Goal: Task Accomplishment & Management: Manage account settings

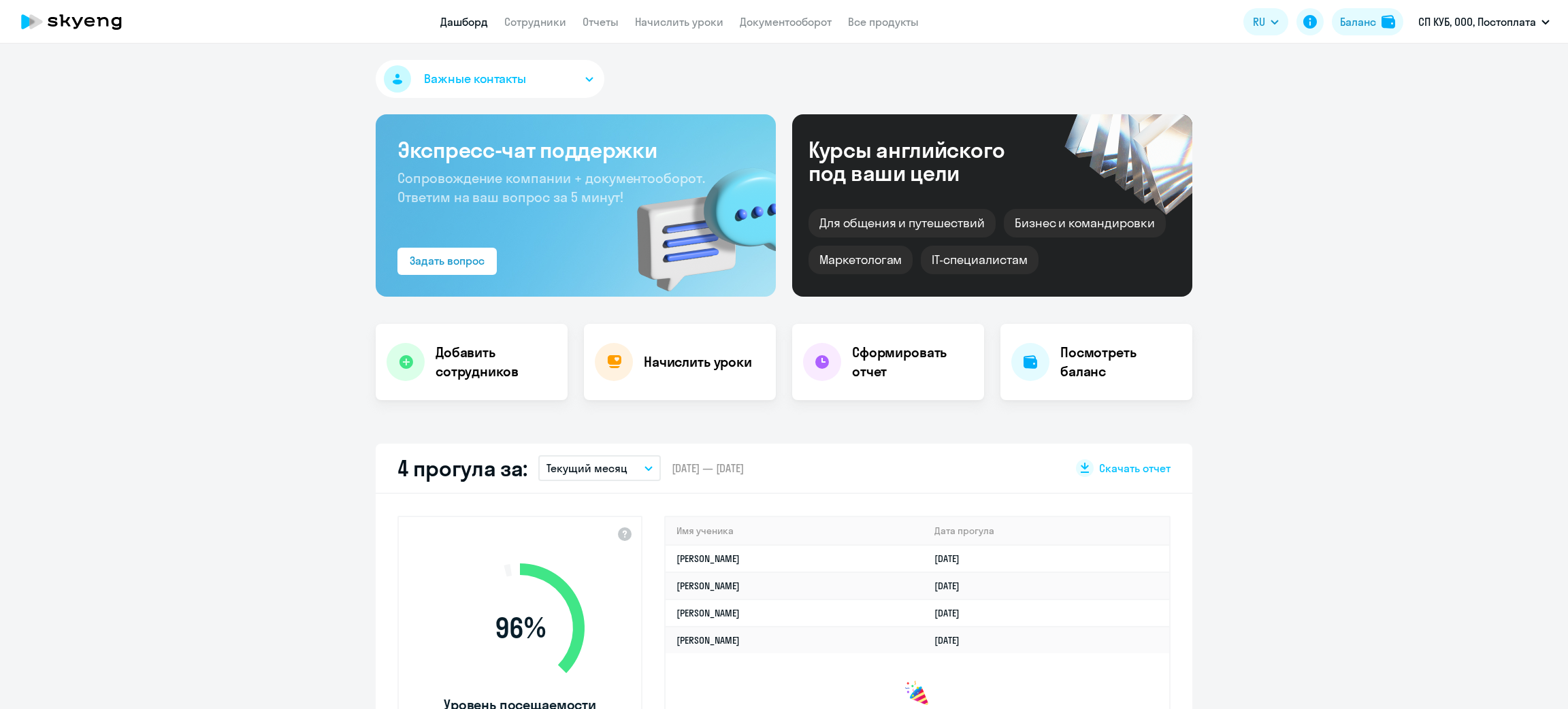
drag, startPoint x: 537, startPoint y: 14, endPoint x: 541, endPoint y: 31, distance: 17.5
click at [537, 15] on link "Сотрудники" at bounding box center [535, 22] width 62 height 13
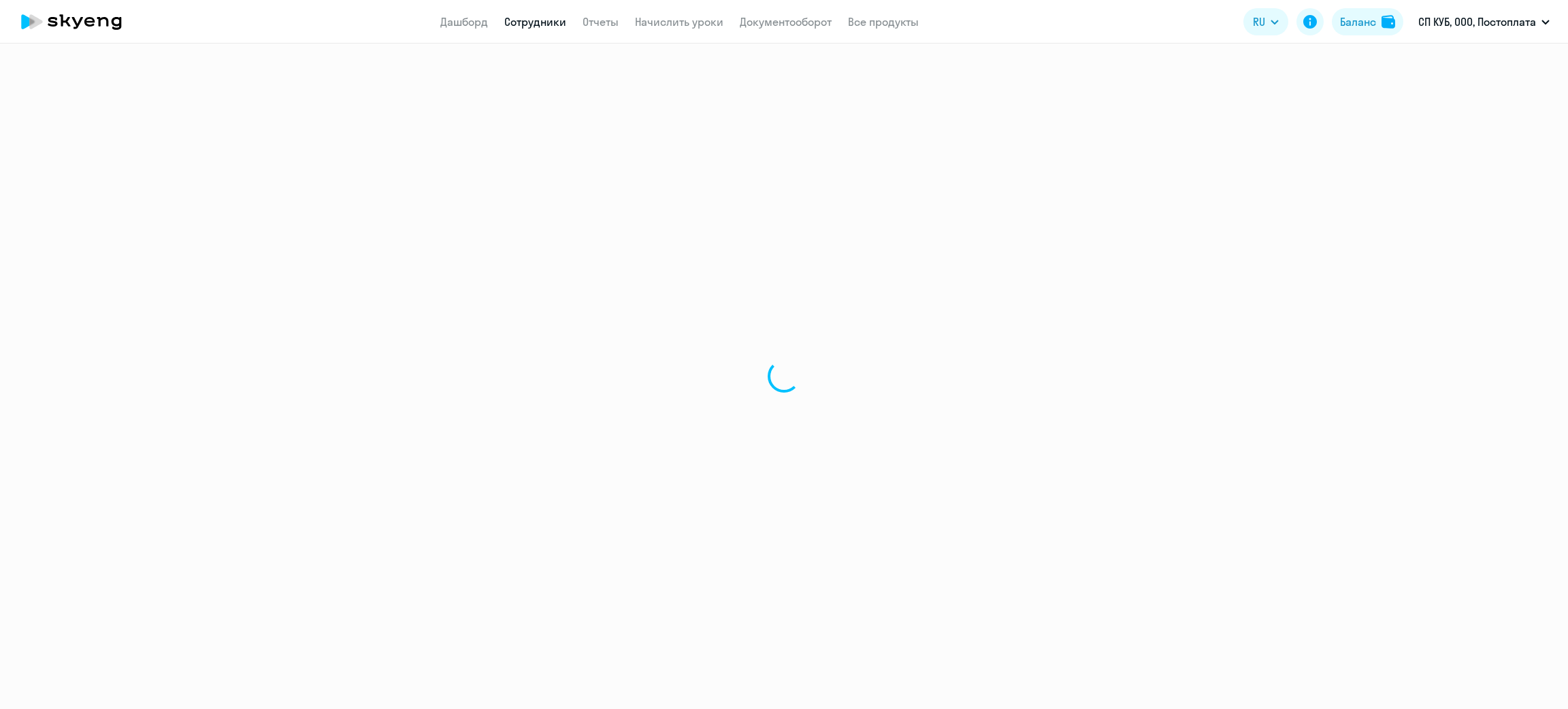
select select "30"
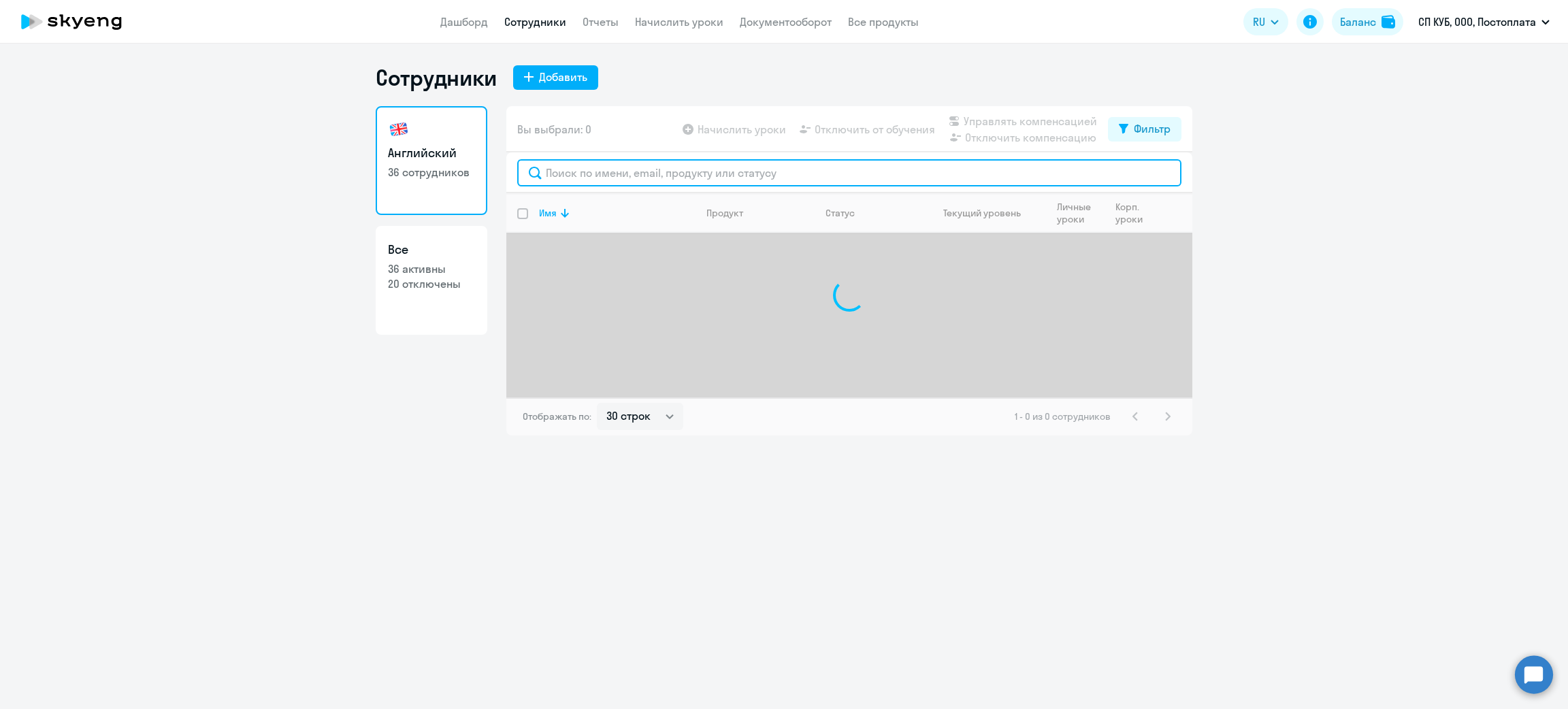
click at [589, 172] on input "text" at bounding box center [849, 173] width 664 height 28
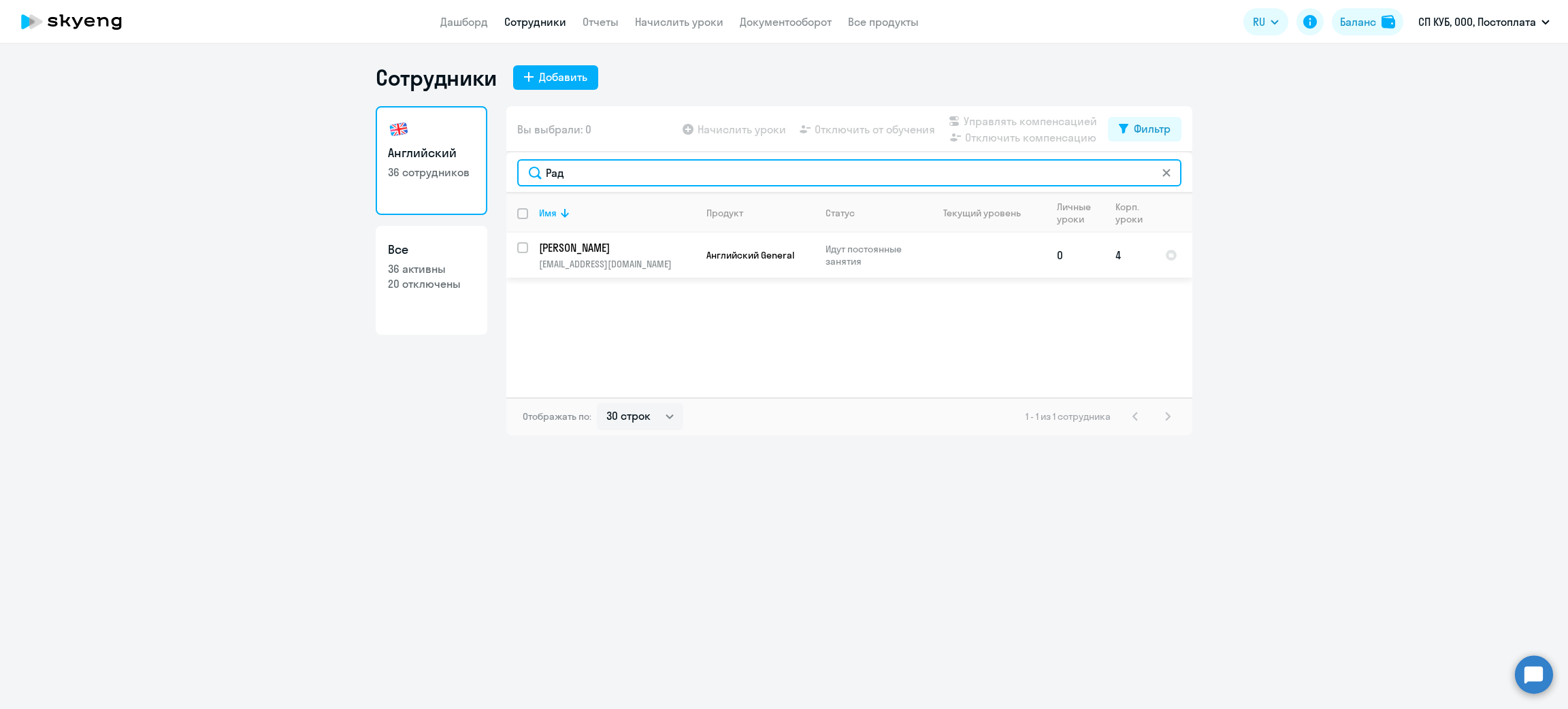
type input "Рад"
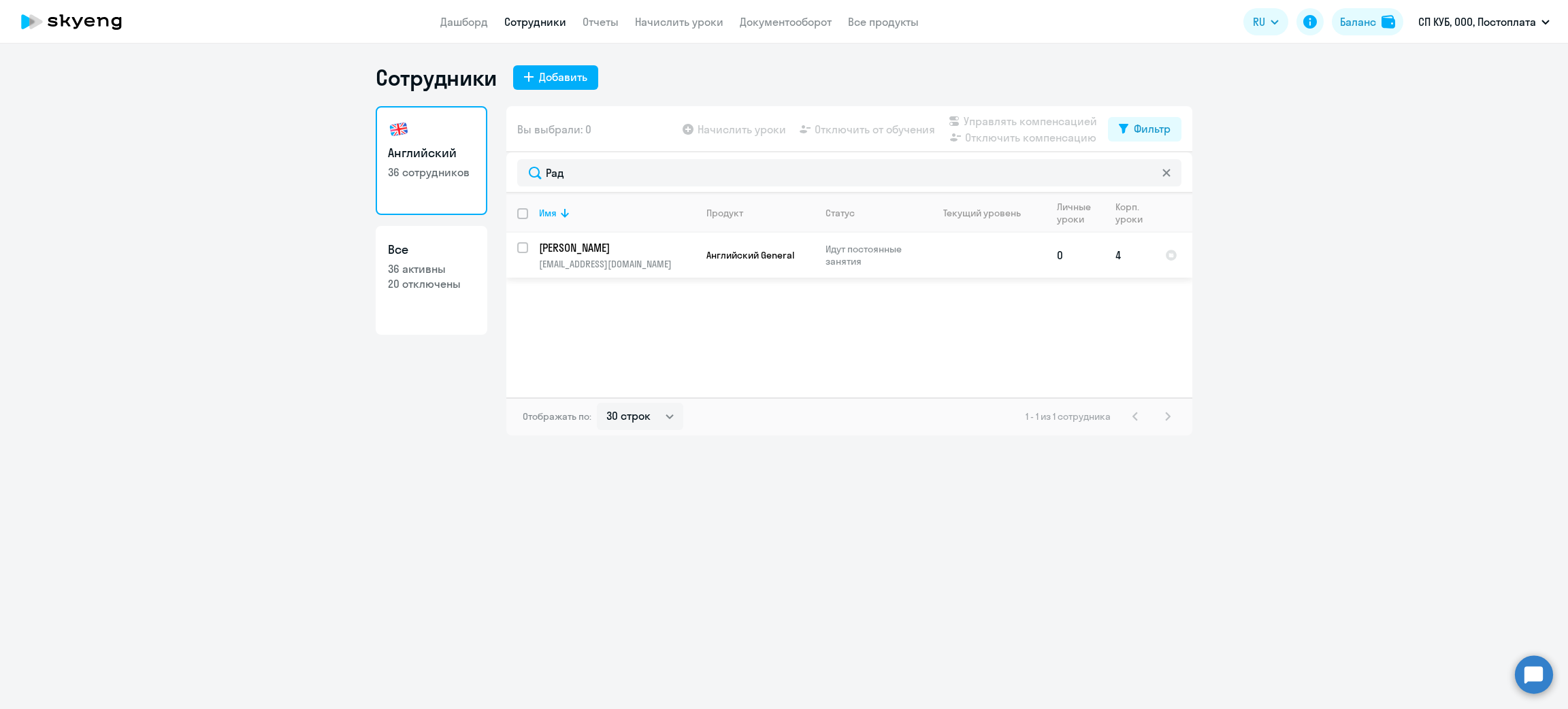
click at [696, 253] on td "Английский General" at bounding box center [755, 255] width 119 height 45
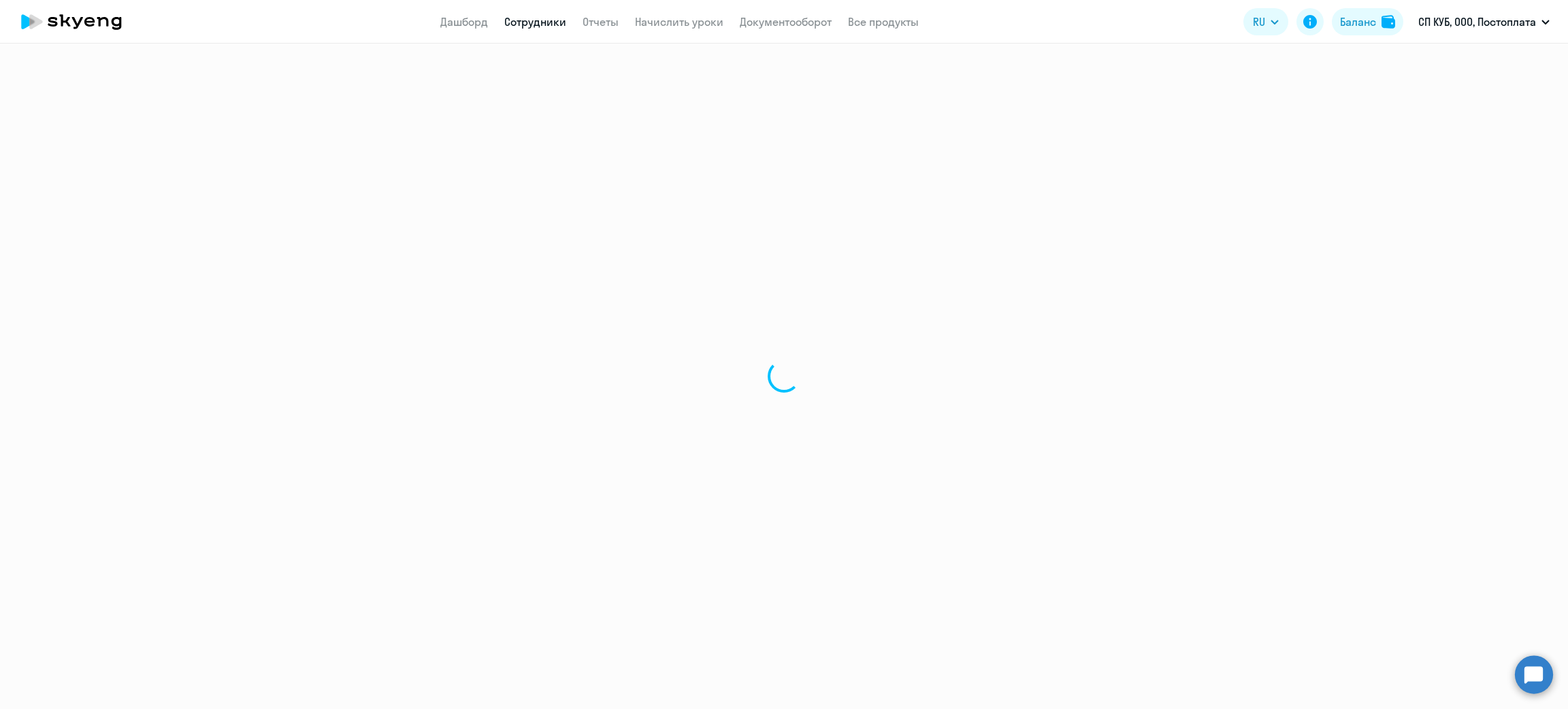
select select "english"
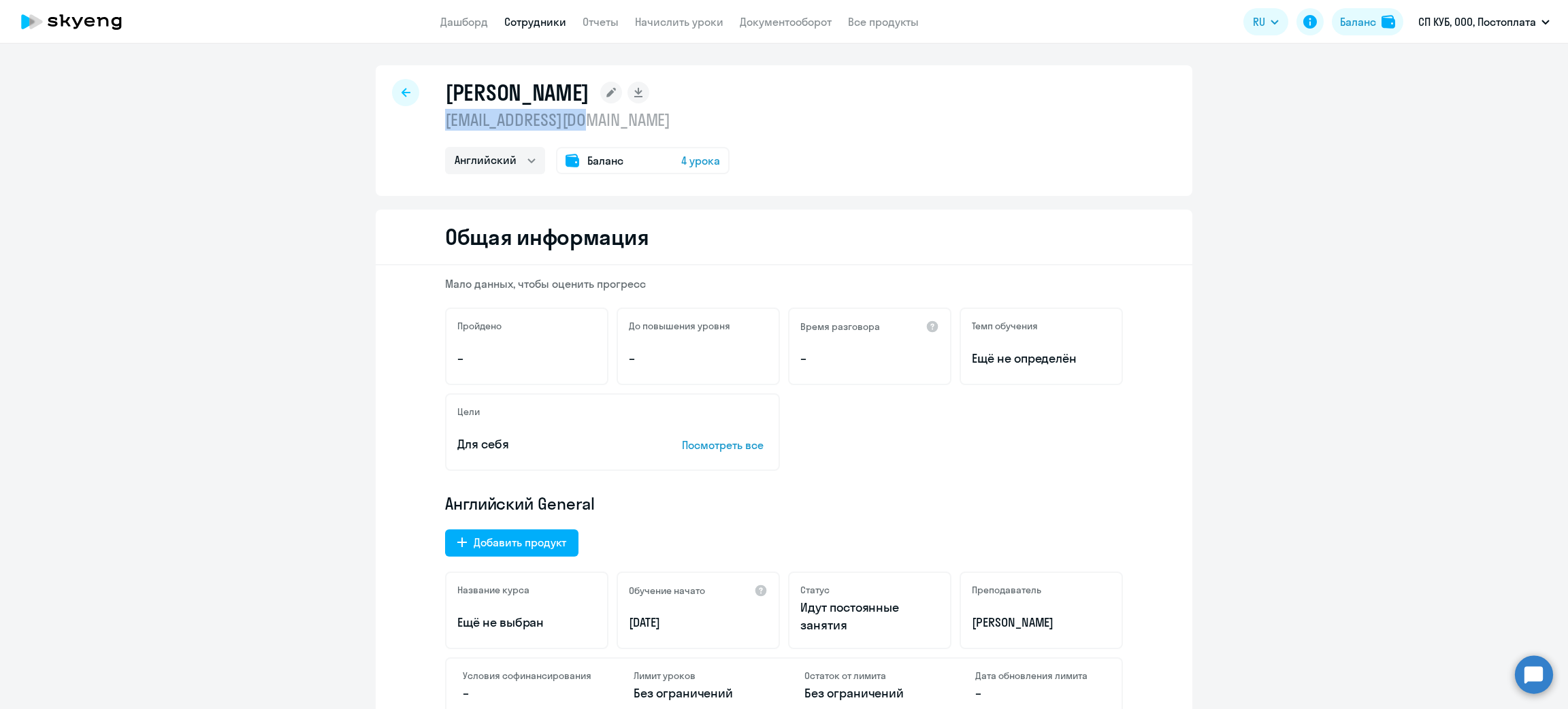
drag, startPoint x: 609, startPoint y: 129, endPoint x: 438, endPoint y: 124, distance: 171.1
click at [445, 124] on p "[EMAIL_ADDRESS][DOMAIN_NAME]" at bounding box center [587, 119] width 284 height 22
copy p "[EMAIL_ADDRESS][DOMAIN_NAME]"
click at [629, 161] on div "Баланс 4 урока" at bounding box center [643, 161] width 173 height 28
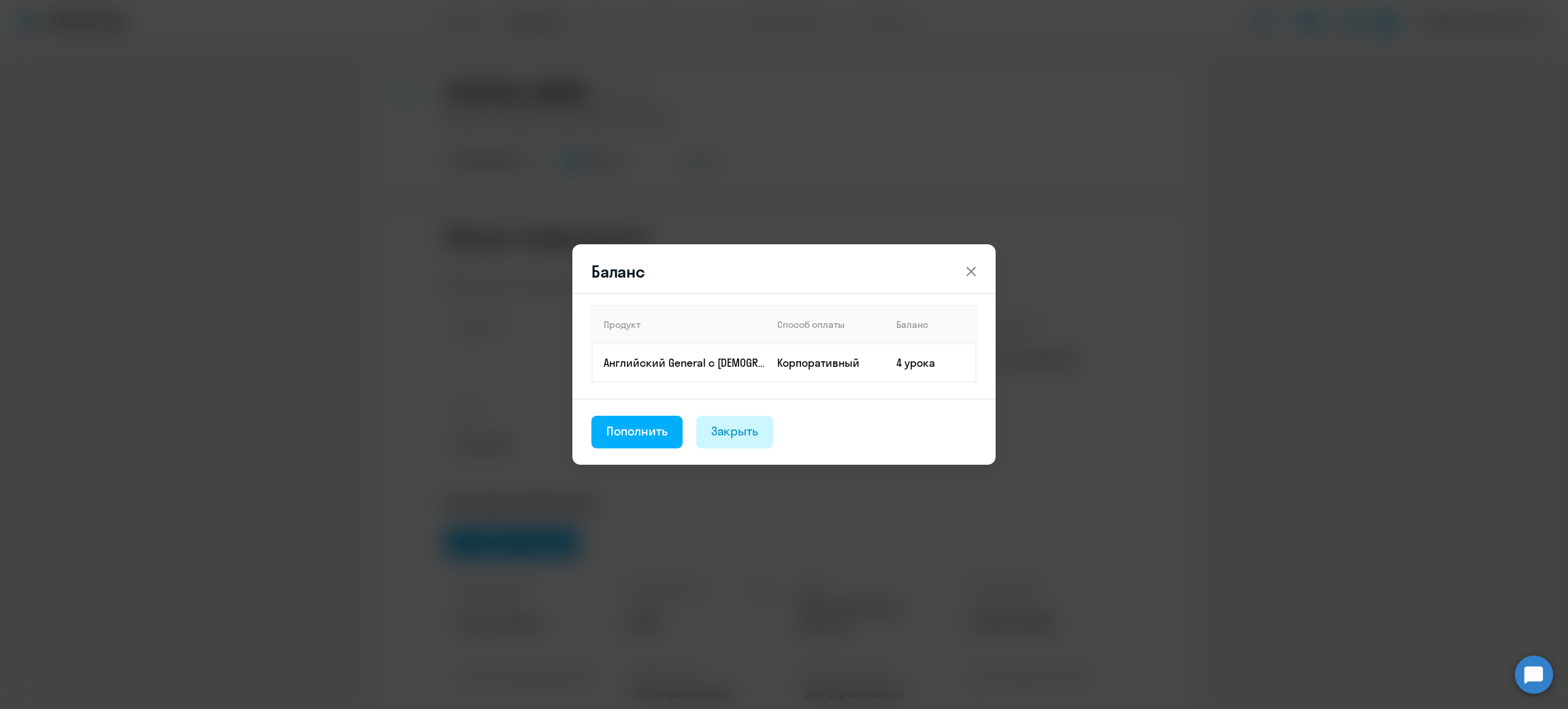
click at [732, 430] on div "Закрыть" at bounding box center [735, 432] width 48 height 18
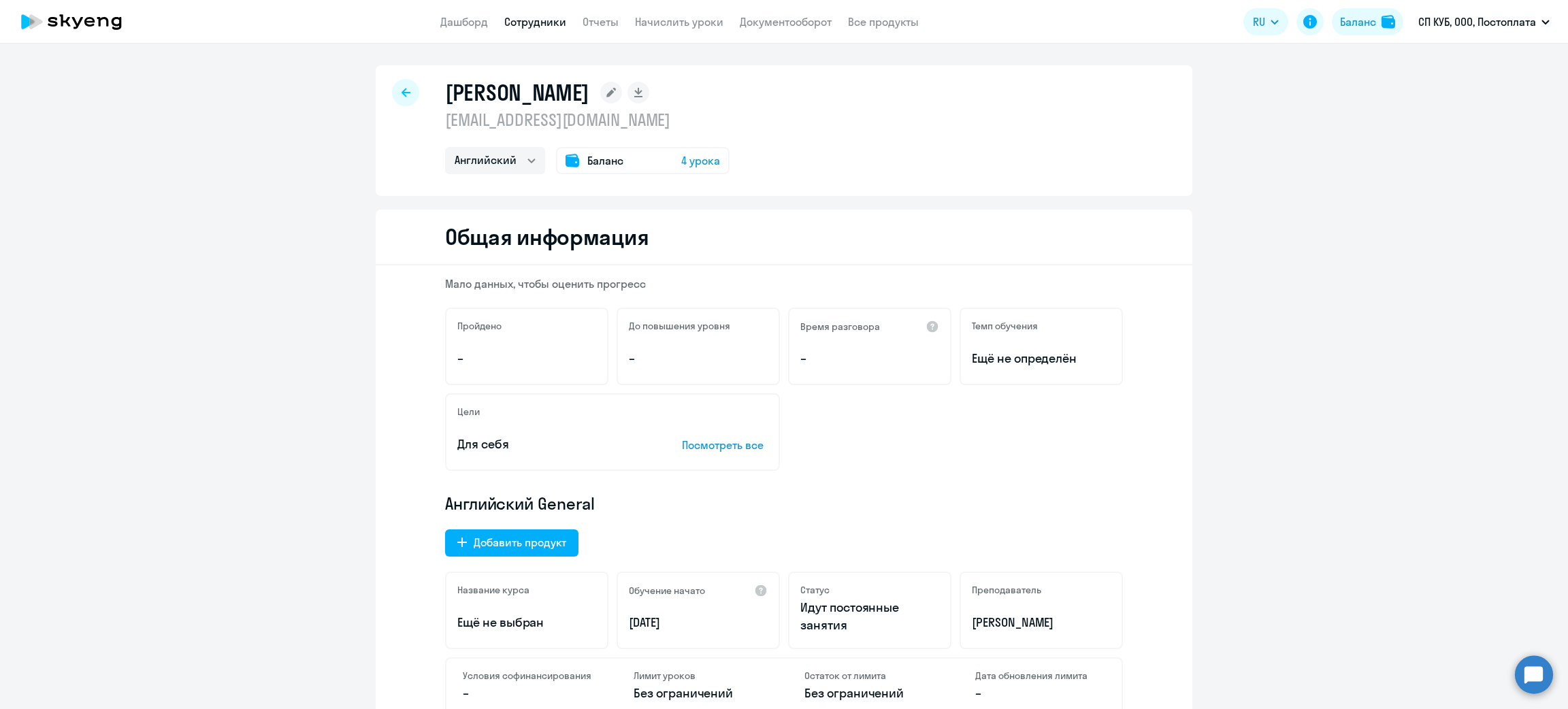
click at [647, 162] on div "Баланс 4 урока" at bounding box center [643, 161] width 173 height 28
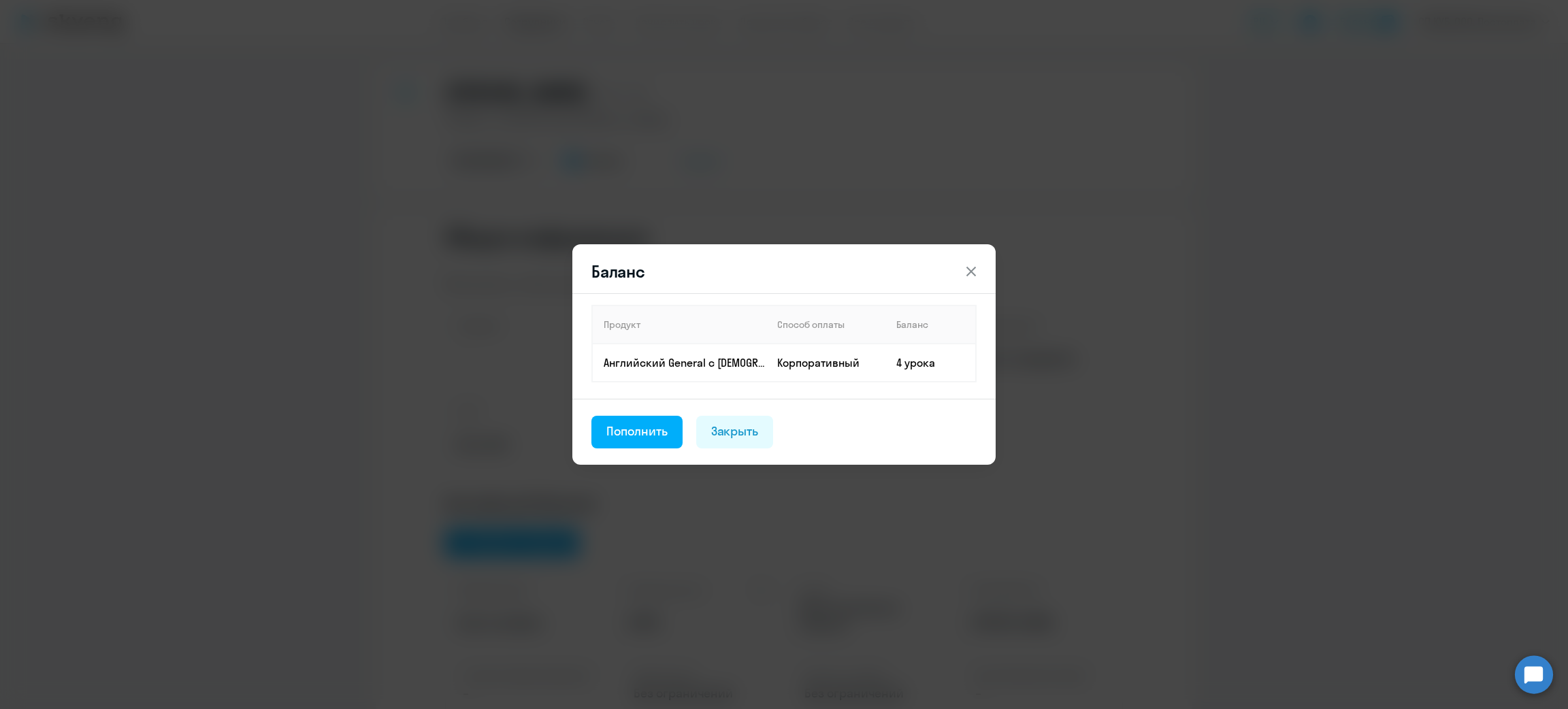
click at [736, 432] on div "Закрыть" at bounding box center [735, 432] width 48 height 18
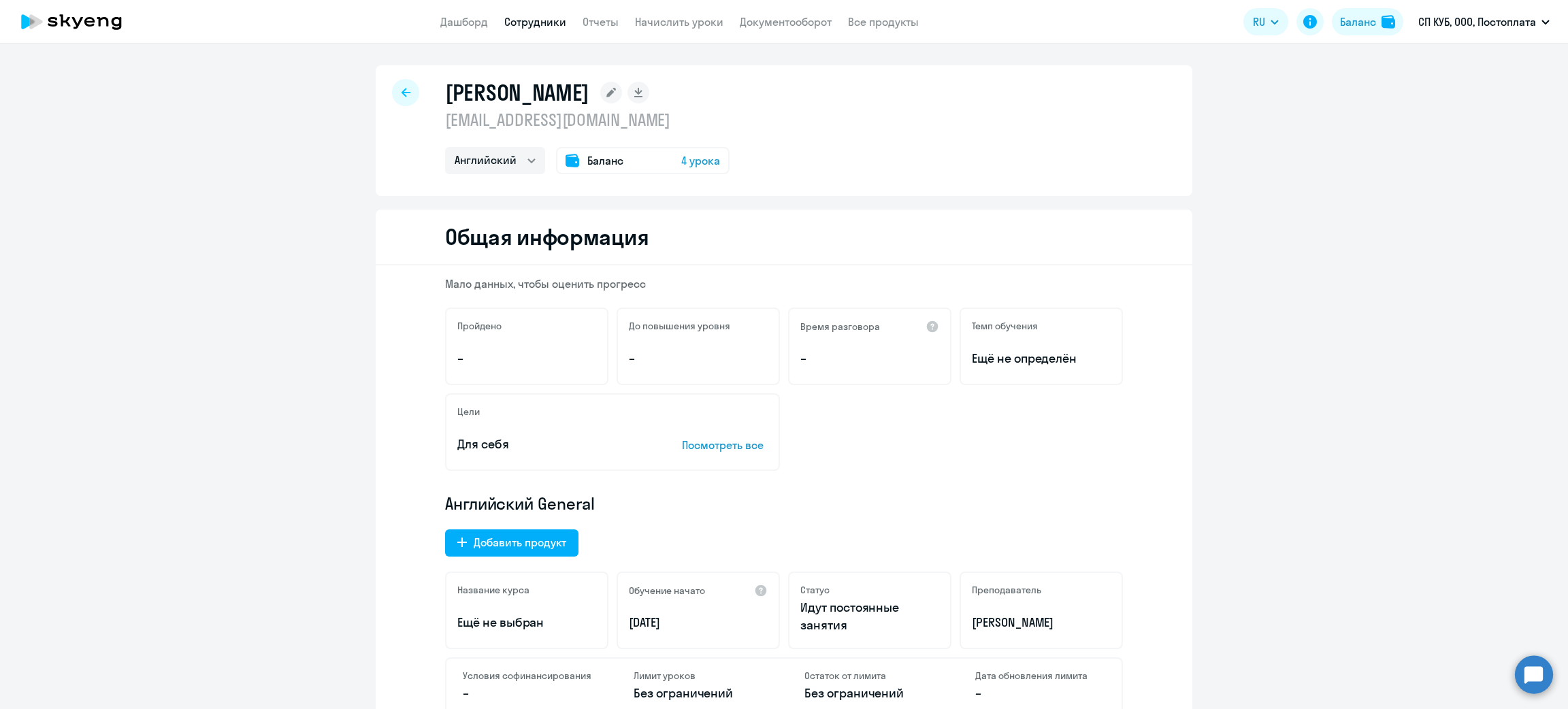
click at [466, 101] on h1 "[PERSON_NAME]" at bounding box center [517, 92] width 144 height 28
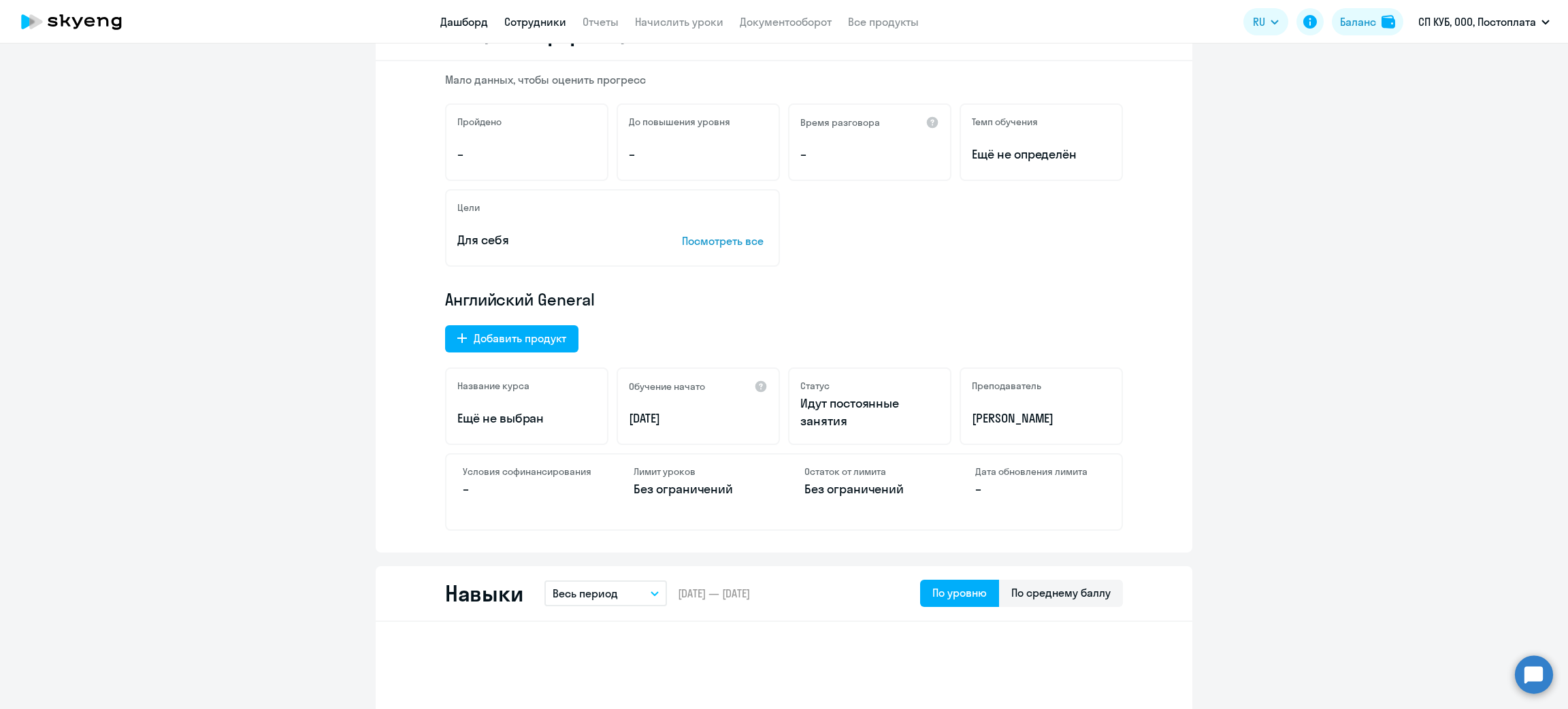
click at [459, 22] on link "Дашборд" at bounding box center [464, 22] width 48 height 13
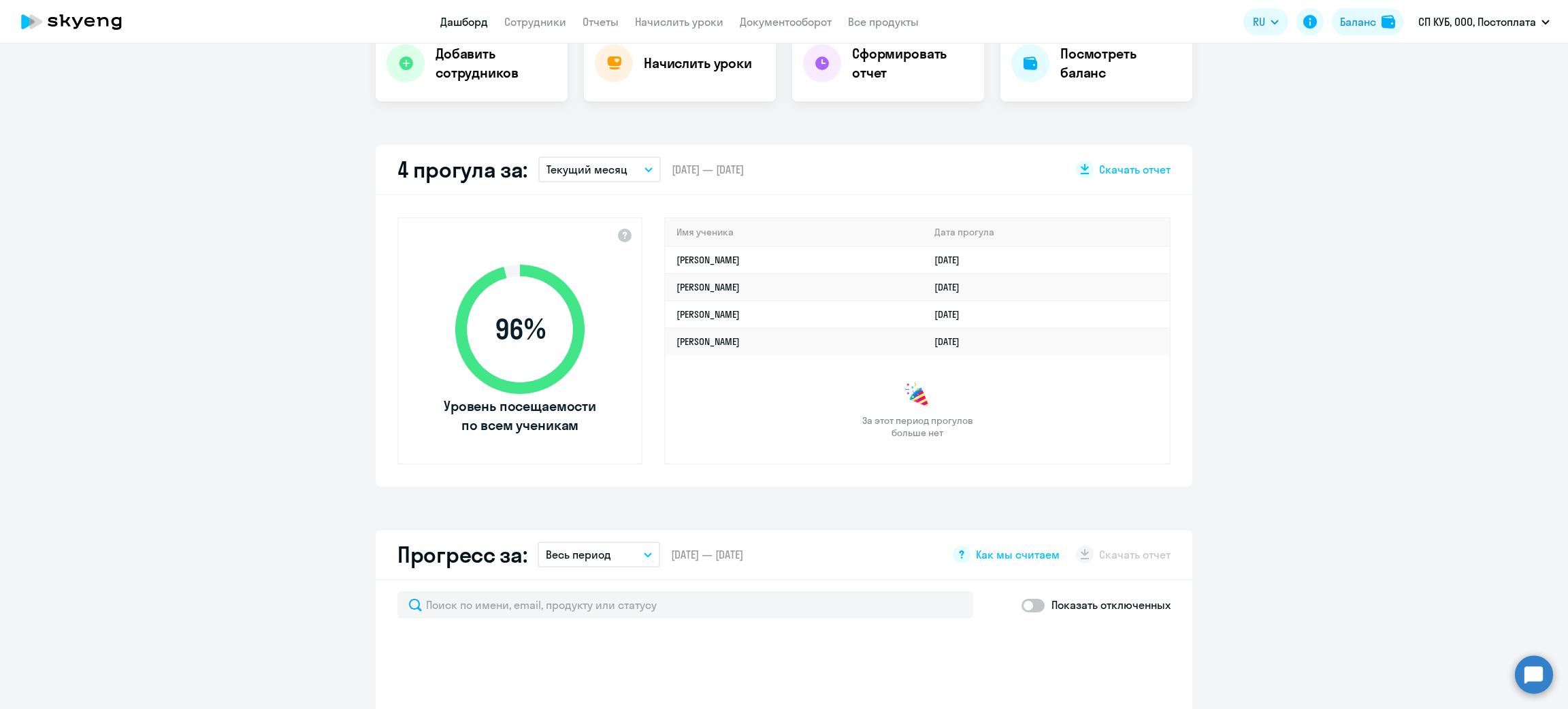
scroll to position [196, 0]
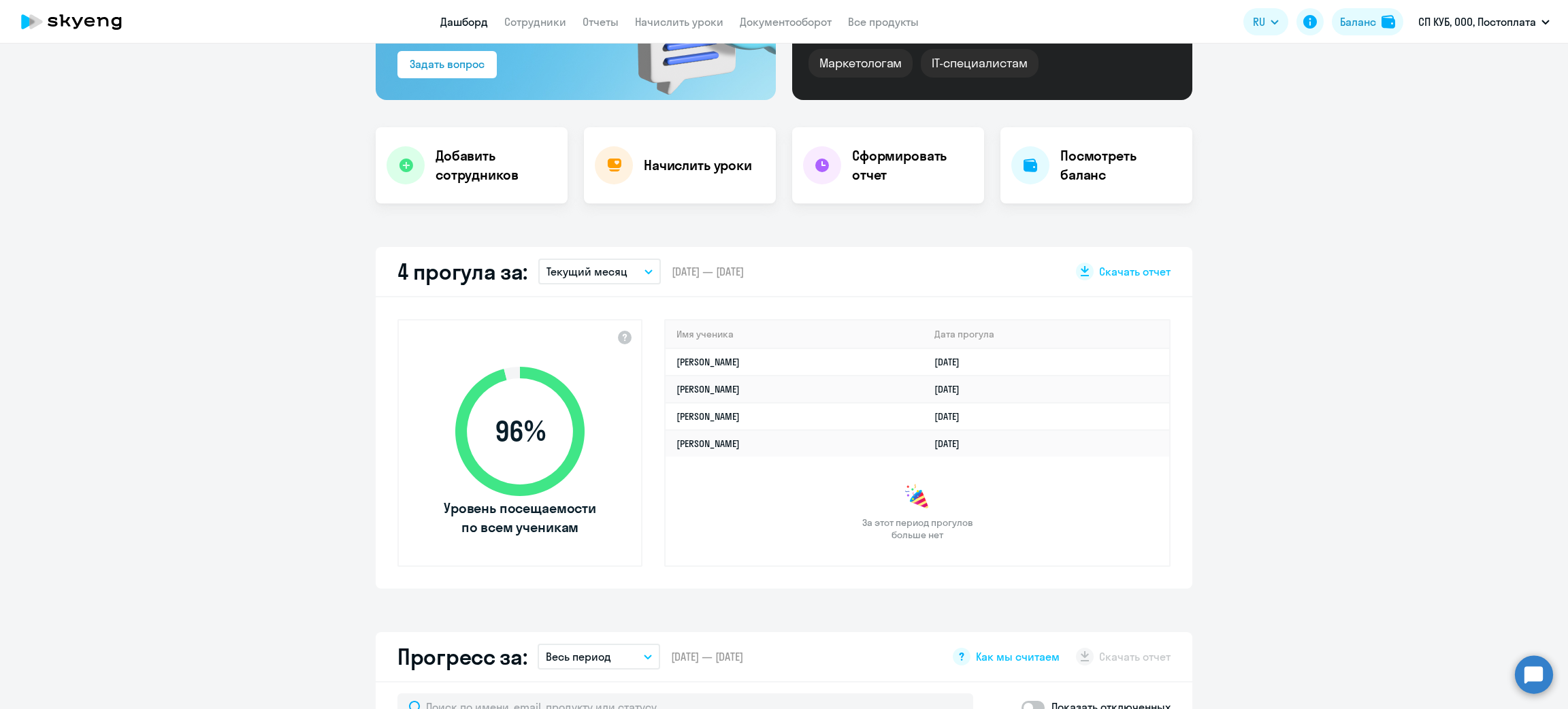
click at [545, 35] on app-header "Дашборд Сотрудники Отчеты Начислить уроки Документооборот Все продукты Дашборд …" at bounding box center [784, 22] width 1568 height 44
click at [544, 28] on app-menu-item-link "Сотрудники" at bounding box center [535, 22] width 62 height 17
click at [550, 20] on link "Сотрудники" at bounding box center [535, 22] width 62 height 13
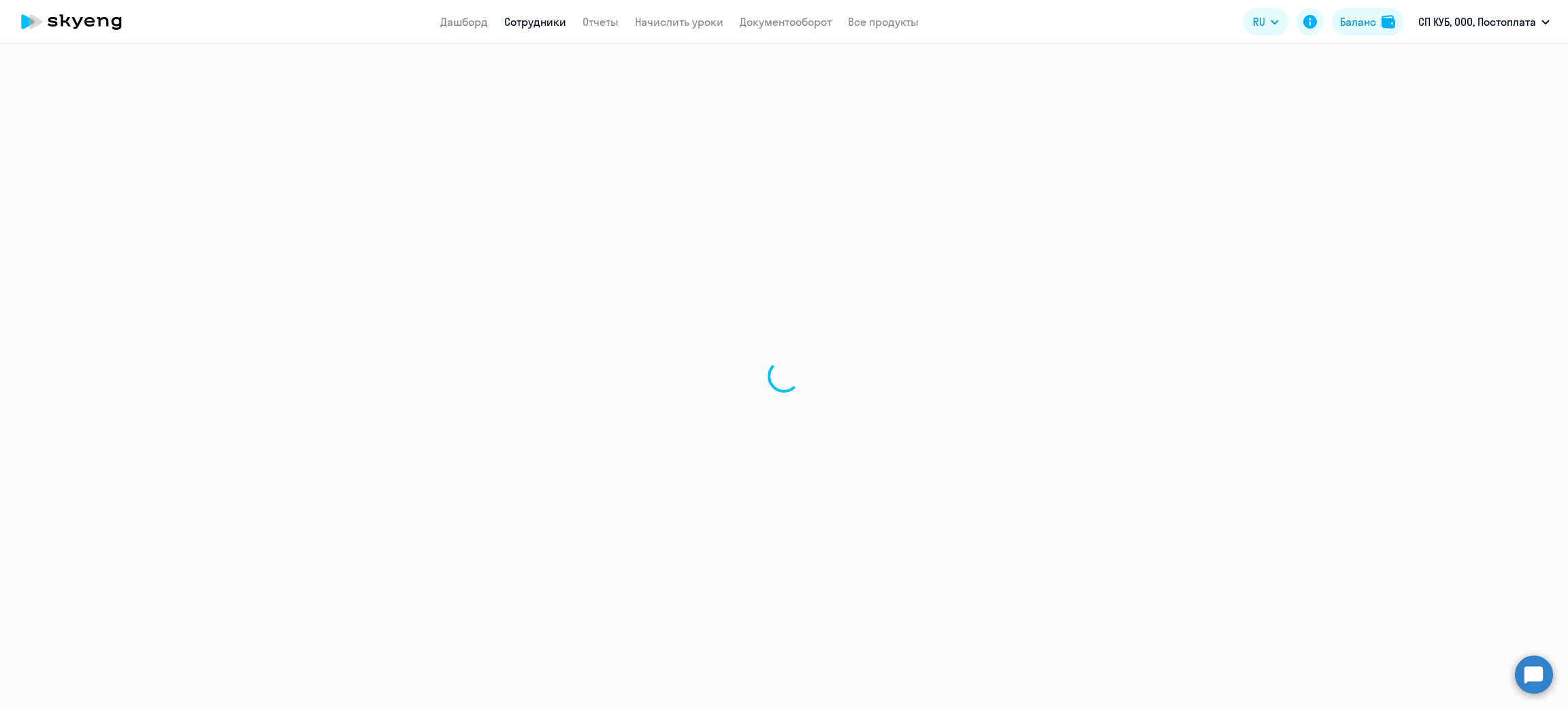
select select "30"
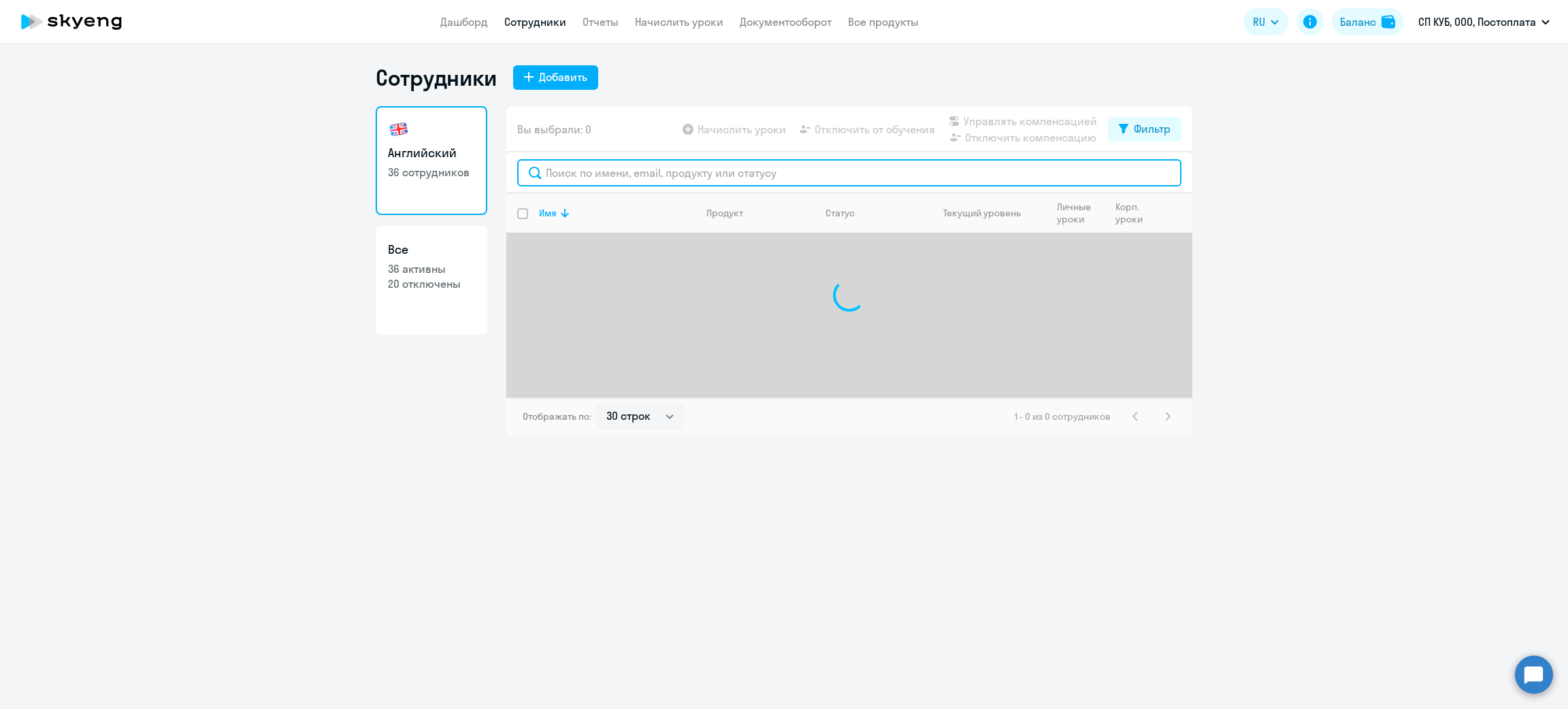
click at [597, 165] on input "text" at bounding box center [849, 173] width 664 height 28
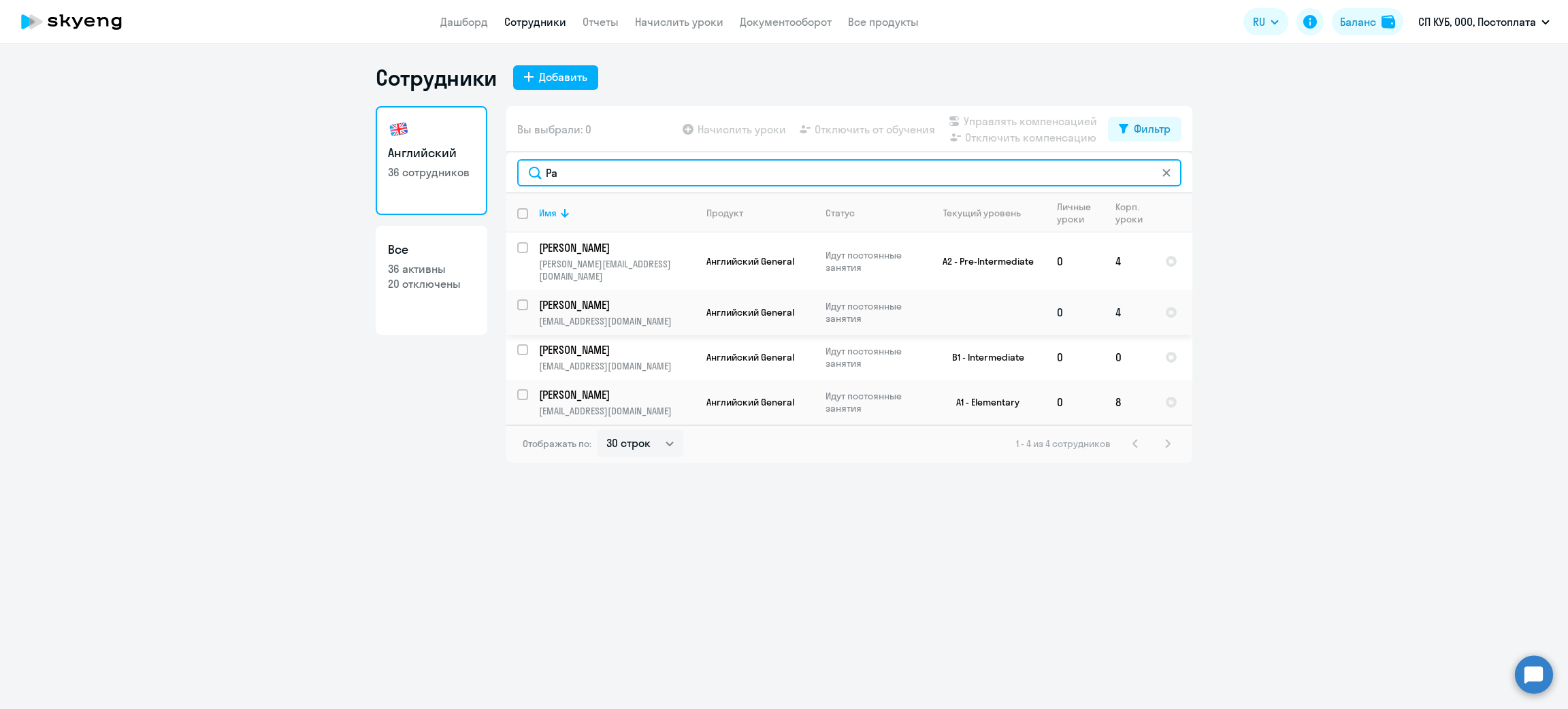
type input "Ра"
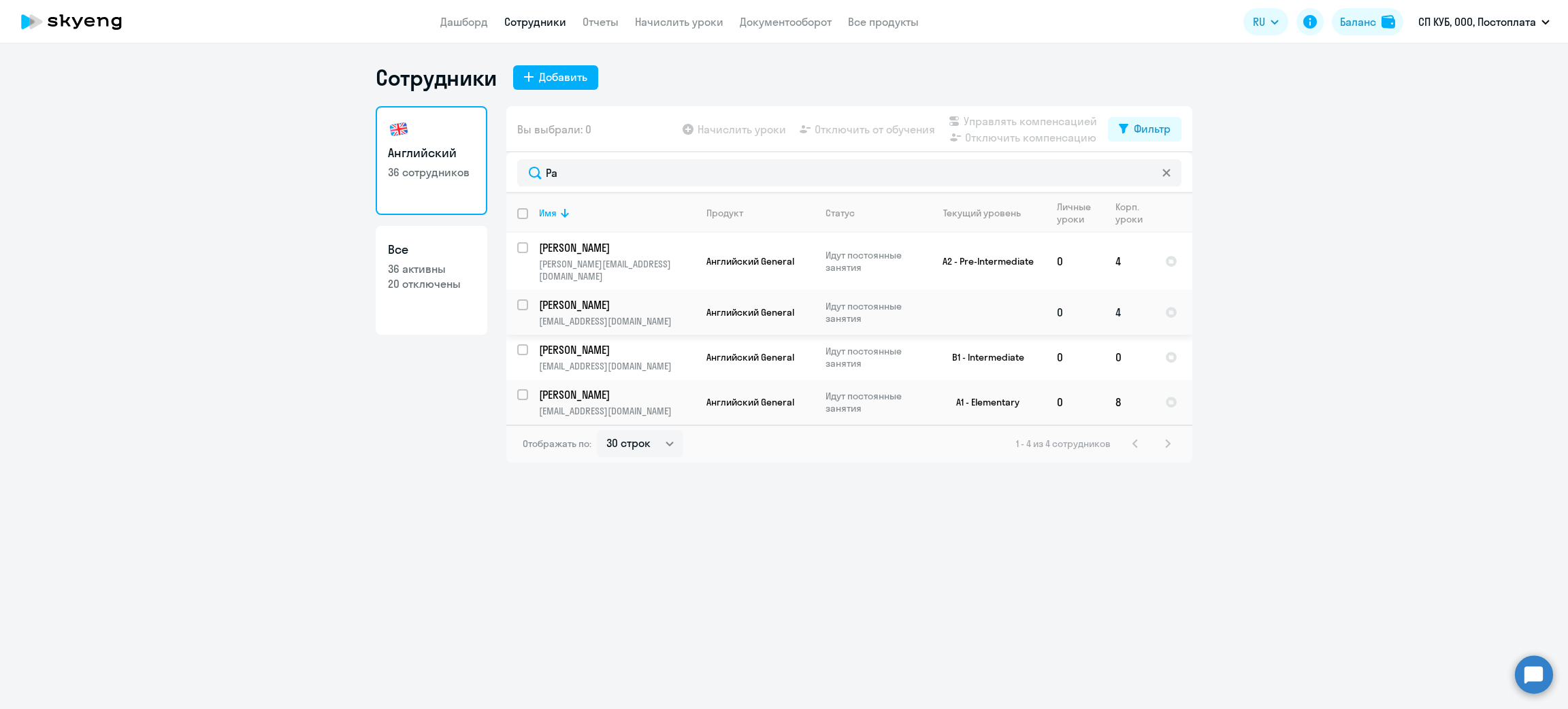
click at [522, 300] on input "select row 5505574" at bounding box center [530, 313] width 28 height 28
checkbox input "true"
click at [858, 126] on span "Отключить от обучения" at bounding box center [875, 129] width 121 height 16
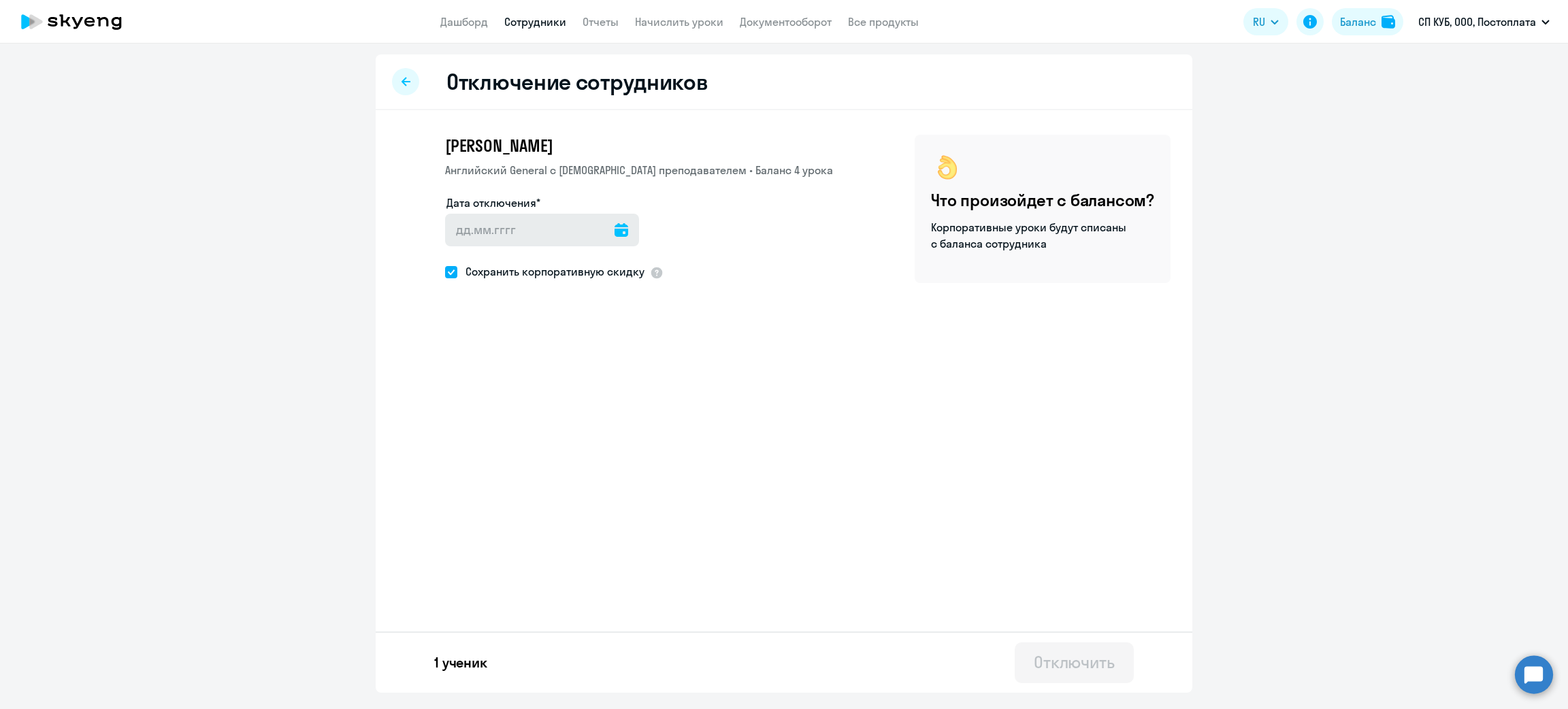
click at [620, 231] on icon at bounding box center [621, 230] width 13 height 13
click at [517, 353] on span "1" at bounding box center [518, 357] width 25 height 25
type input "[DATE]"
click at [1077, 657] on div "Отключить" at bounding box center [1074, 662] width 81 height 22
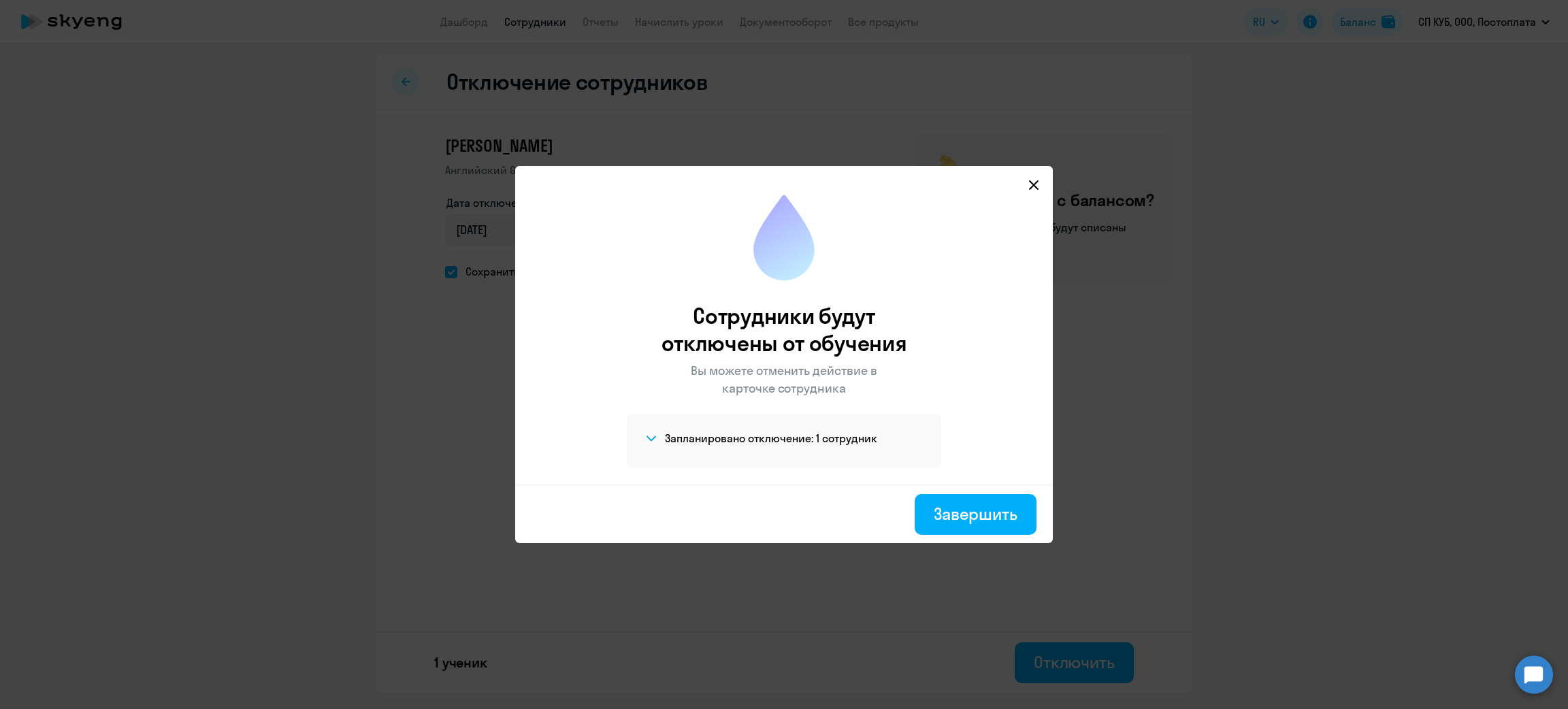
click at [1037, 182] on icon at bounding box center [1033, 185] width 10 height 10
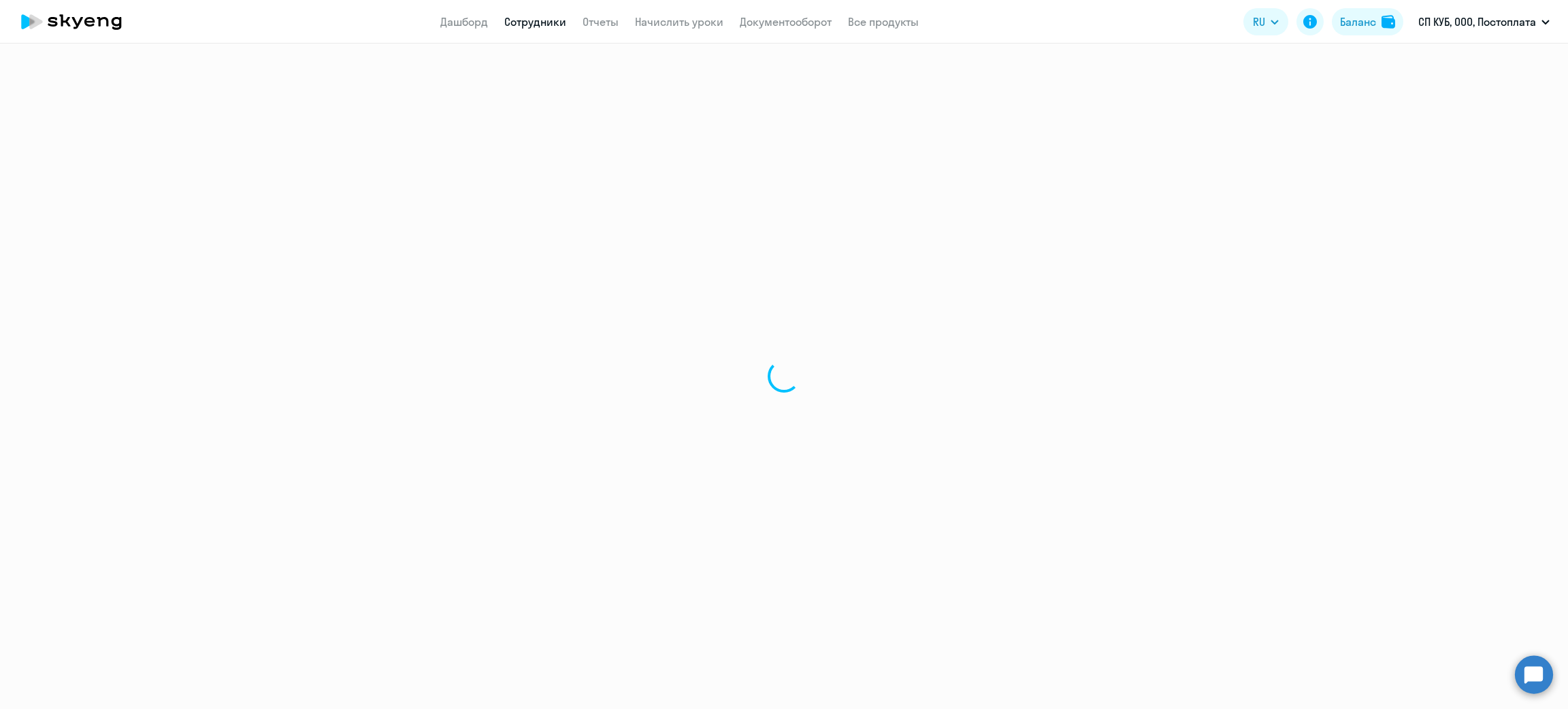
select select "30"
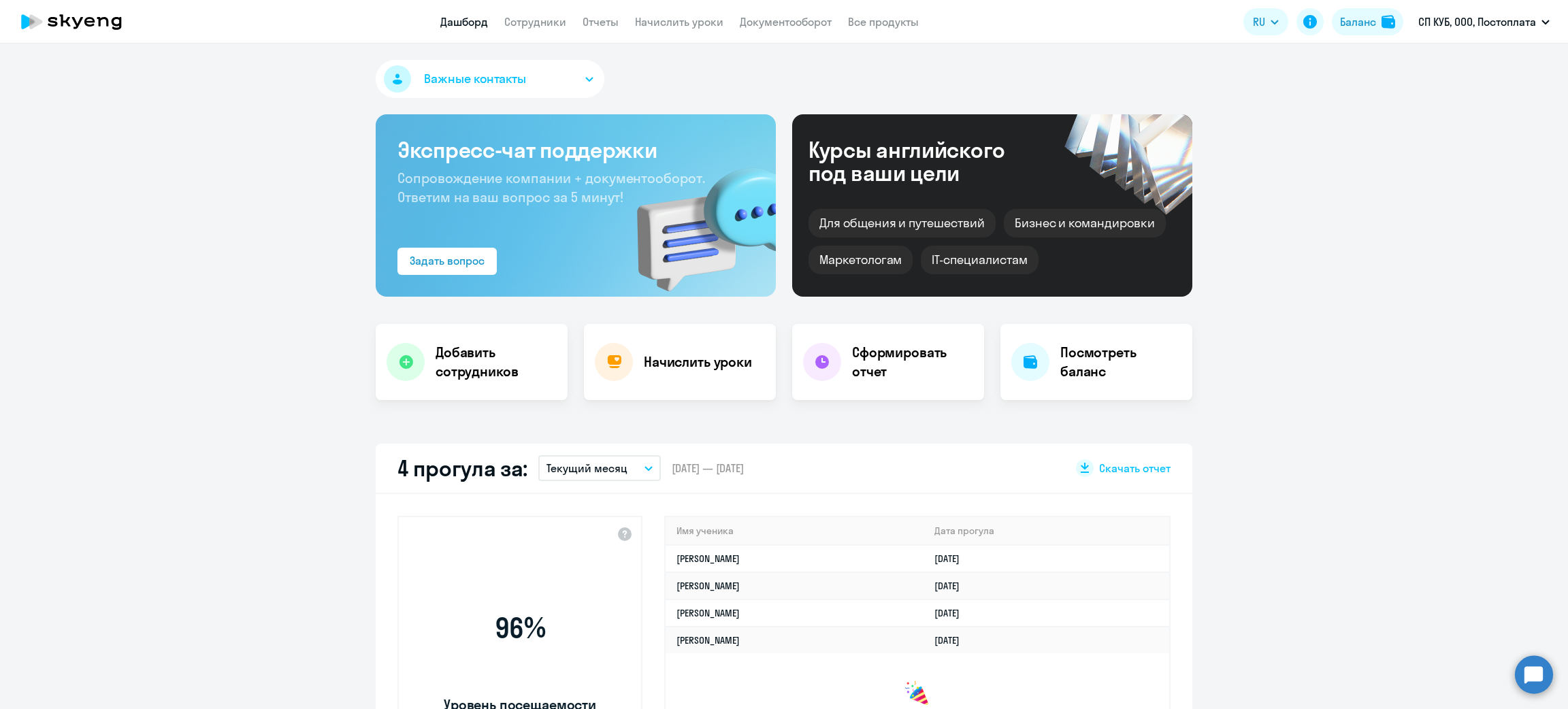
select select "30"
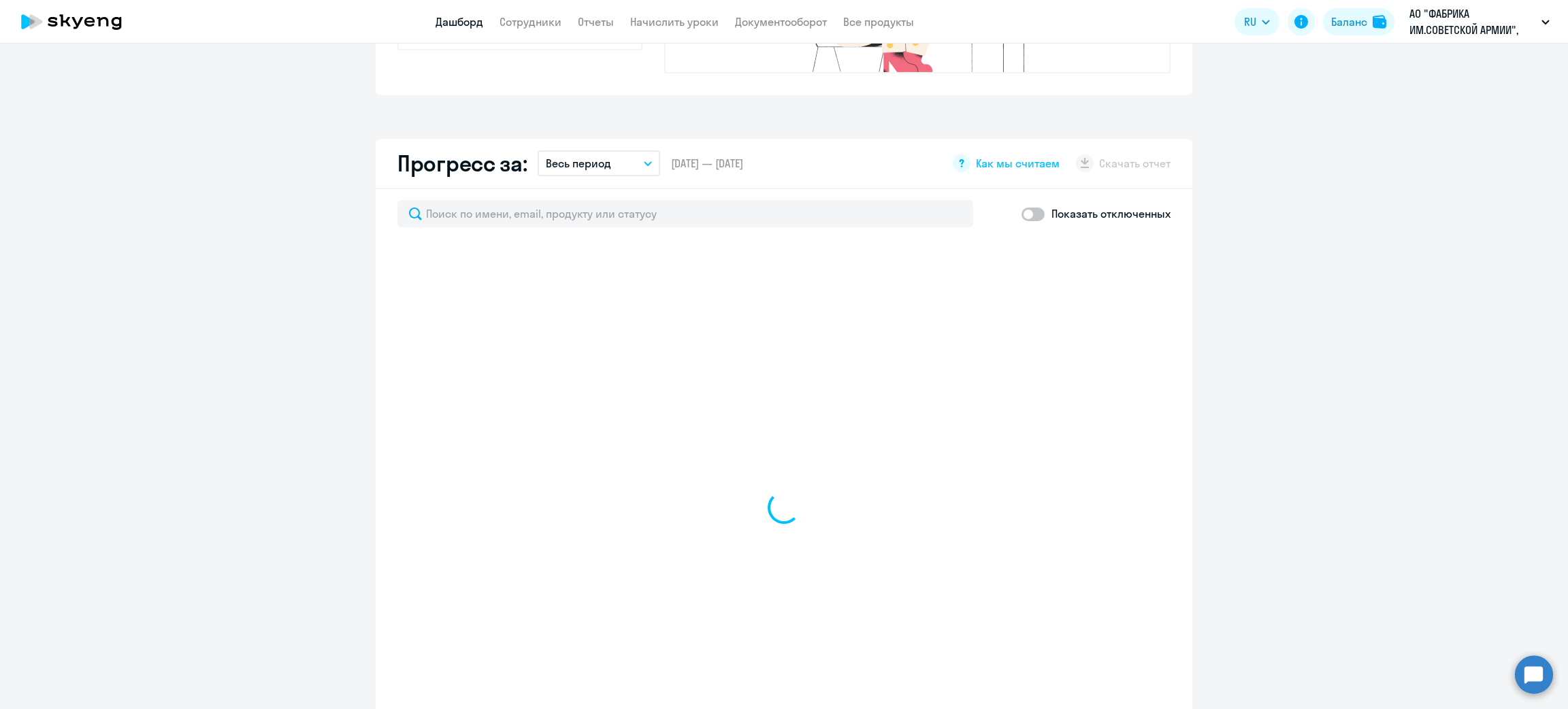
scroll to position [715, 0]
select select "30"
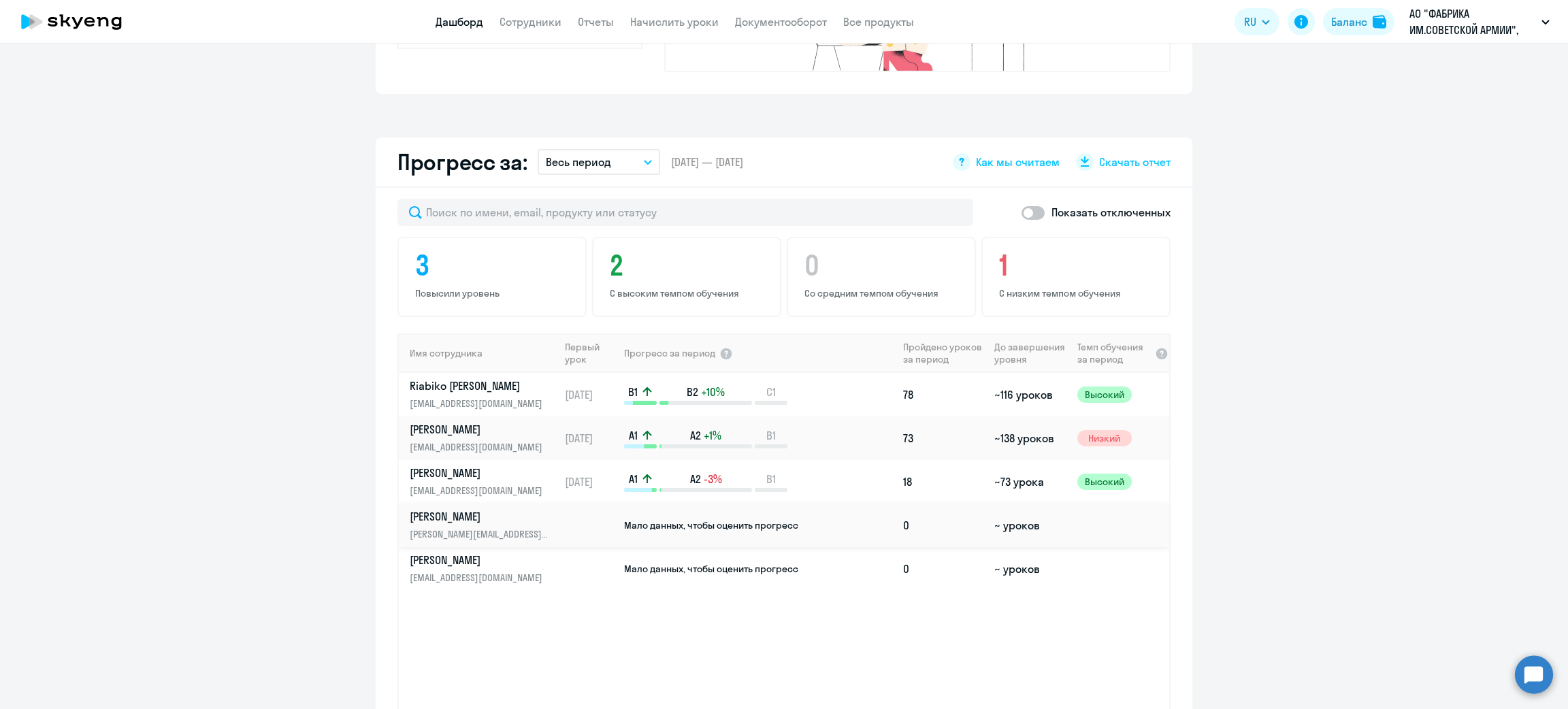
click at [655, 508] on td "Мало данных, чтобы оценить прогресс" at bounding box center [760, 525] width 275 height 44
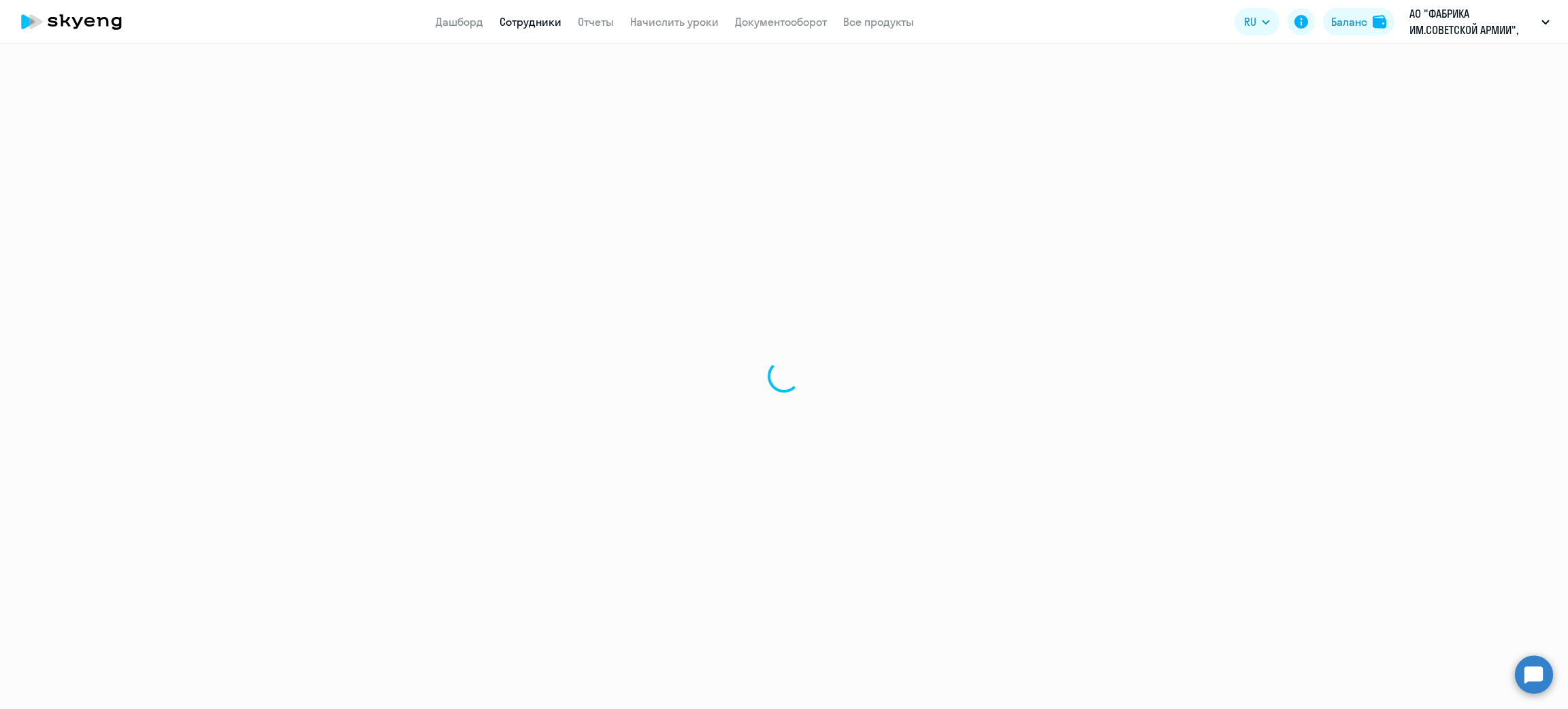
select select "english"
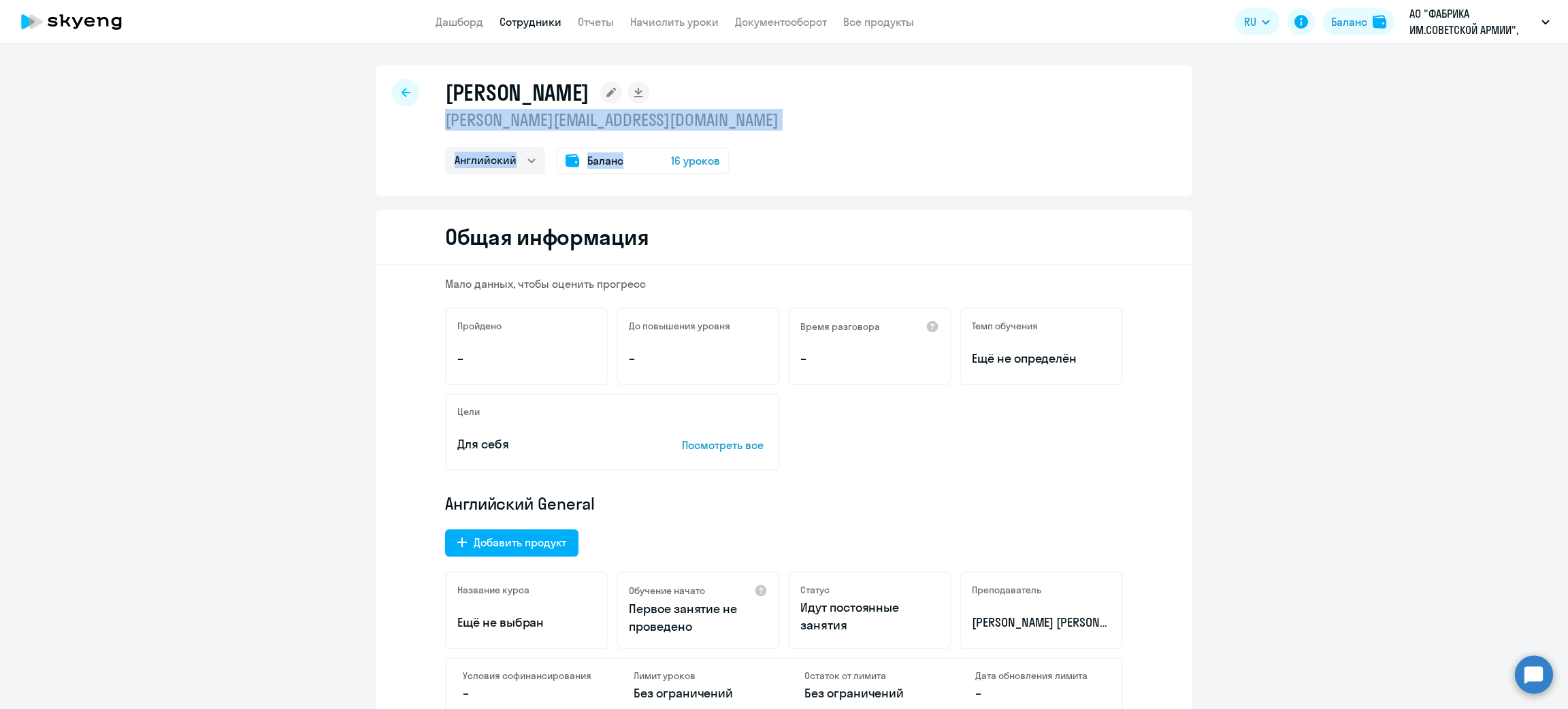
drag, startPoint x: 632, startPoint y: 133, endPoint x: 431, endPoint y: 118, distance: 201.6
click at [431, 118] on div "Левин Вадим Евгеньевич vadim.13levin@gmail.com Английский Баланс 16 уроков" at bounding box center [784, 131] width 817 height 131
click at [445, 118] on p "vadim.13levin@gmail.com" at bounding box center [611, 119] width 333 height 22
drag, startPoint x: 435, startPoint y: 118, endPoint x: 635, endPoint y: 108, distance: 200.2
click at [635, 108] on div "Левин Вадим Евгеньевич vadim.13levin@gmail.com Английский Баланс 16 уроков" at bounding box center [784, 131] width 817 height 131
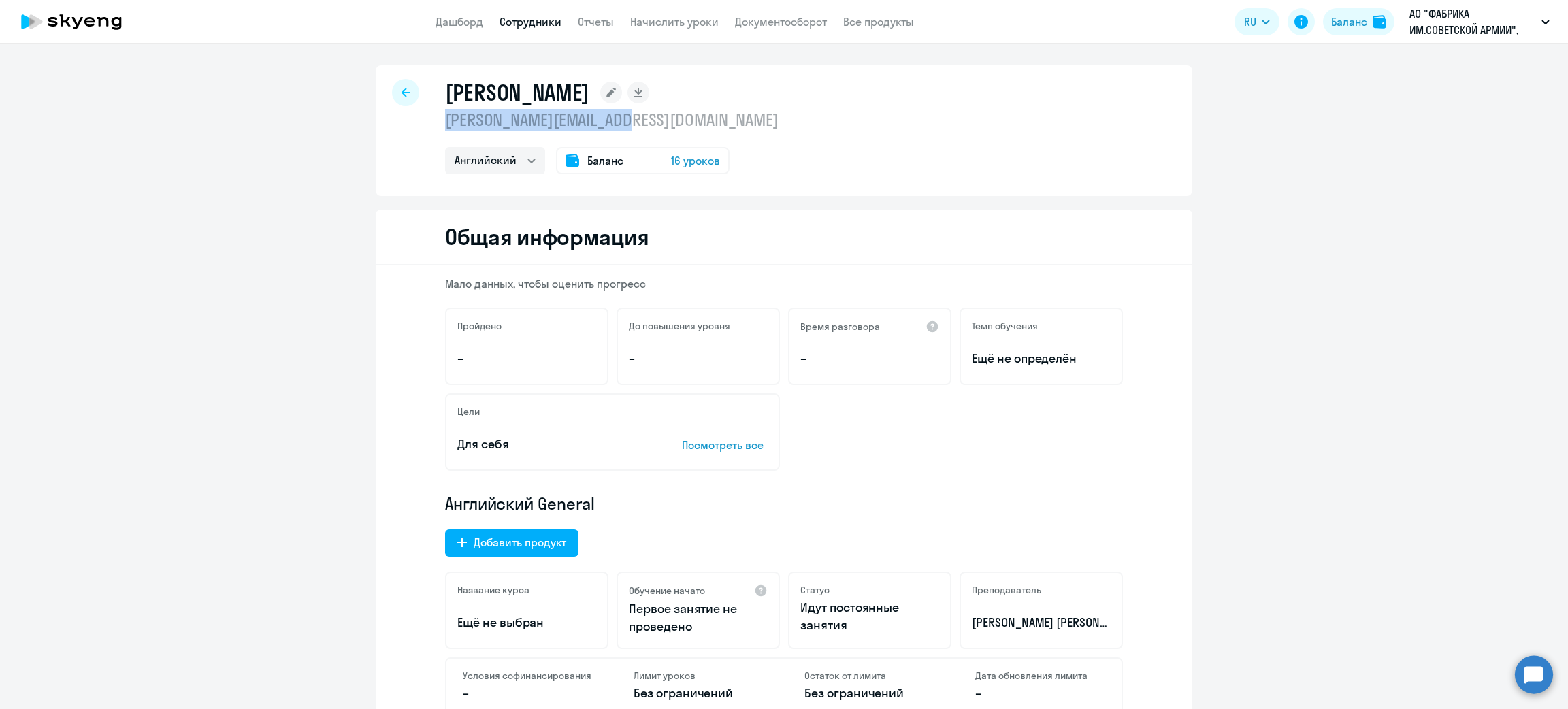
copy p "vadim.13levin@gmail.com"
click at [402, 89] on icon at bounding box center [406, 92] width 9 height 10
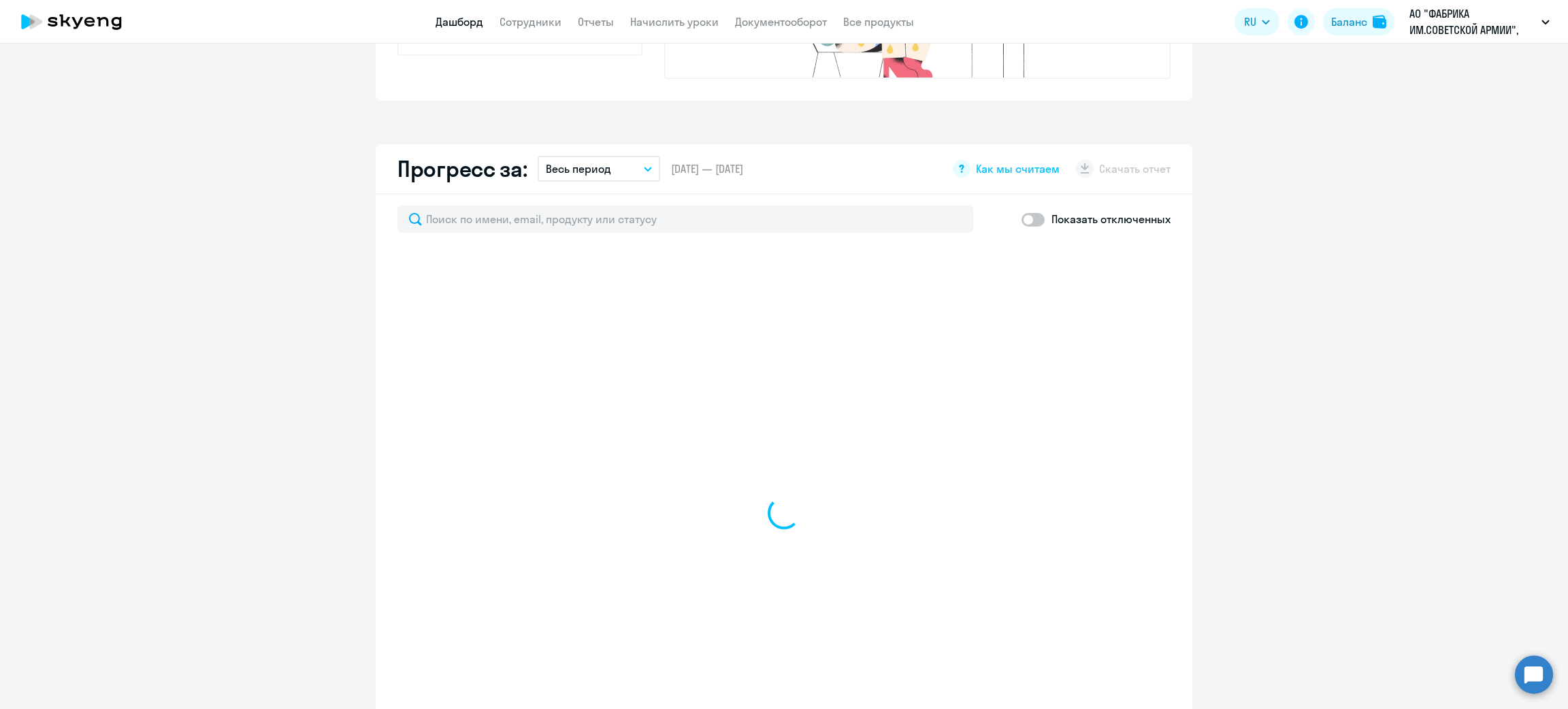
select select "30"
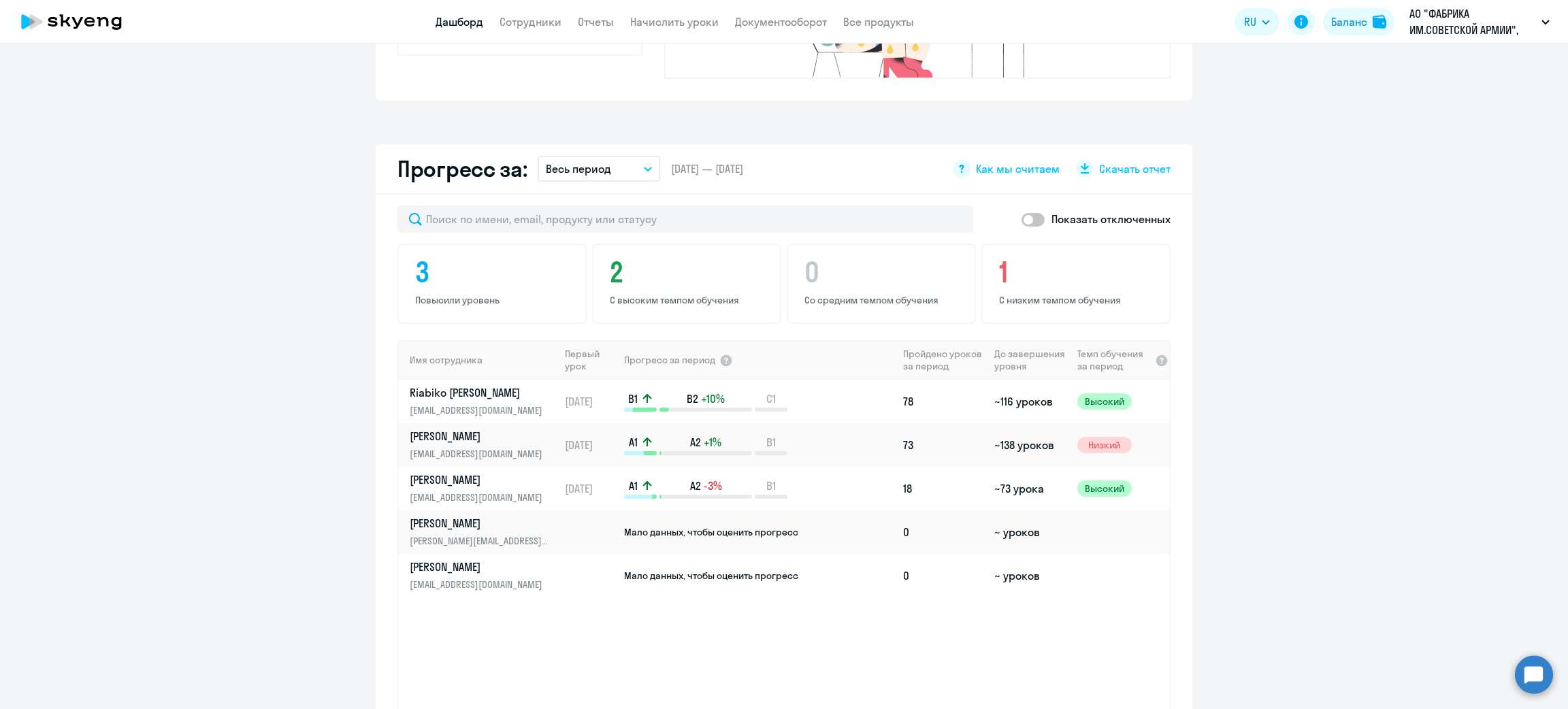
scroll to position [918, 0]
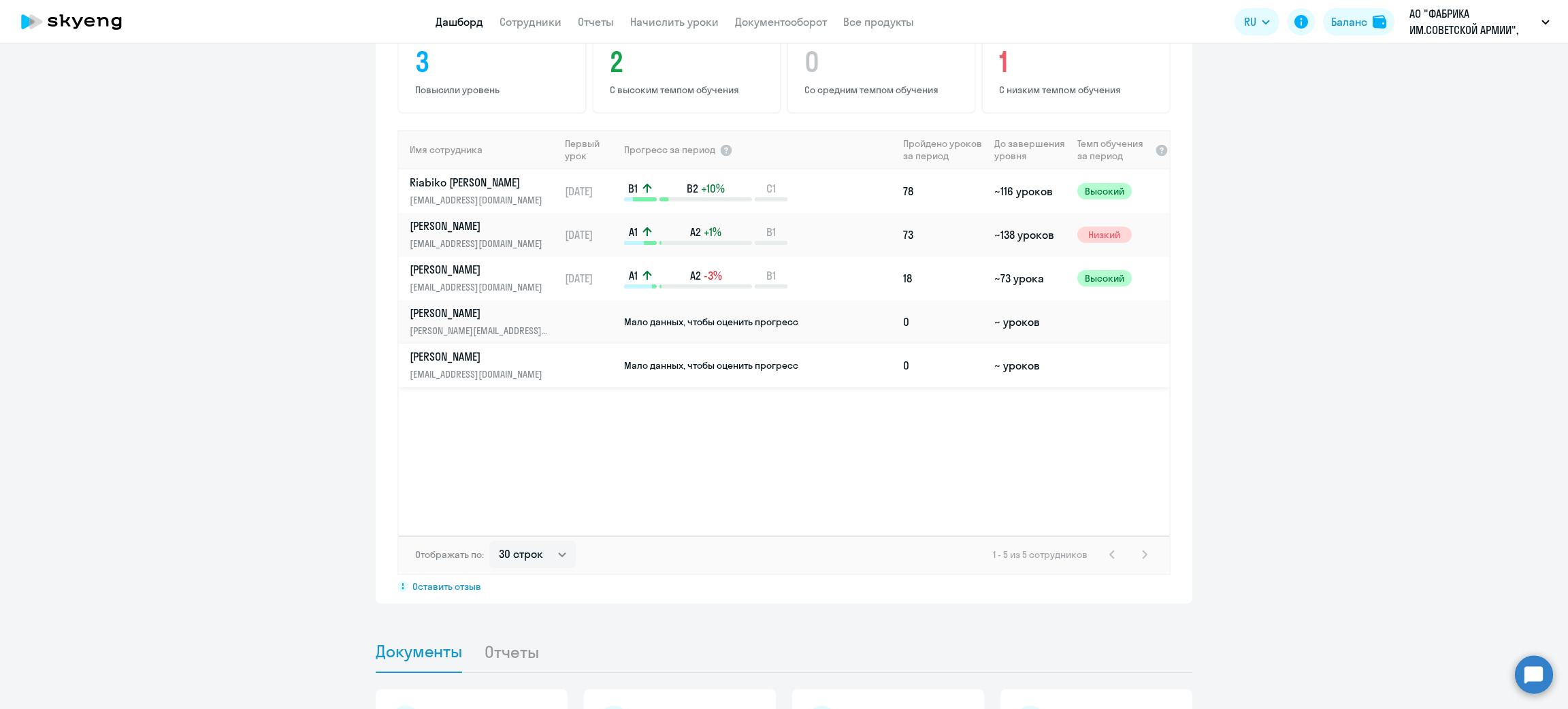
click at [507, 349] on p "Старостин Дмитрий Юрьевич" at bounding box center [480, 356] width 140 height 15
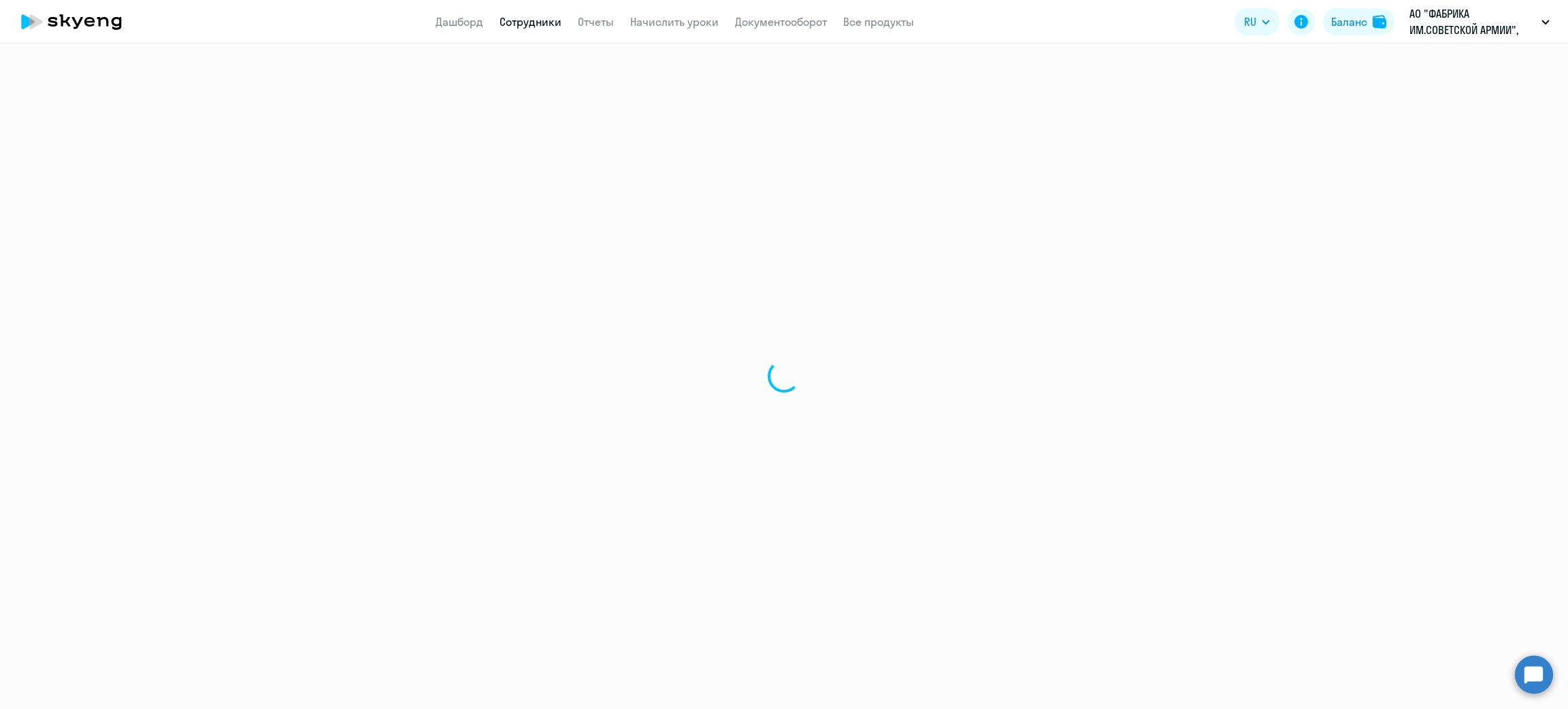
select select "english"
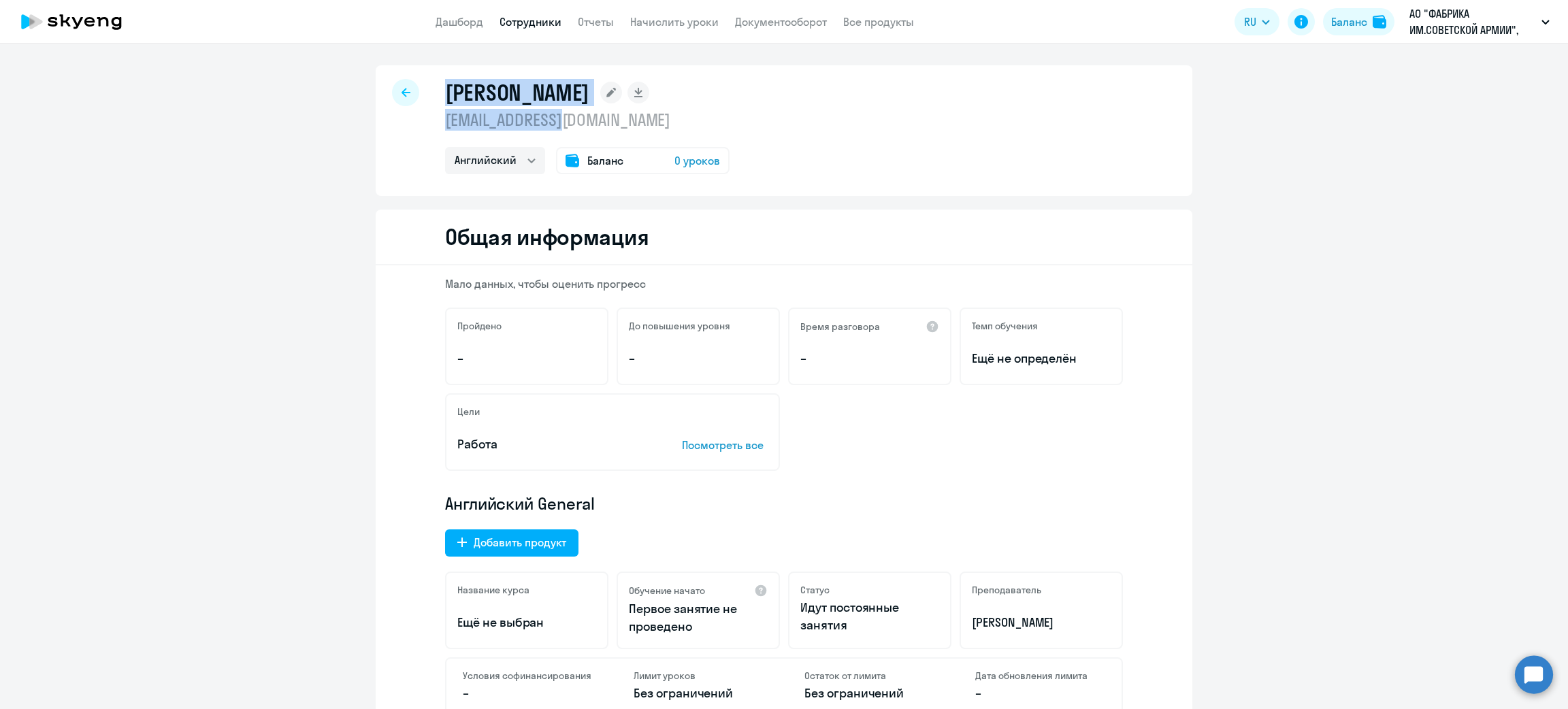
drag, startPoint x: 582, startPoint y: 123, endPoint x: 415, endPoint y: 121, distance: 167.0
click at [415, 121] on div "Старостин Дмитрий Юрьевич st.duma@mail.ru Английский Баланс 0 уроков" at bounding box center [784, 131] width 817 height 131
click at [445, 121] on p "st.duma@mail.ru" at bounding box center [587, 119] width 284 height 22
drag, startPoint x: 424, startPoint y: 121, endPoint x: 436, endPoint y: 118, distance: 12.4
click at [428, 118] on div "Старостин Дмитрий Юрьевич st.duma@mail.ru Английский Баланс 0 уроков" at bounding box center [784, 131] width 817 height 131
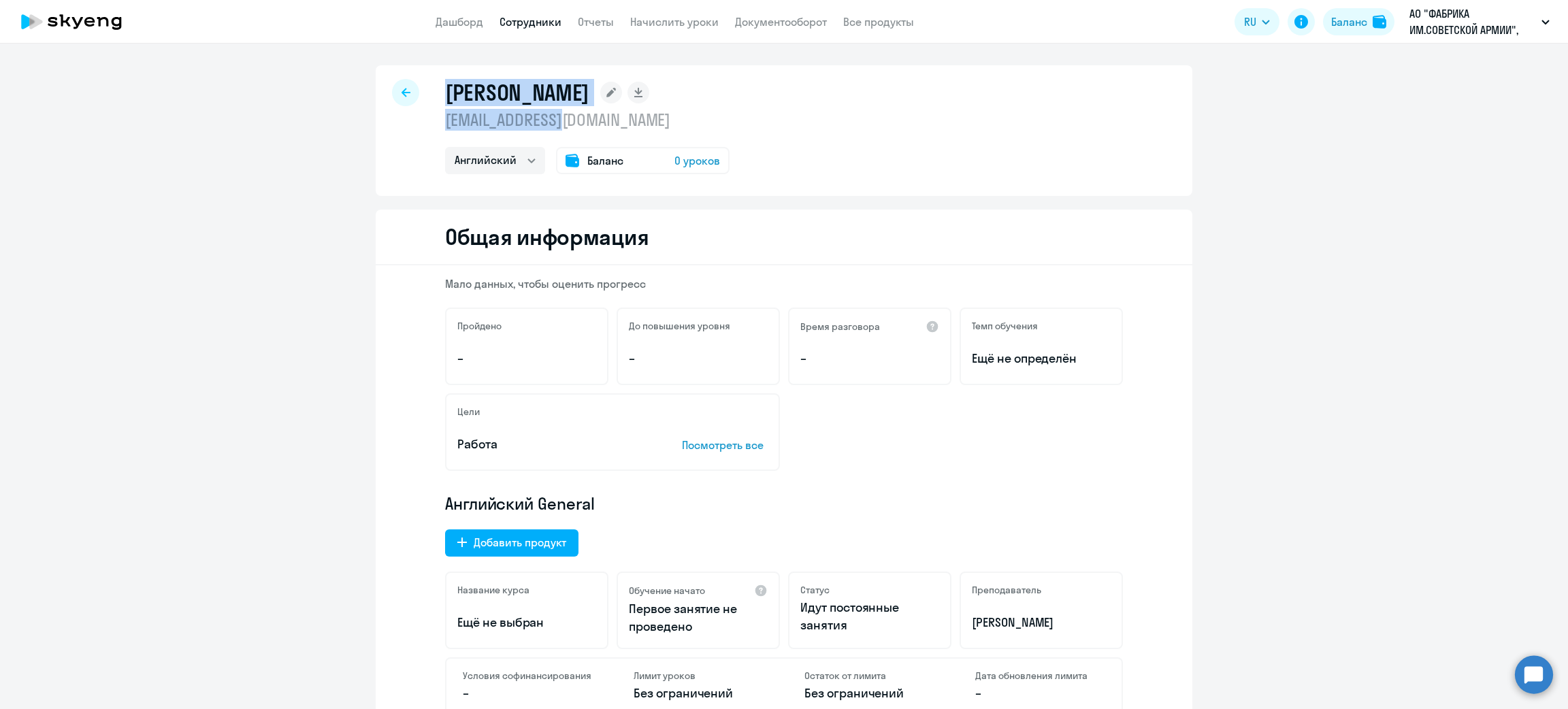
click at [436, 118] on div "Старостин Дмитрий Юрьевич st.duma@mail.ru Английский Баланс 0 уроков" at bounding box center [784, 131] width 817 height 131
drag, startPoint x: 437, startPoint y: 118, endPoint x: 558, endPoint y: 125, distance: 121.2
click at [558, 125] on p "st.duma@mail.ru" at bounding box center [587, 119] width 284 height 22
click at [444, 31] on app-header "Дашборд Сотрудники Отчеты Начислить уроки Документооборот Все продукты Дашборд …" at bounding box center [784, 22] width 1568 height 44
click at [460, 24] on link "Дашборд" at bounding box center [460, 22] width 48 height 13
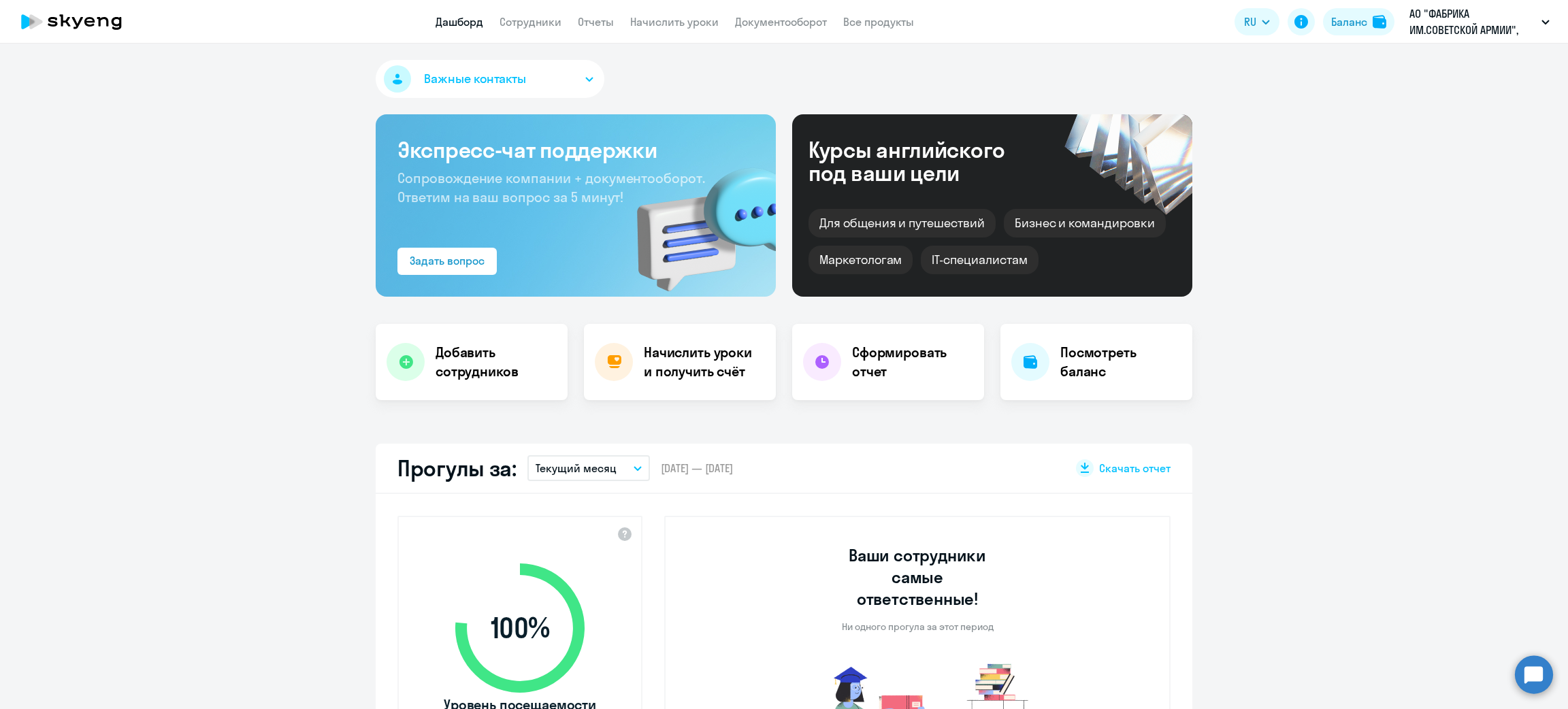
select select "30"
drag, startPoint x: 1321, startPoint y: 60, endPoint x: 1494, endPoint y: 75, distance: 173.6
click at [1494, 75] on li "АО "ФАБРИКА ИМ.СОВЕТСКОЙ АРМИИ", Договор" at bounding box center [1434, 63] width 244 height 34
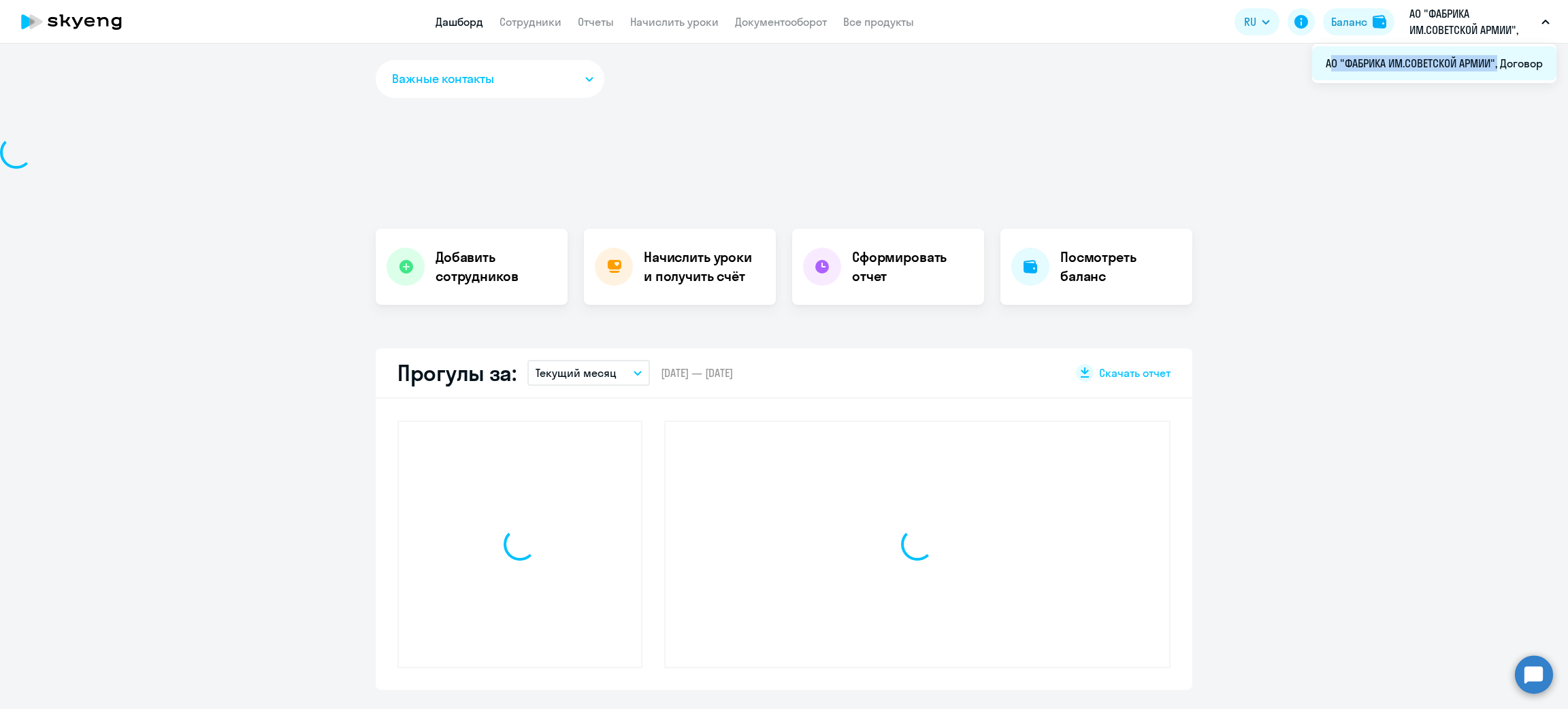
copy span "АО "ФАБРИКА ИМ.СОВЕТСКОЙ АРМИИ""
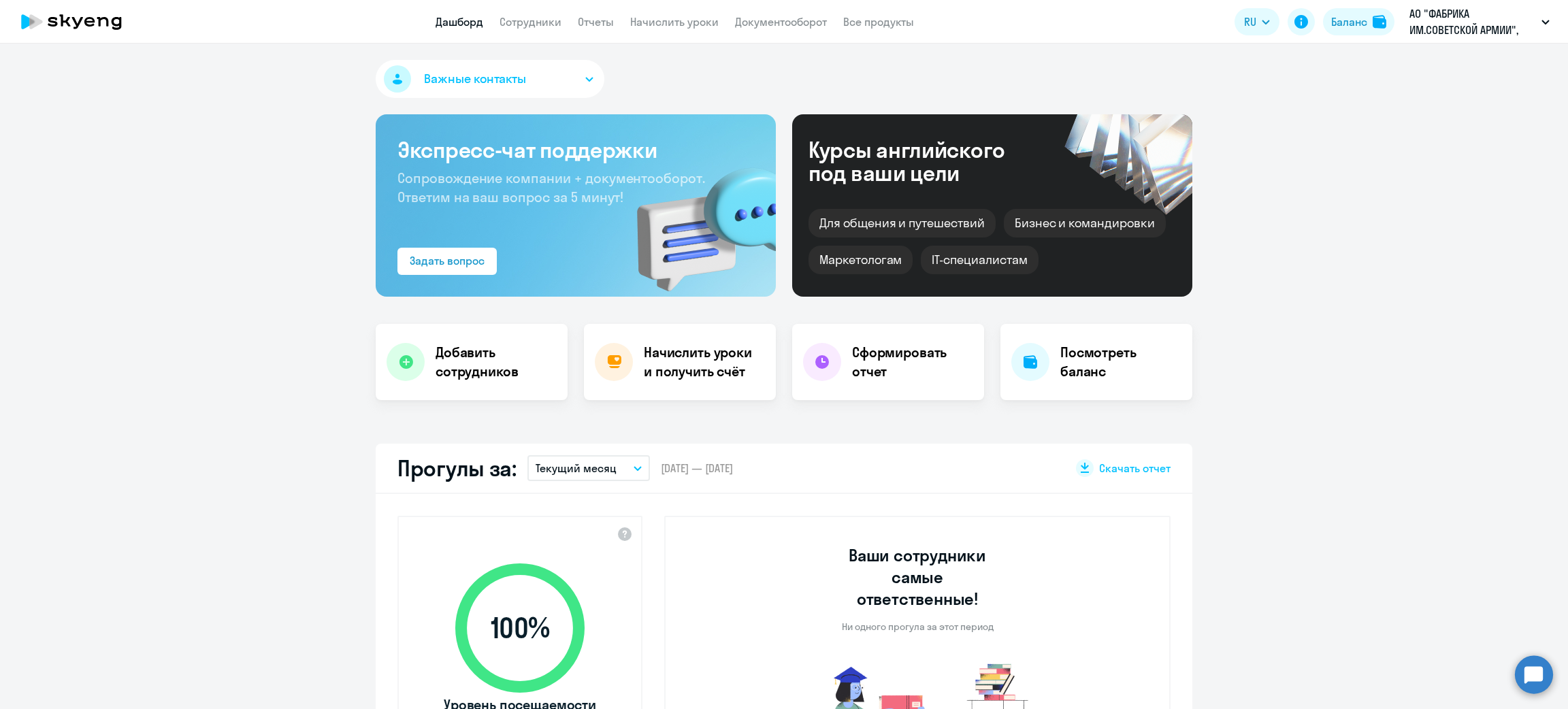
select select "30"
drag, startPoint x: 780, startPoint y: 41, endPoint x: 1089, endPoint y: -16, distance: 314.2
click at [1089, 0] on html "Дашборд Сотрудники Отчеты Начислить уроки Документооборот Все продукты Дашборд …" at bounding box center [784, 354] width 1568 height 709
click at [1379, 28] on button "Баланс" at bounding box center [1359, 22] width 71 height 28
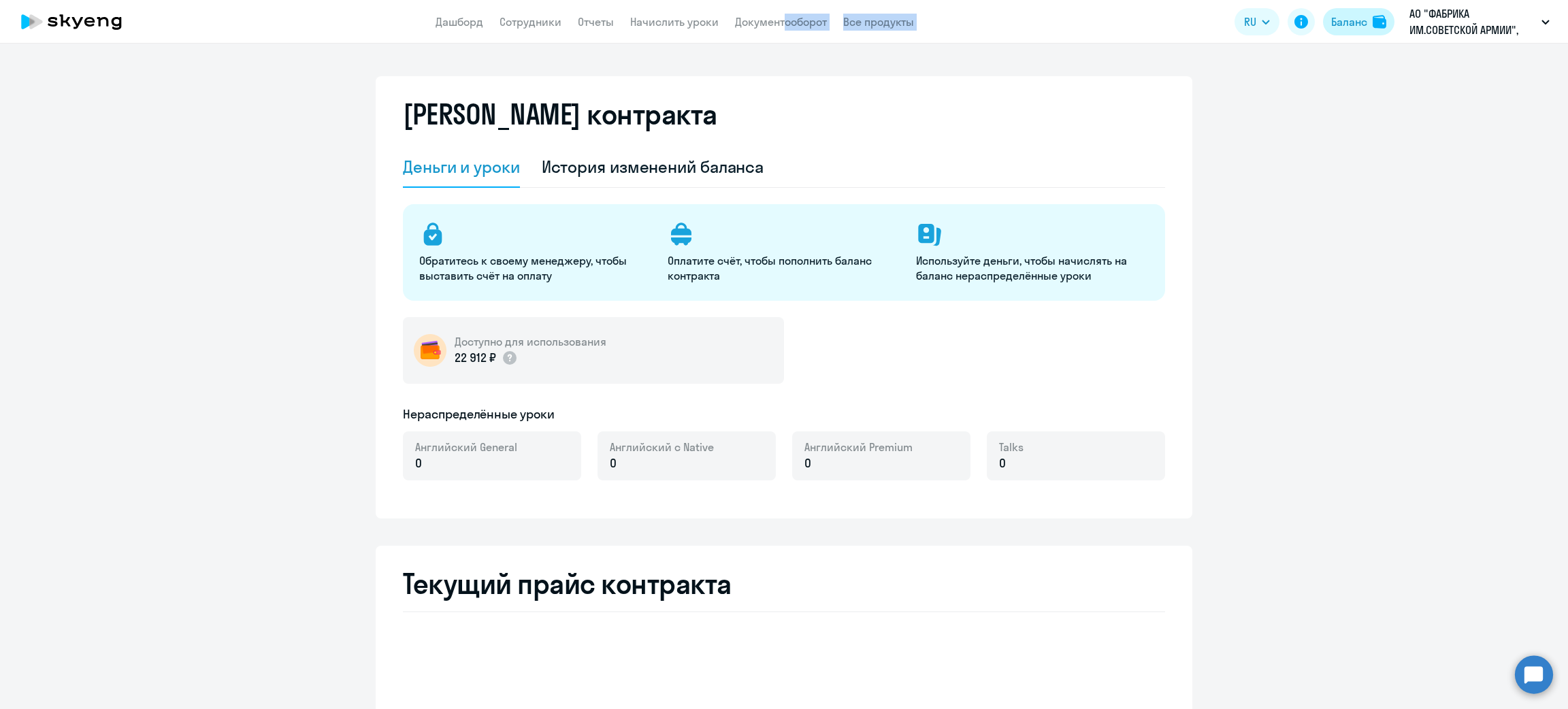
select select "english_adult_not_native_speaker"
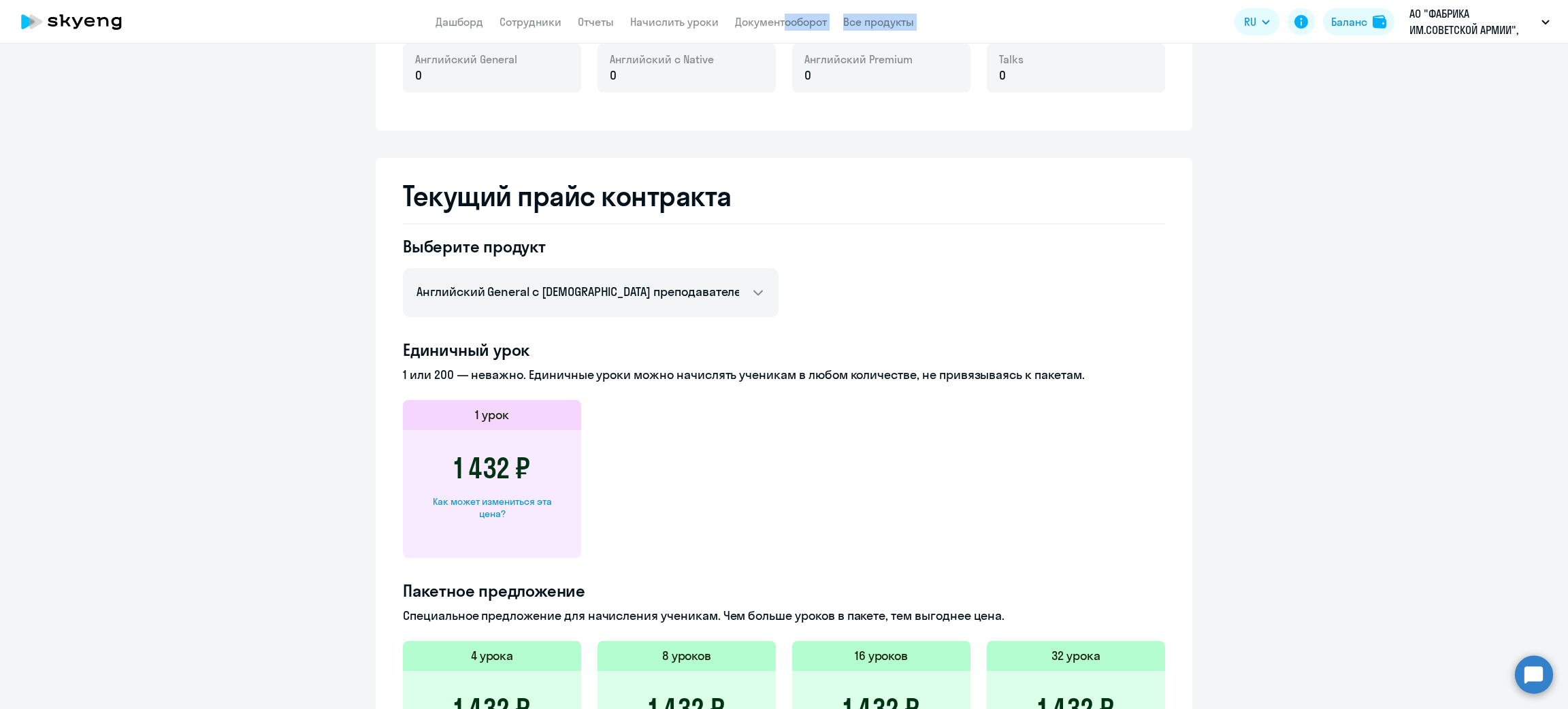
scroll to position [756, 0]
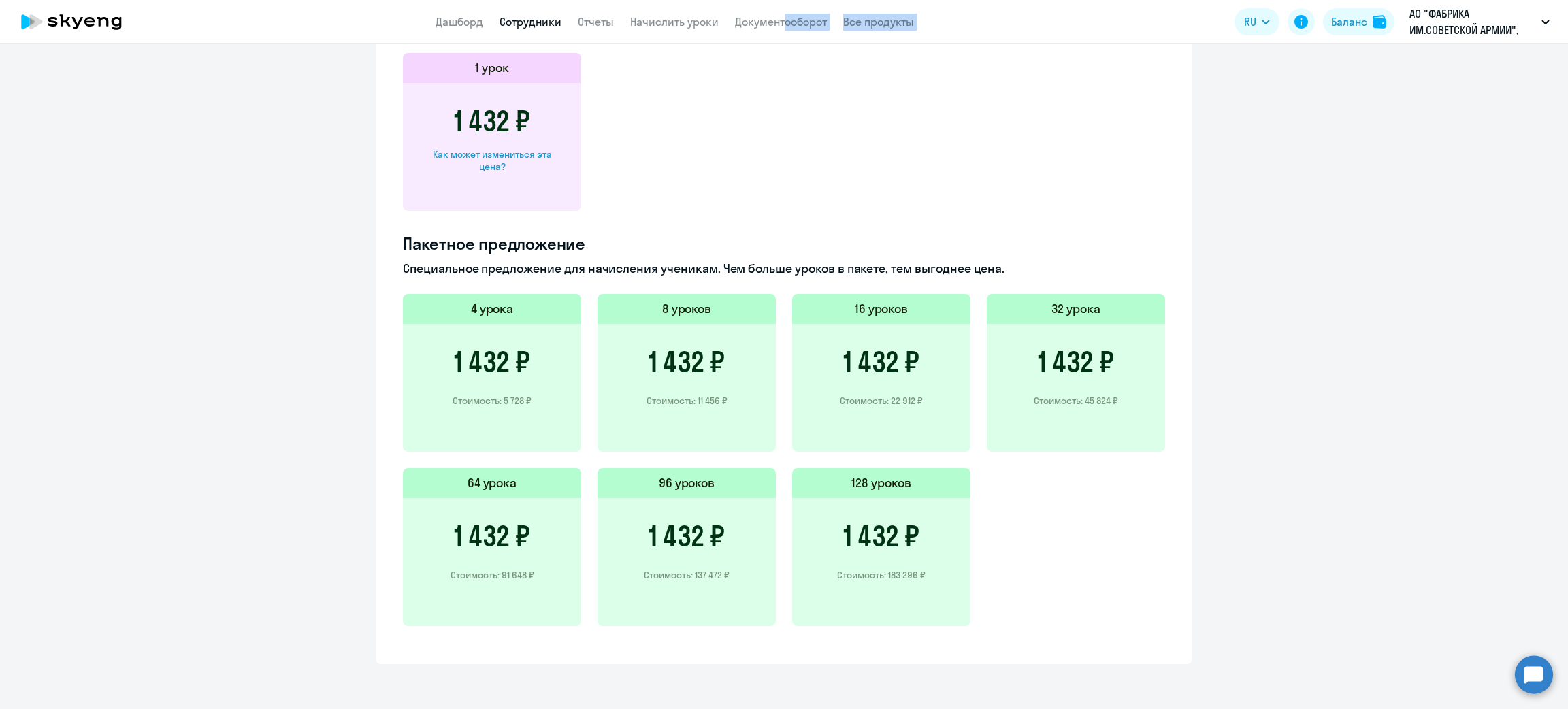
click at [513, 20] on link "Сотрудники" at bounding box center [530, 22] width 62 height 13
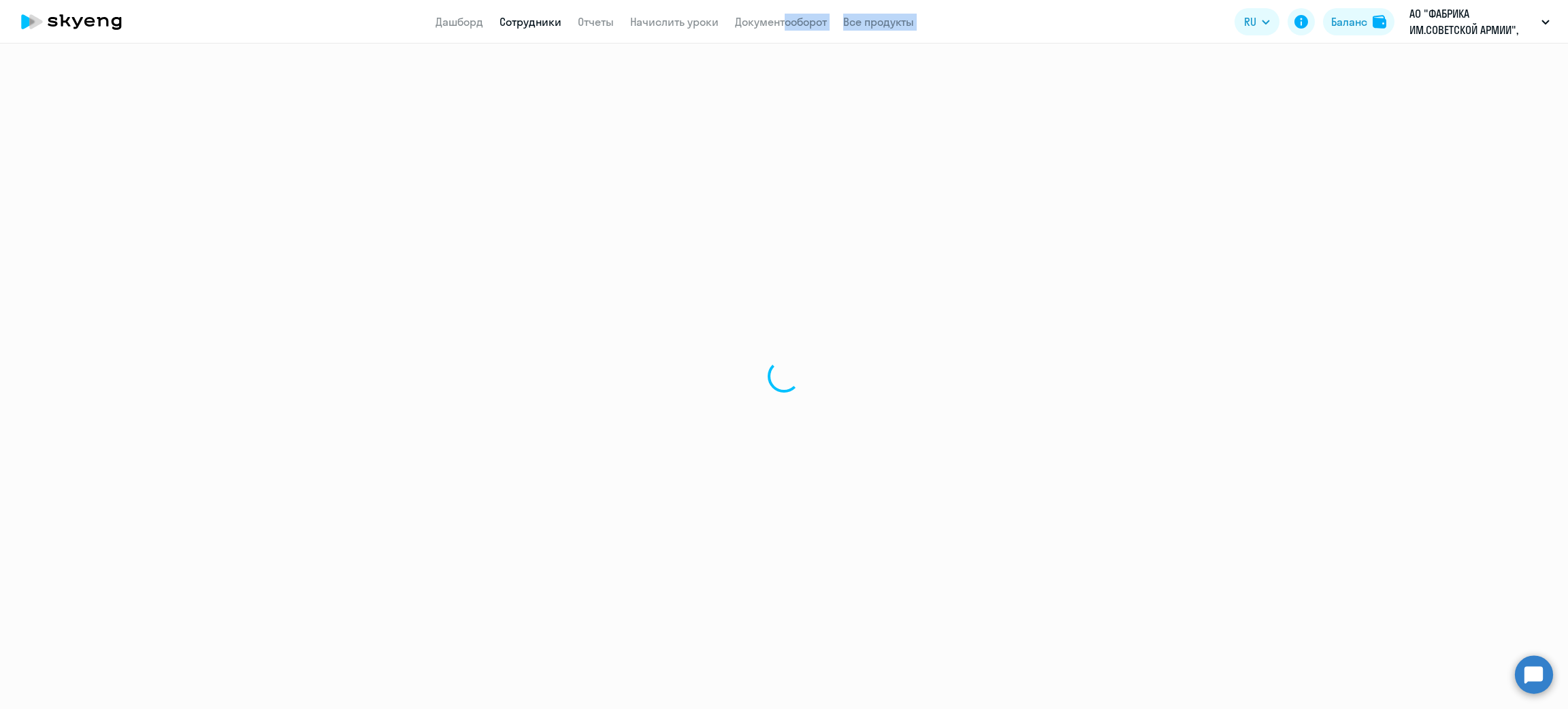
select select "30"
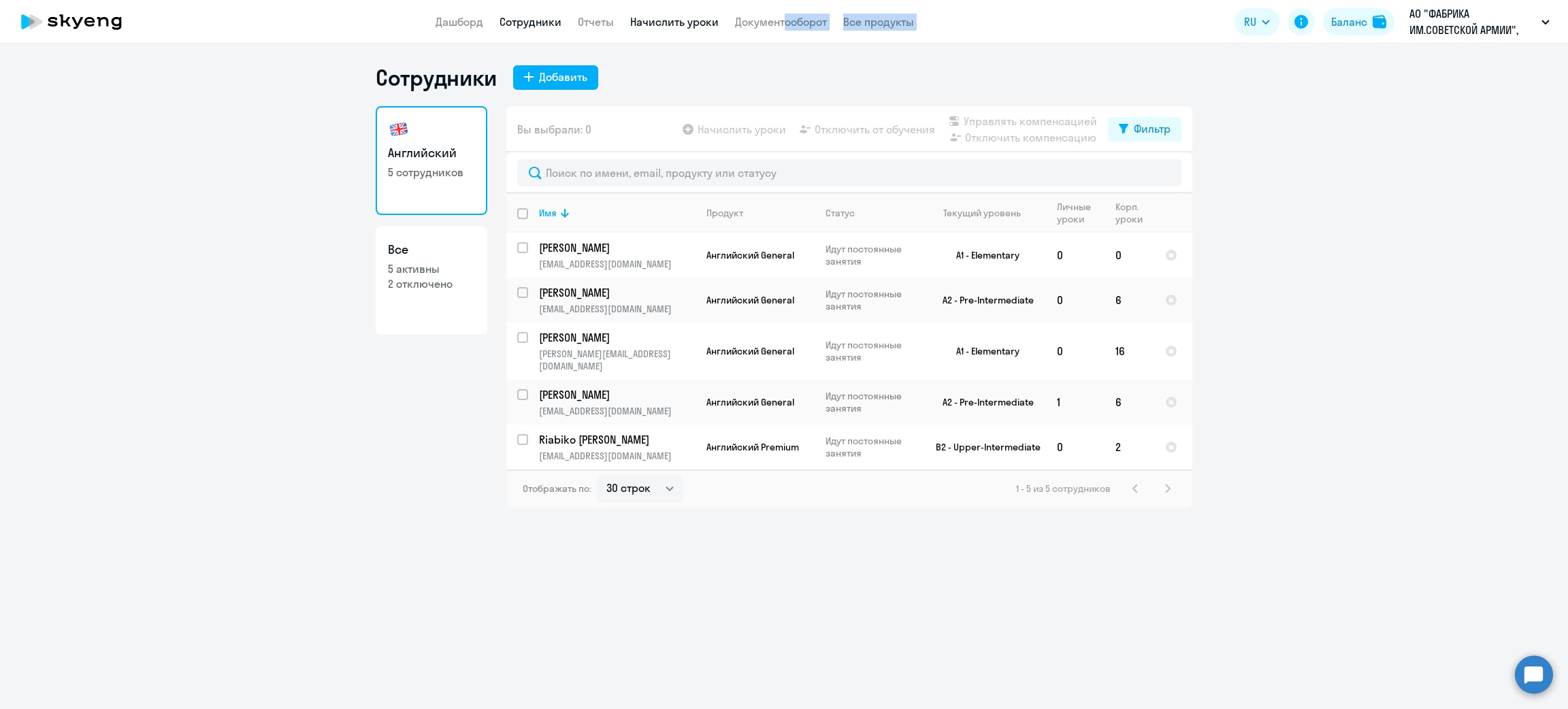
click at [666, 19] on link "Начислить уроки" at bounding box center [674, 22] width 89 height 13
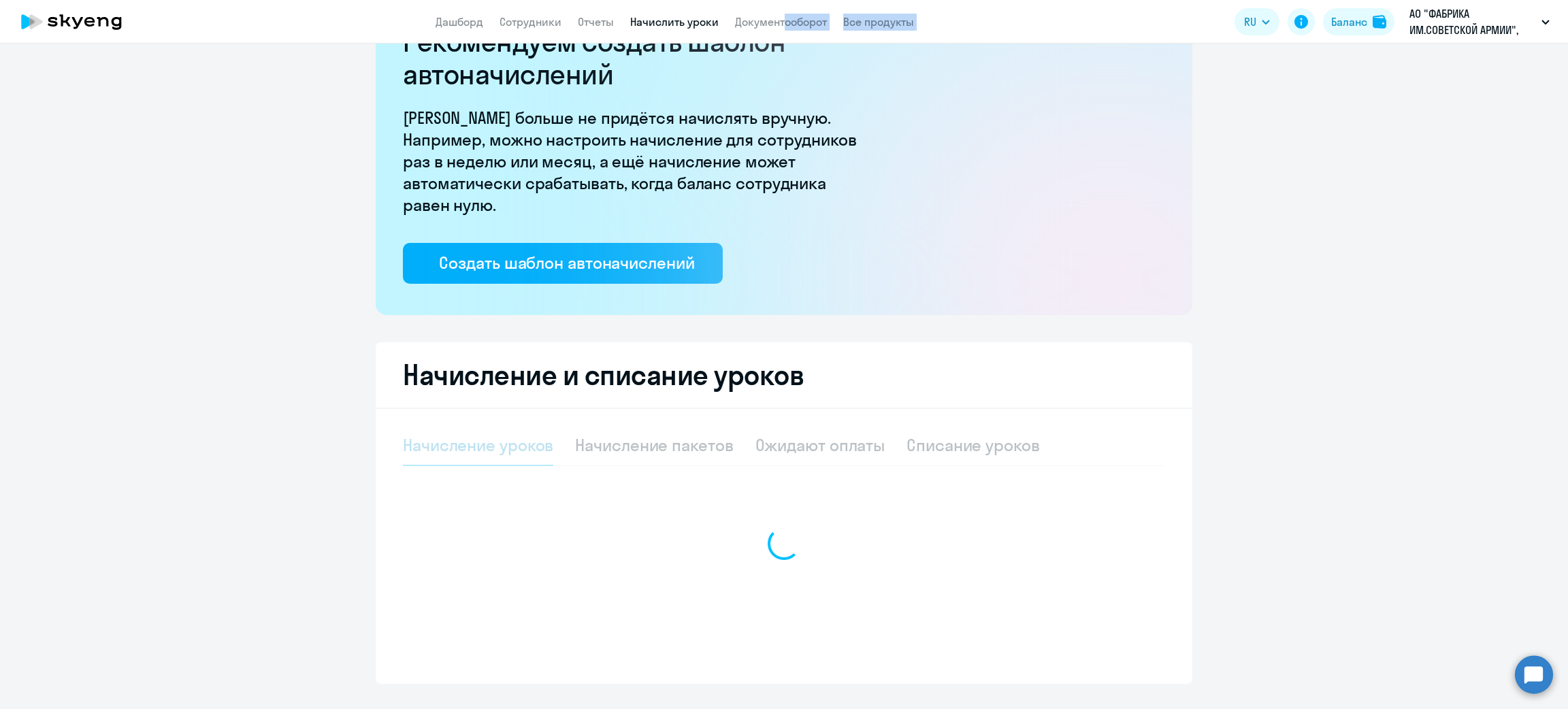
select select "10"
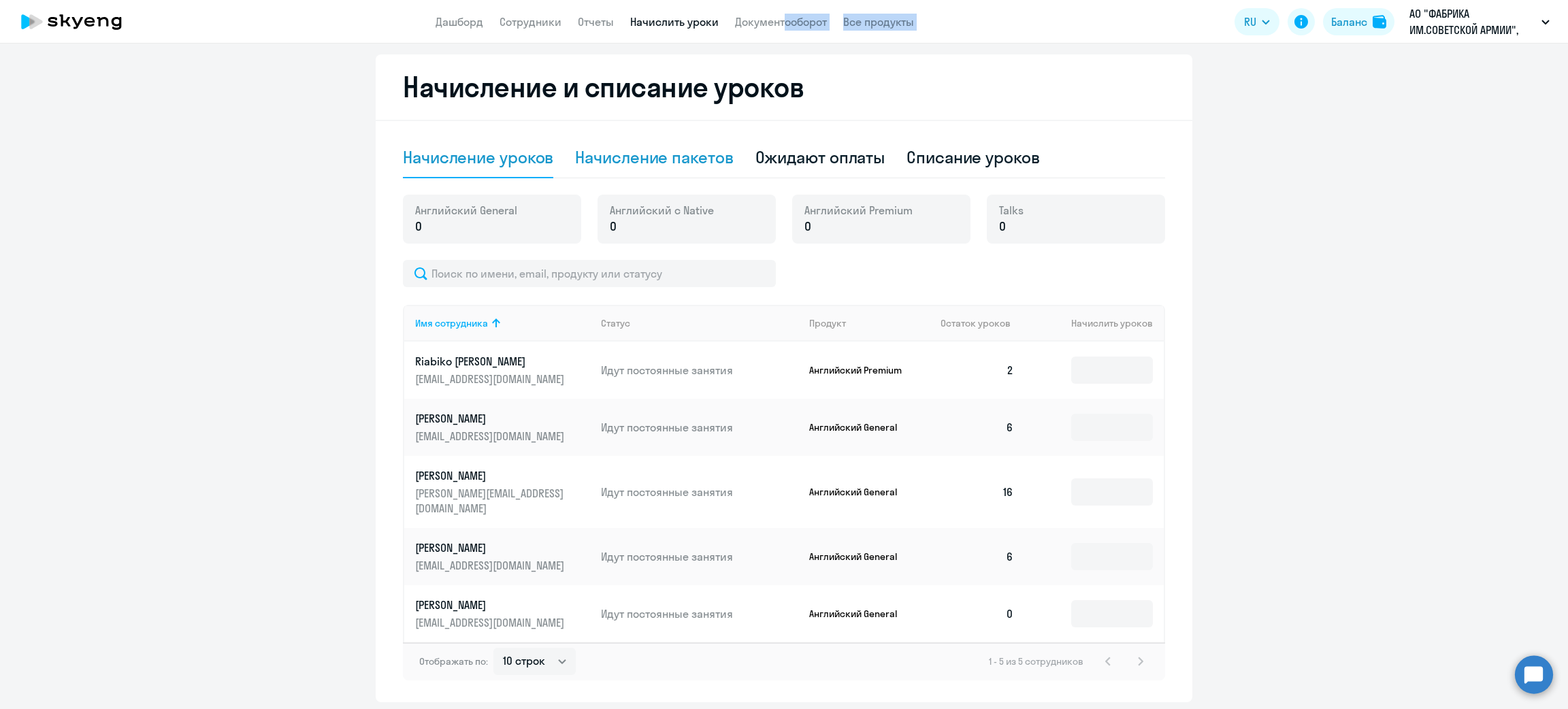
scroll to position [385, 0]
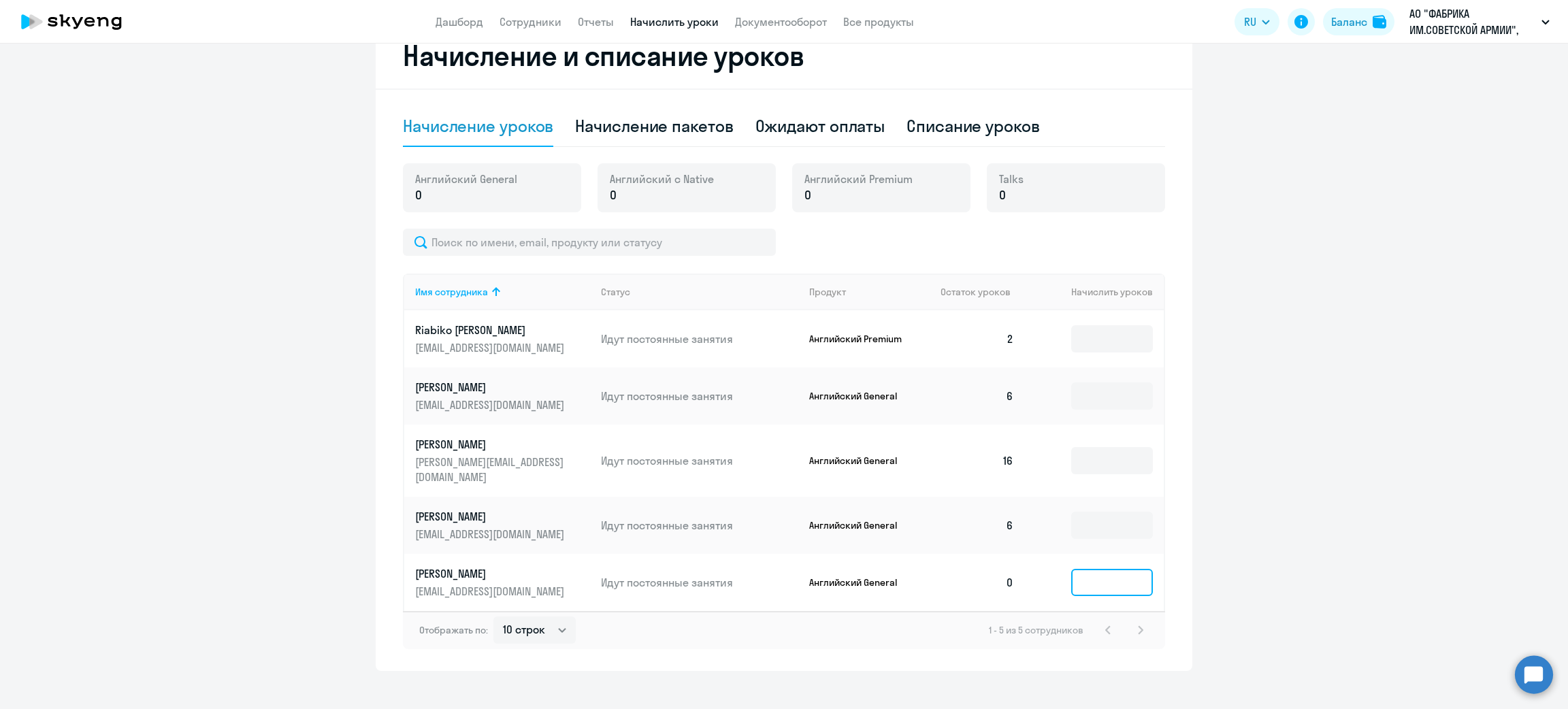
click at [1091, 569] on input at bounding box center [1112, 583] width 82 height 28
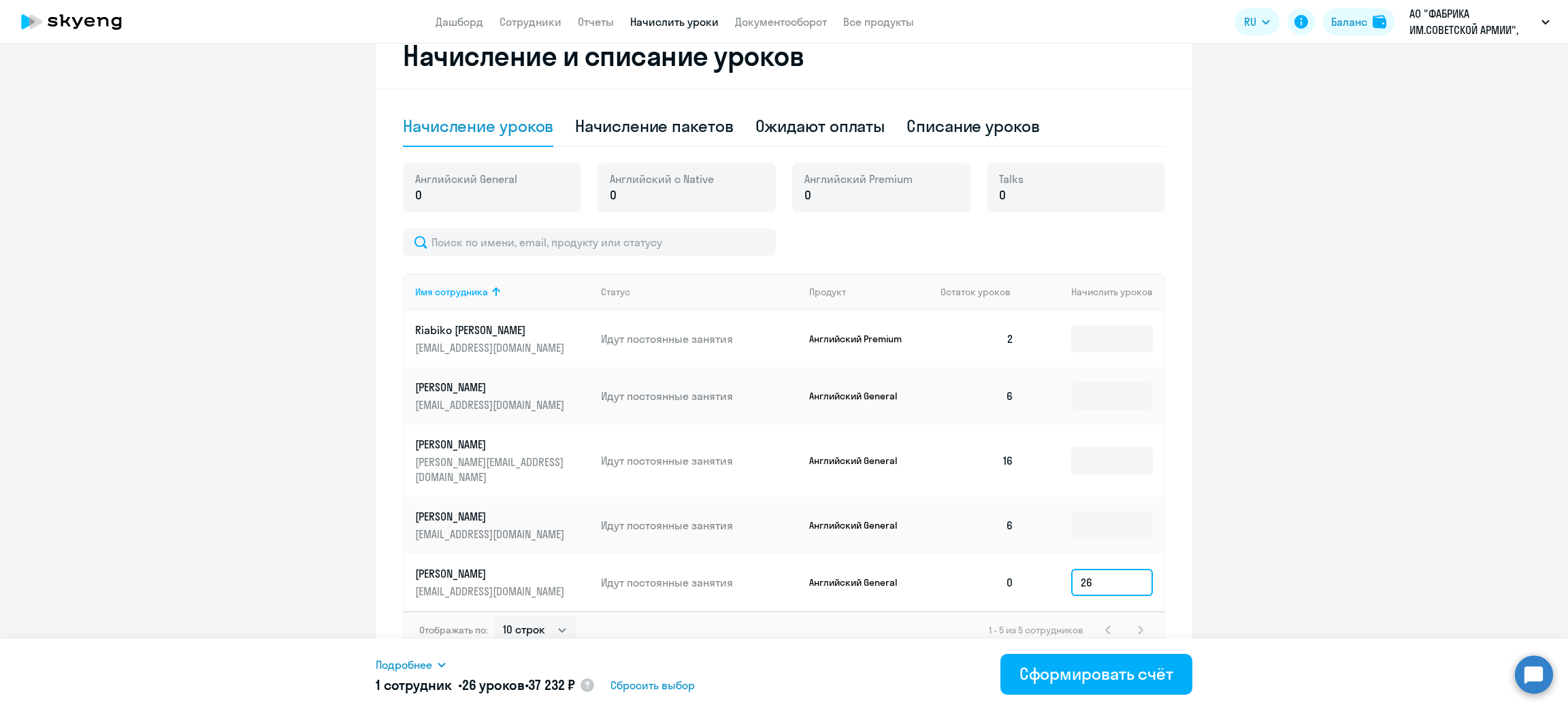
type input "2"
type input "16"
click at [1093, 684] on div "Сформировать счёт" at bounding box center [1096, 673] width 154 height 22
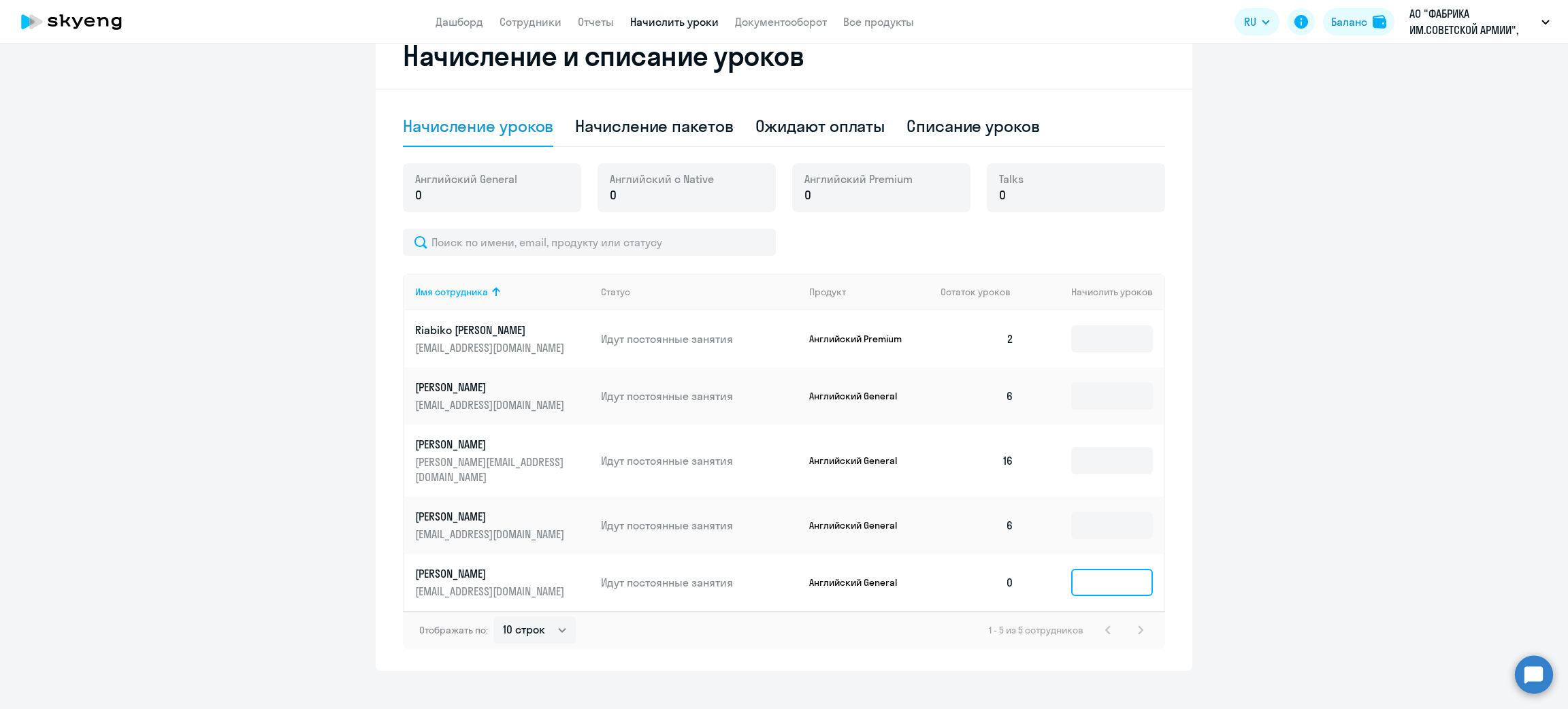
click at [1111, 569] on input at bounding box center [1112, 583] width 82 height 28
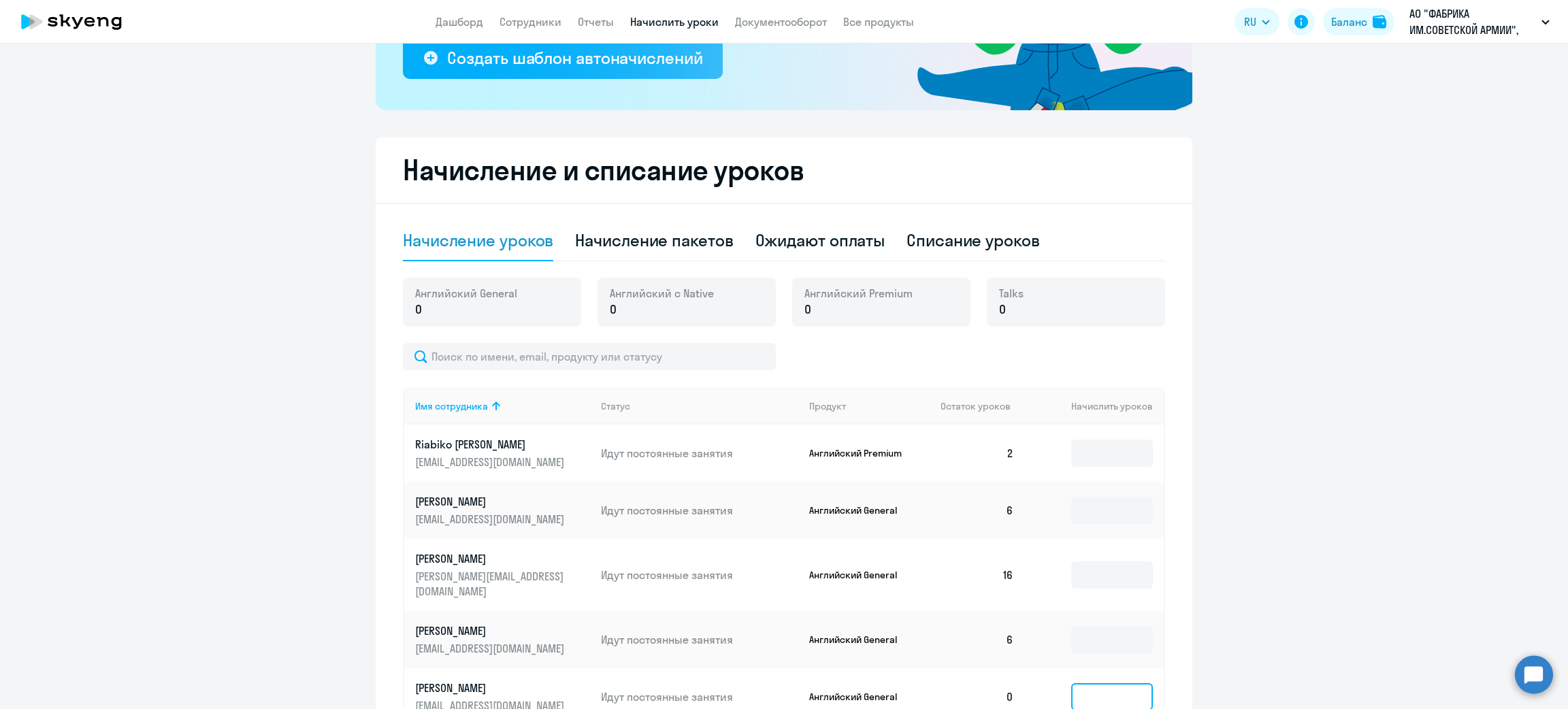
scroll to position [182, 0]
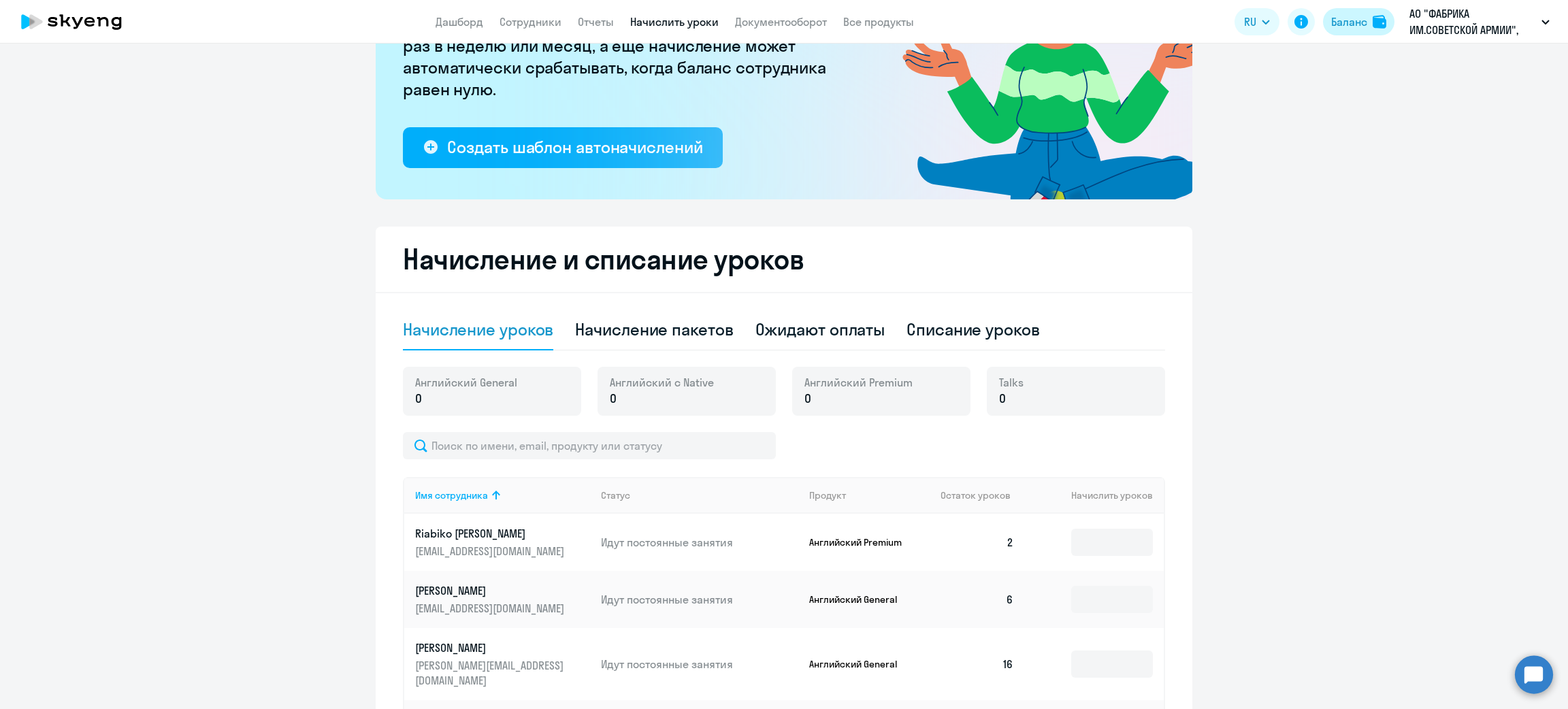
click at [1341, 22] on div "Баланс" at bounding box center [1349, 22] width 36 height 16
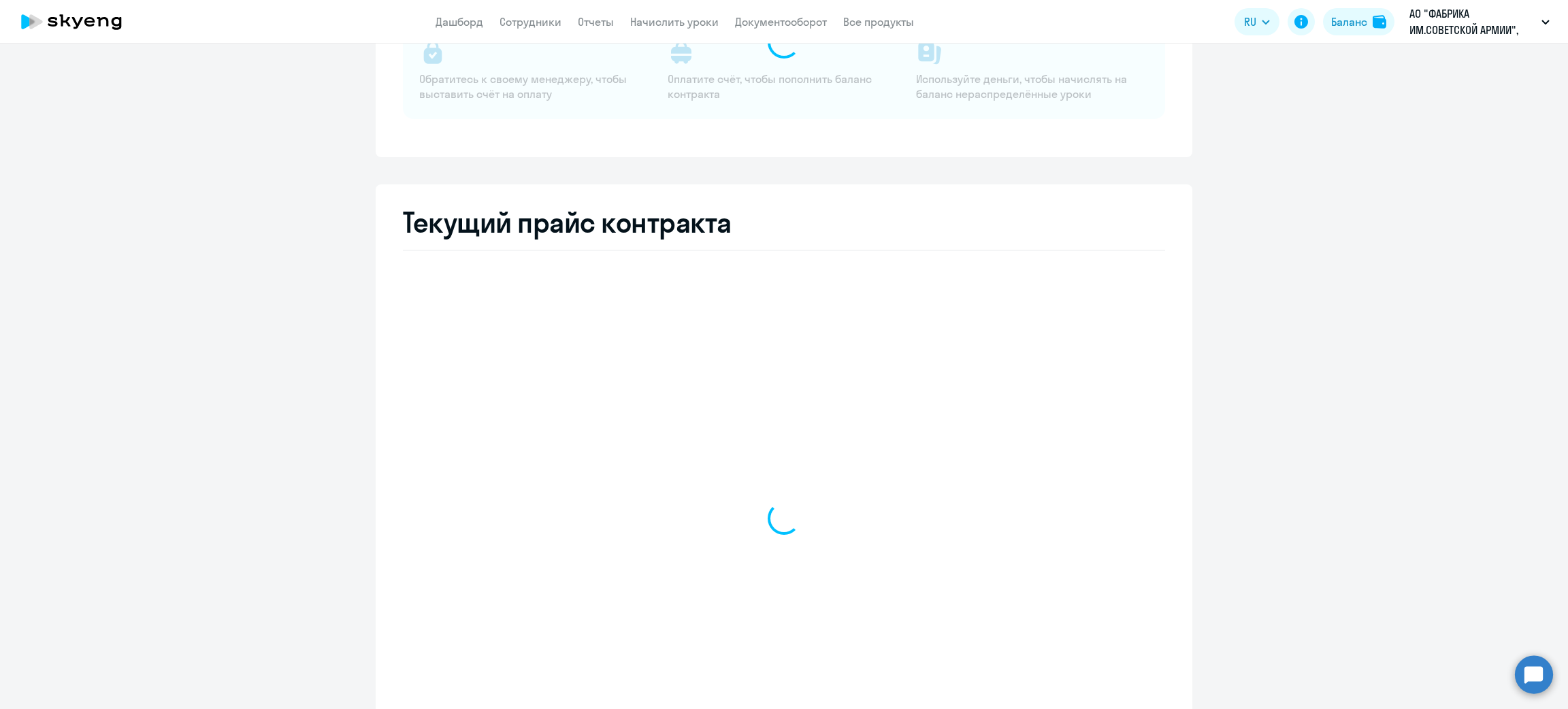
select select "english_adult_not_native_speaker"
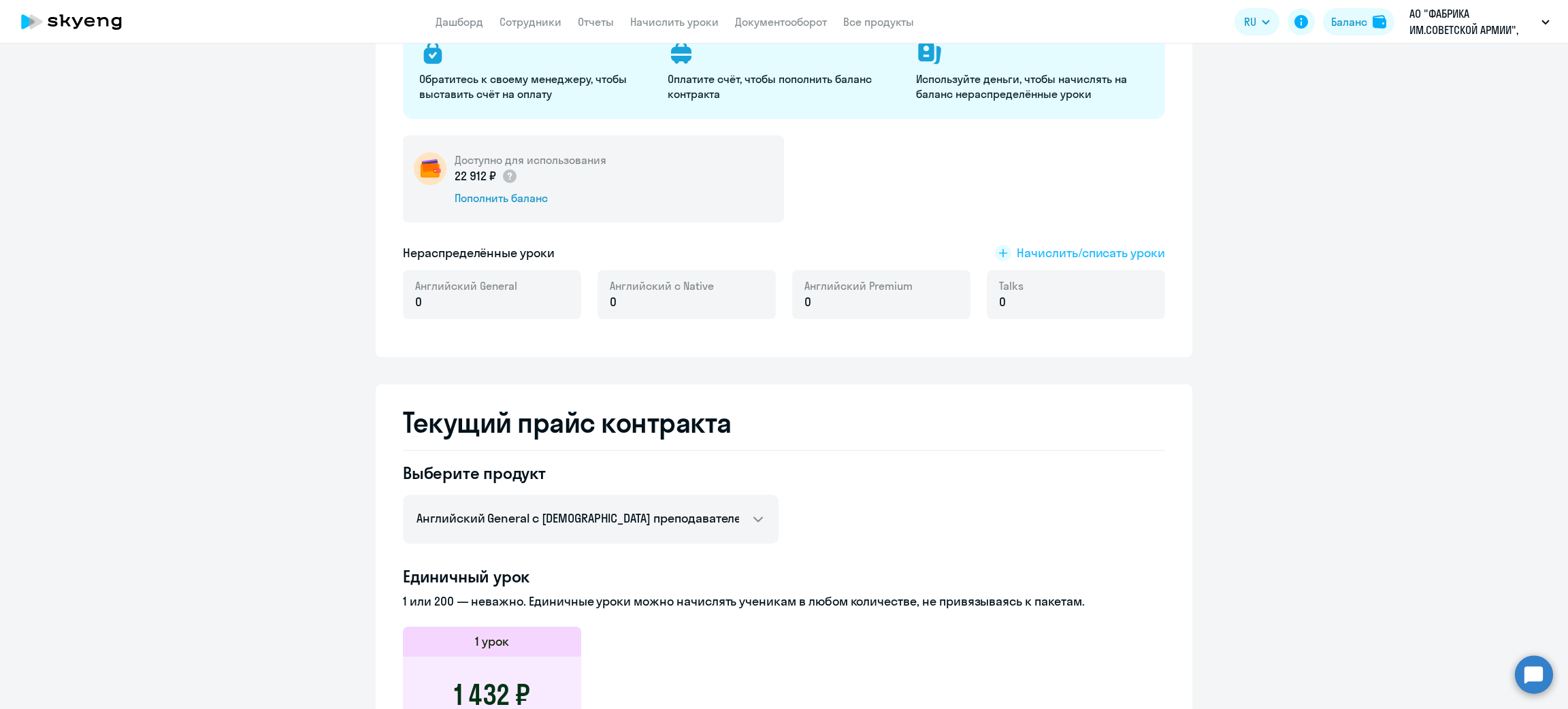
click at [995, 245] on icon at bounding box center [1003, 253] width 16 height 16
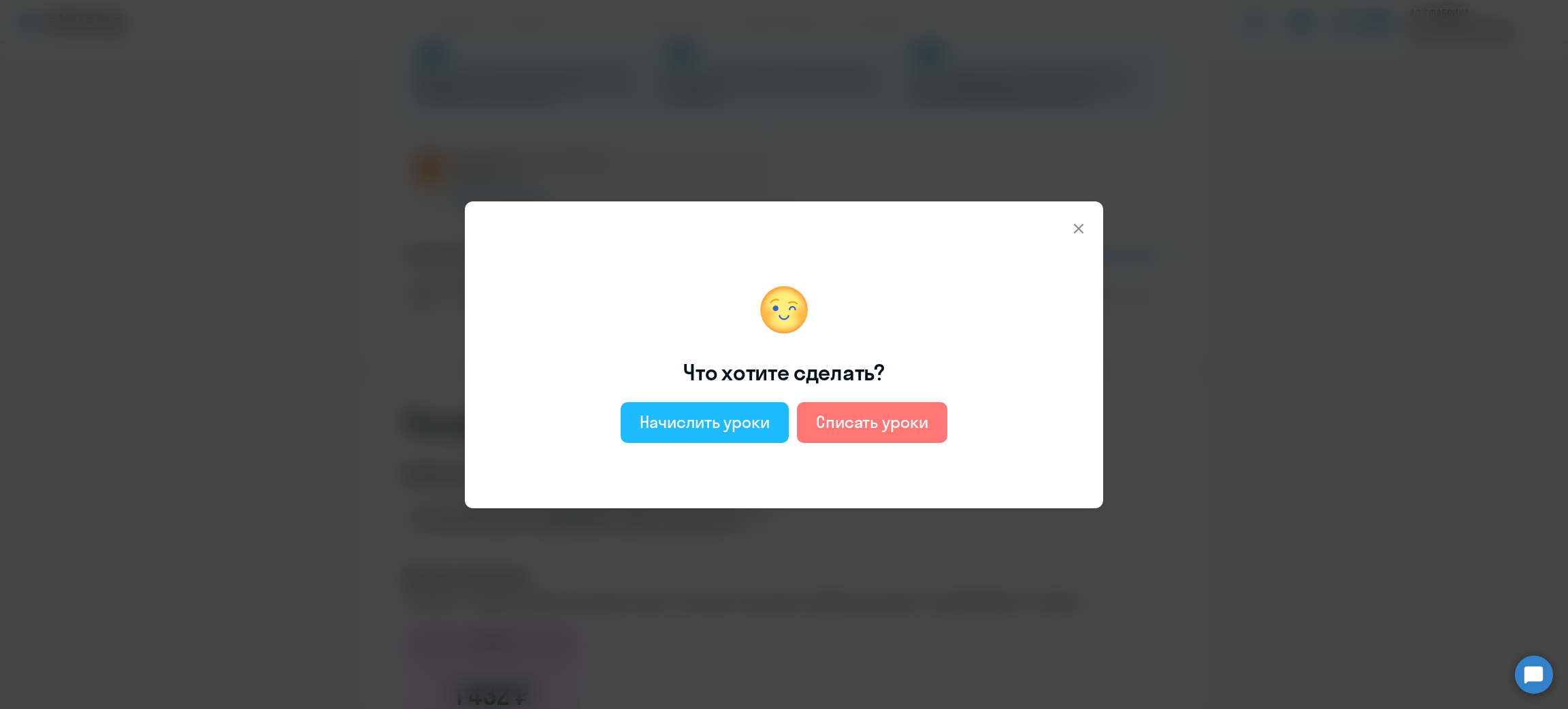
click at [736, 422] on div "Начислить уроки" at bounding box center [704, 422] width 130 height 22
select select "english_adult_not_native_speaker"
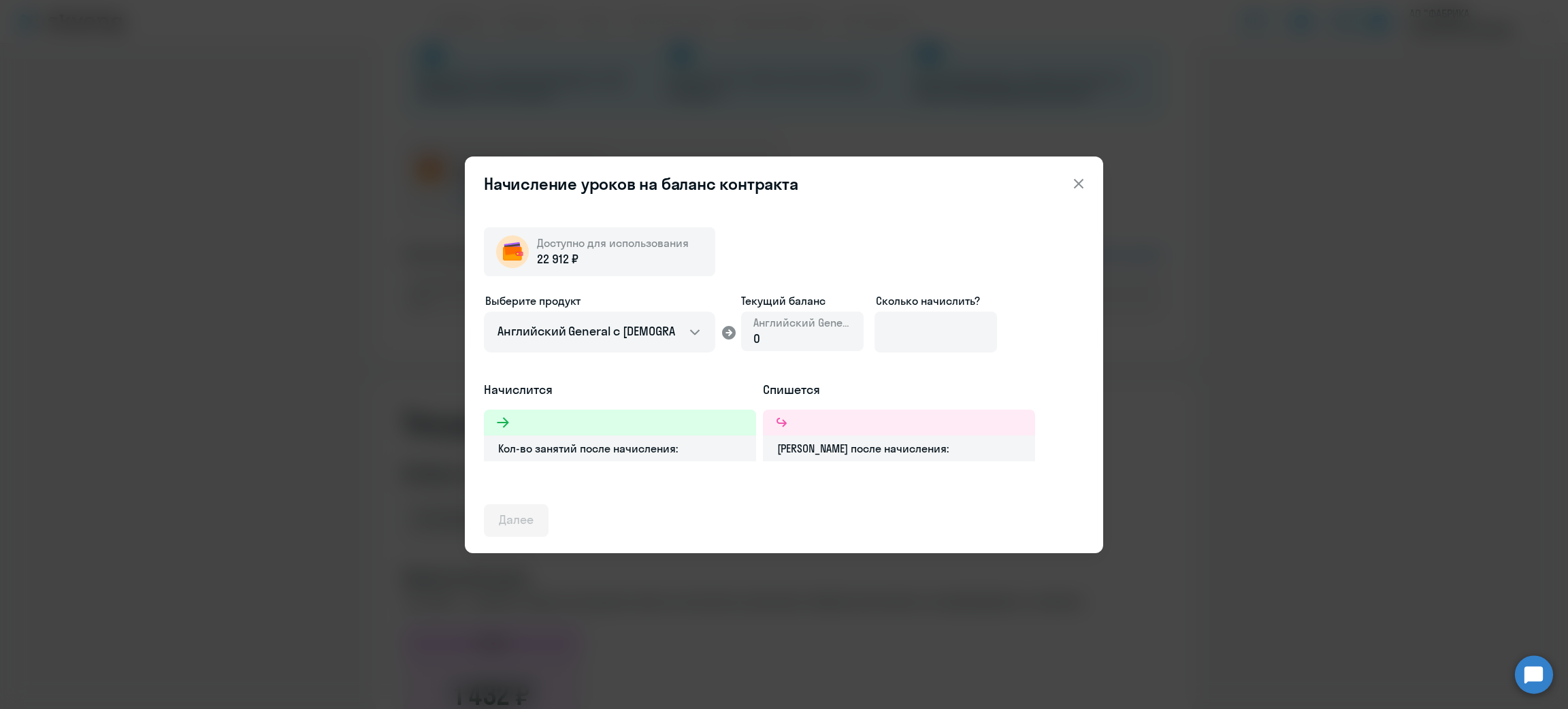
click at [811, 346] on div "0" at bounding box center [803, 339] width 98 height 18
click at [913, 322] on input at bounding box center [936, 332] width 123 height 41
type input "16"
click at [522, 516] on div "Далее" at bounding box center [516, 520] width 35 height 18
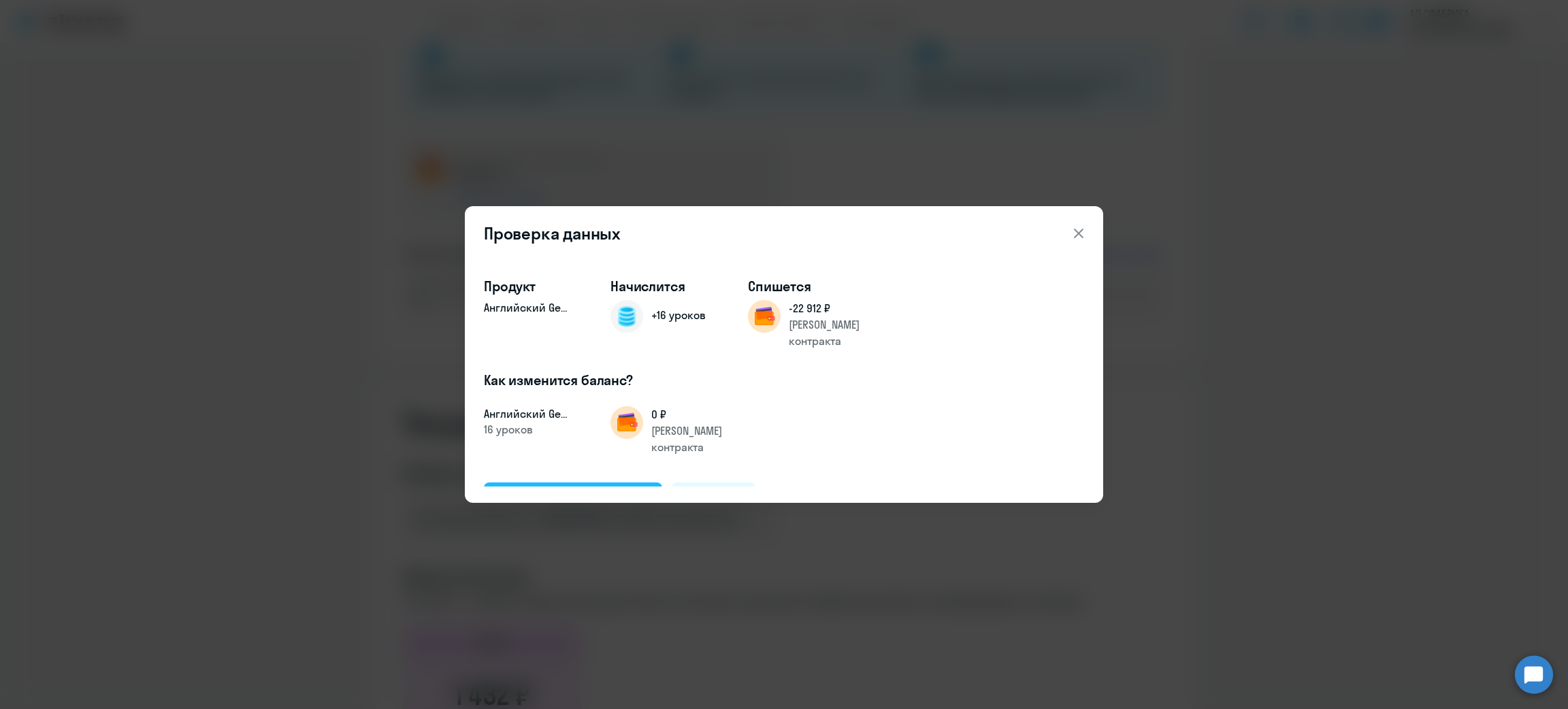
click at [613, 490] on div "Подтвердить и начислить" at bounding box center [573, 498] width 148 height 18
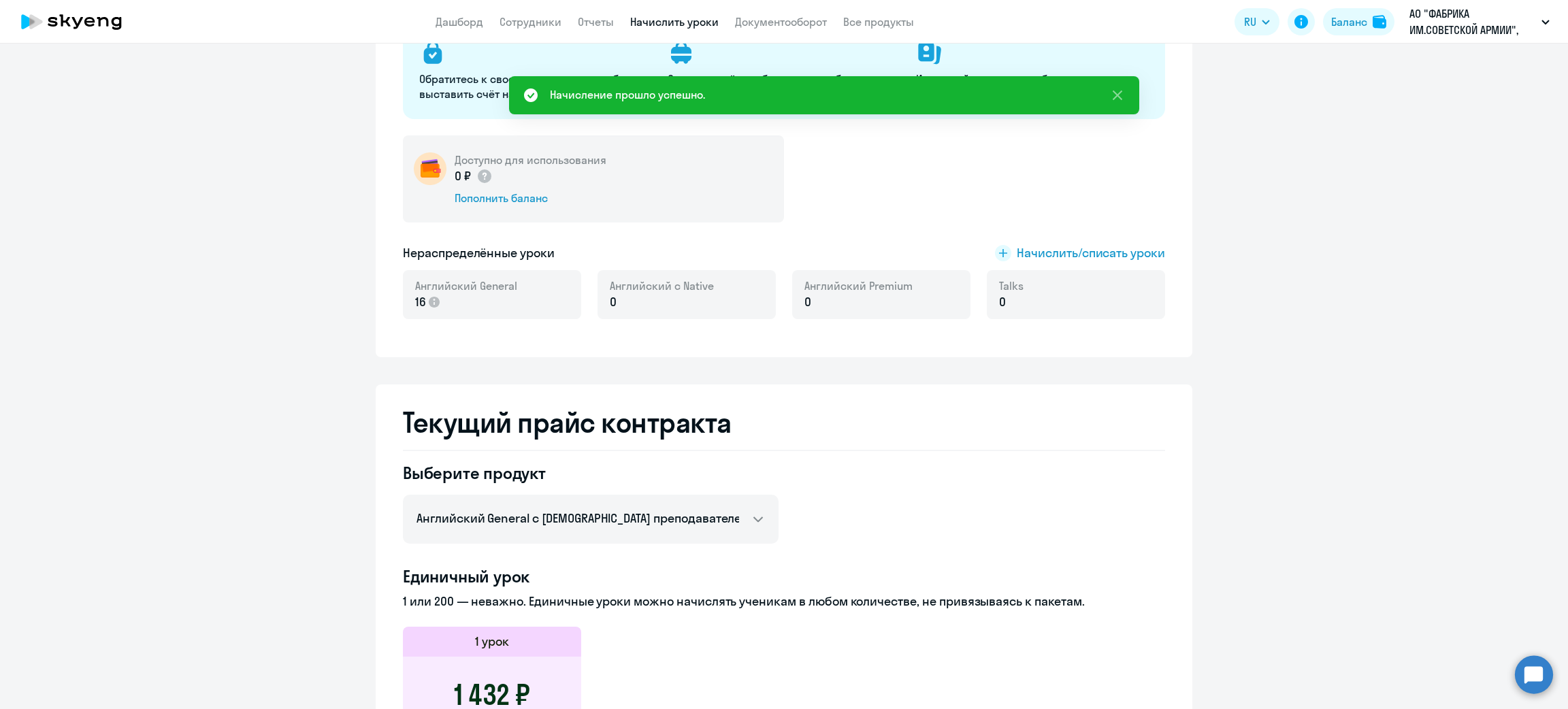
click at [646, 19] on link "Начислить уроки" at bounding box center [674, 22] width 89 height 13
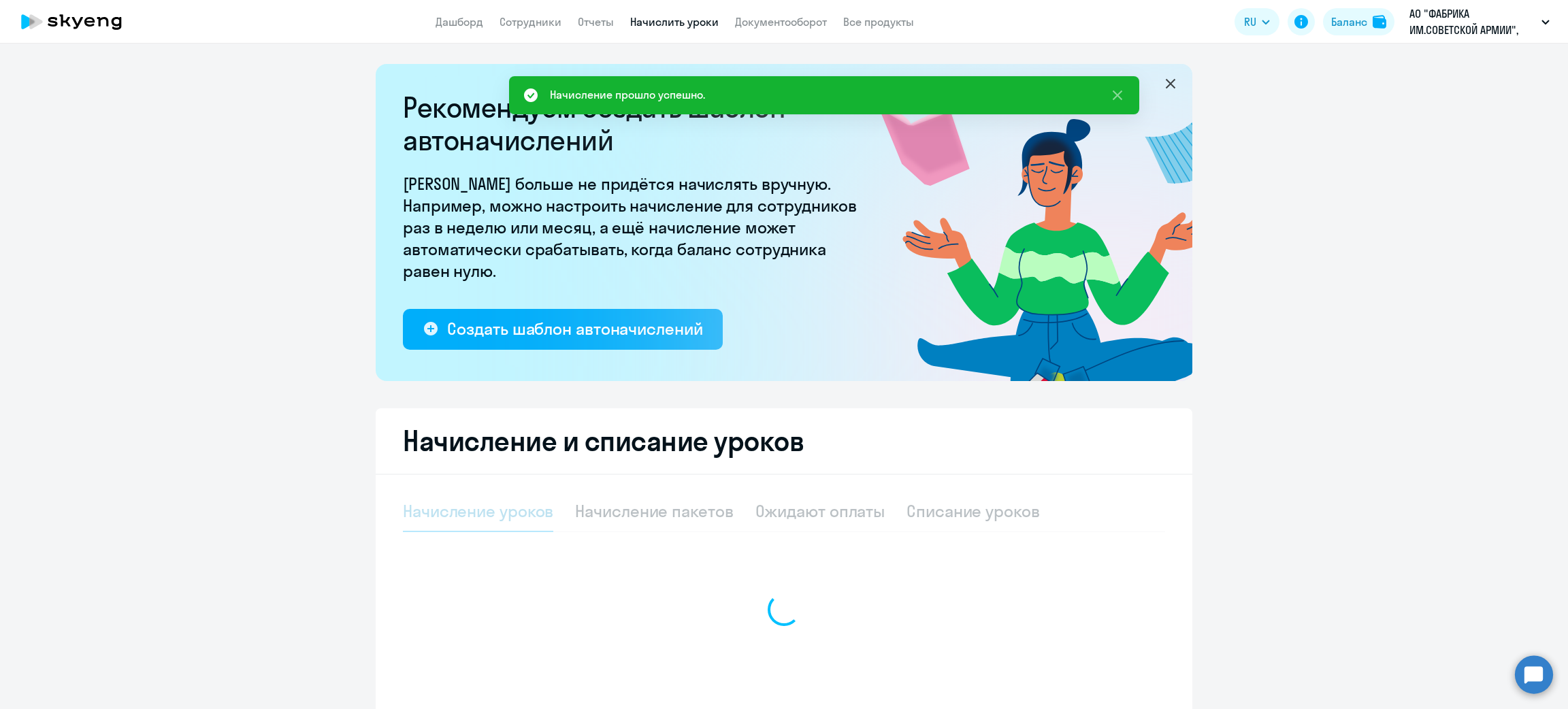
select select "10"
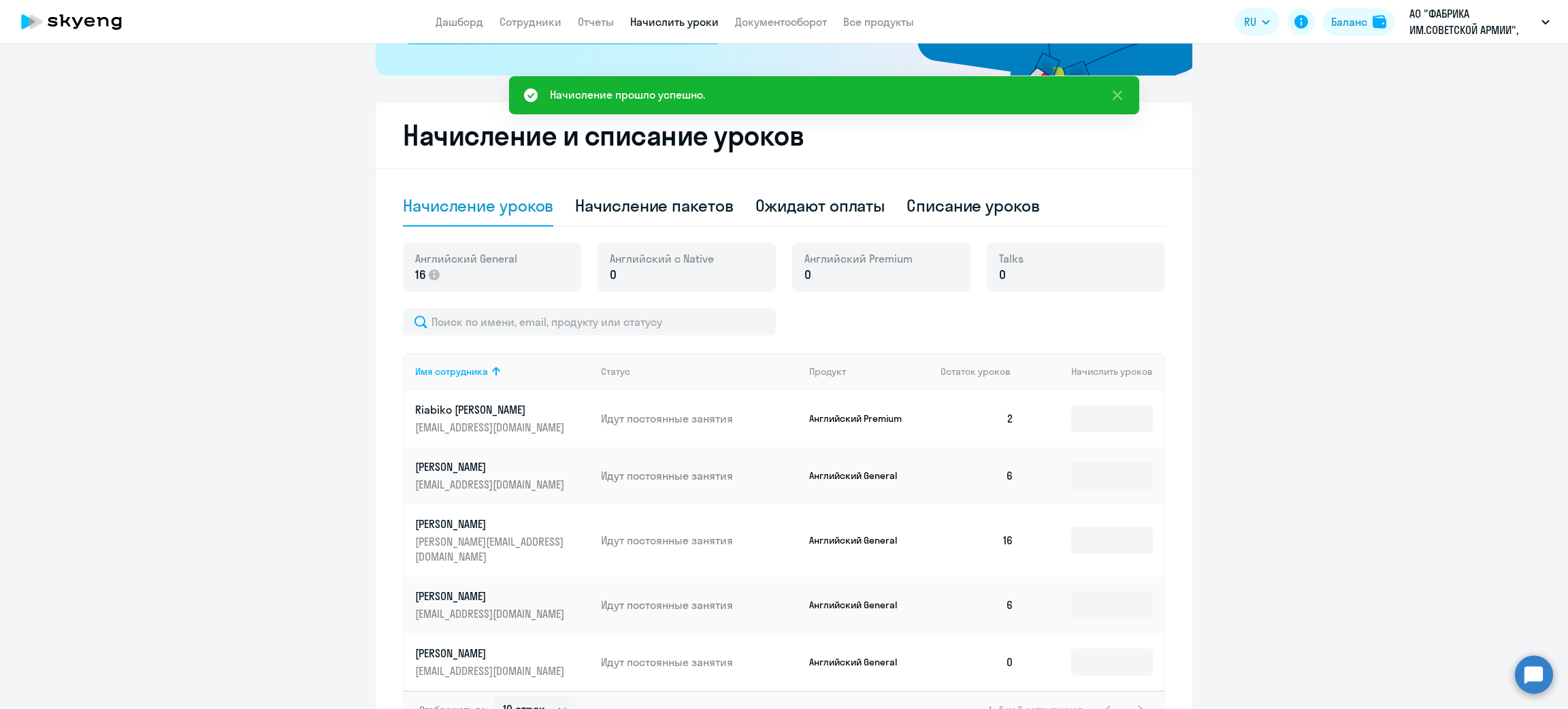
scroll to position [385, 0]
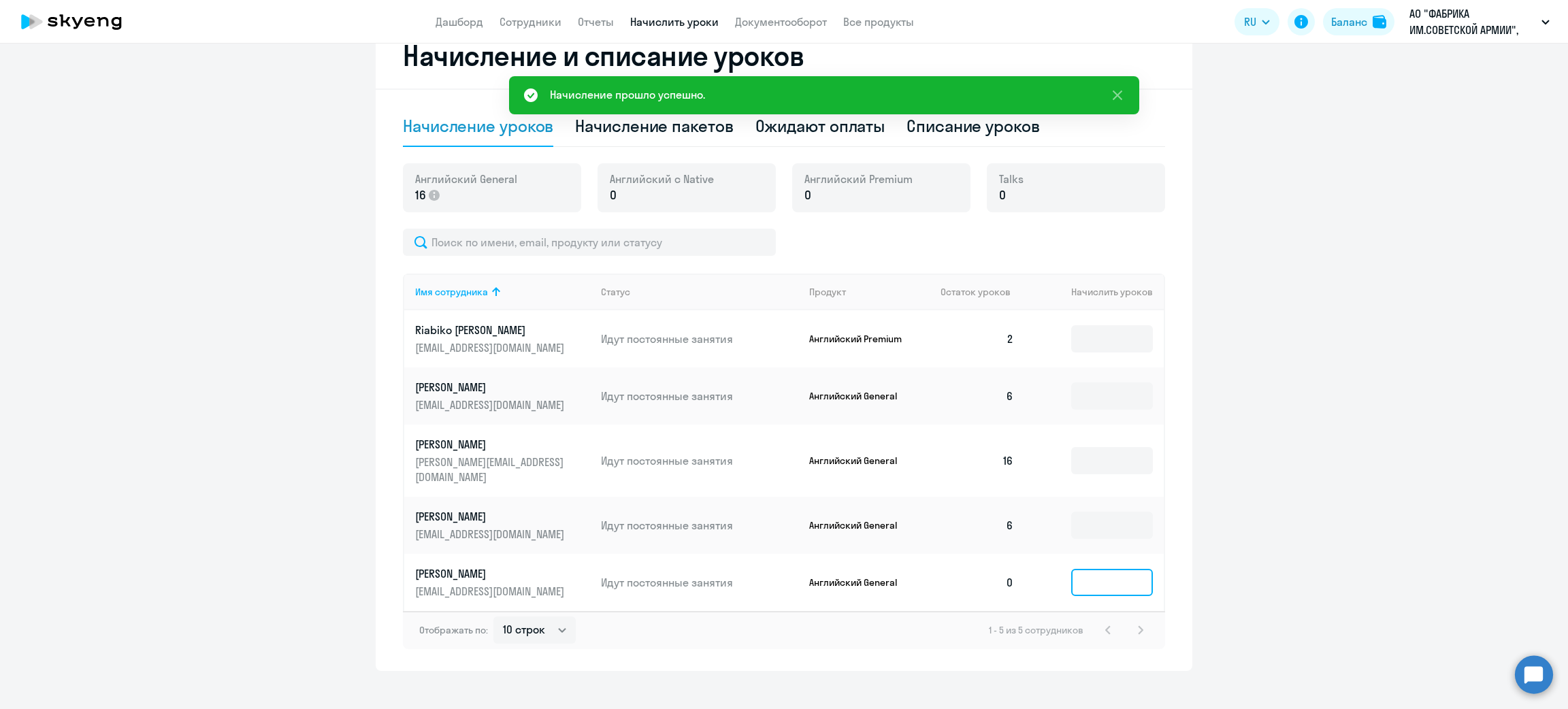
click at [1125, 574] on input at bounding box center [1112, 583] width 82 height 28
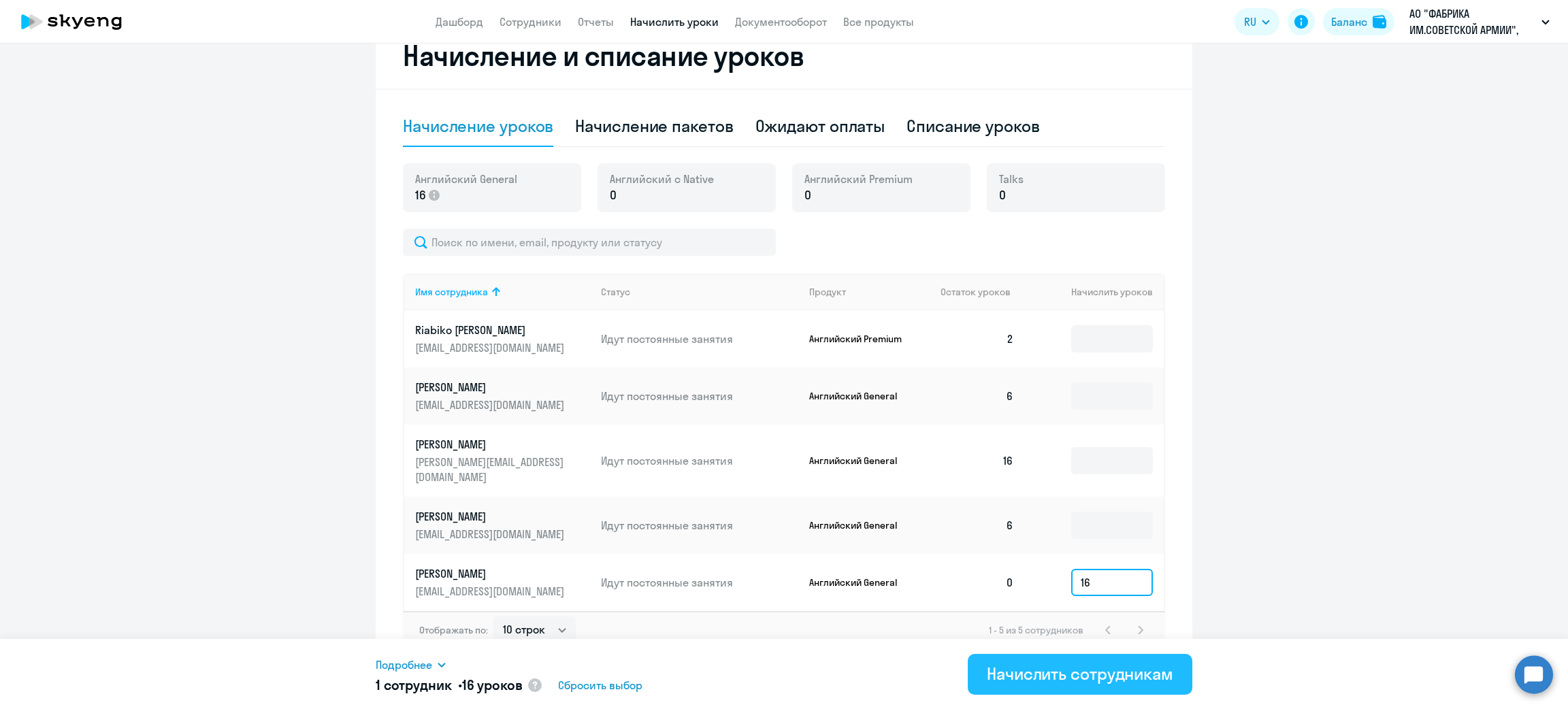
type input "16"
click at [1038, 671] on div "Начислить сотрудникам" at bounding box center [1080, 673] width 187 height 22
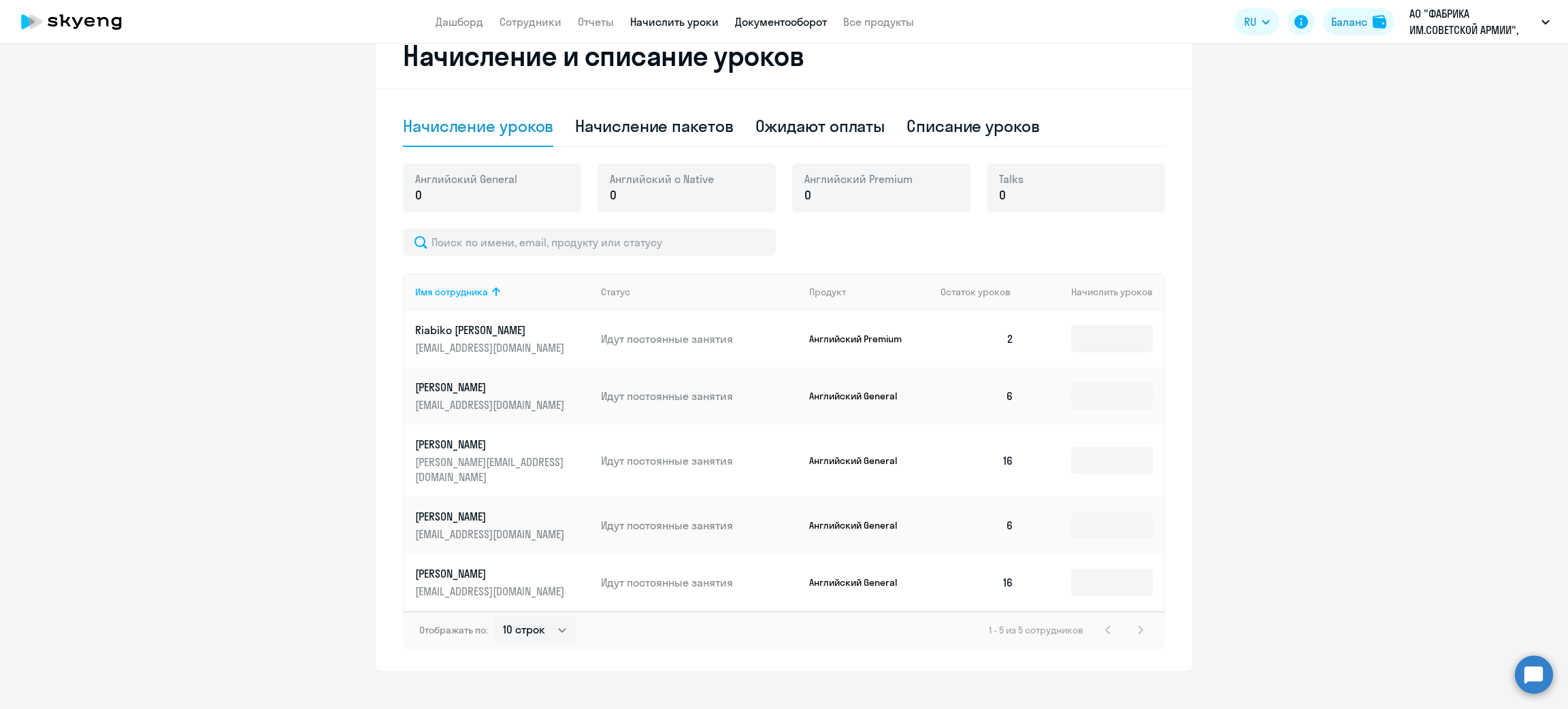
click at [789, 19] on link "Документооборот" at bounding box center [781, 22] width 92 height 13
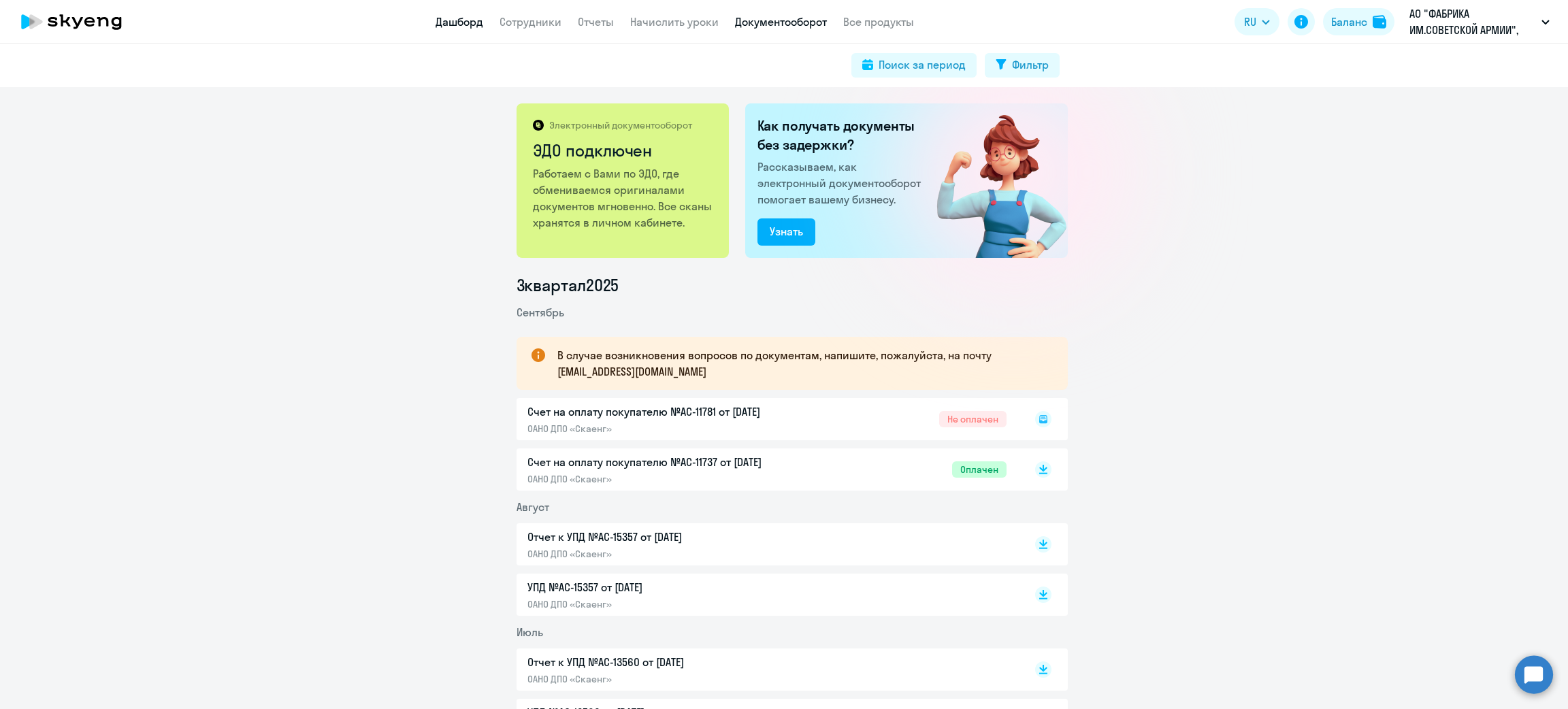
click at [463, 24] on link "Дашборд" at bounding box center [460, 22] width 48 height 13
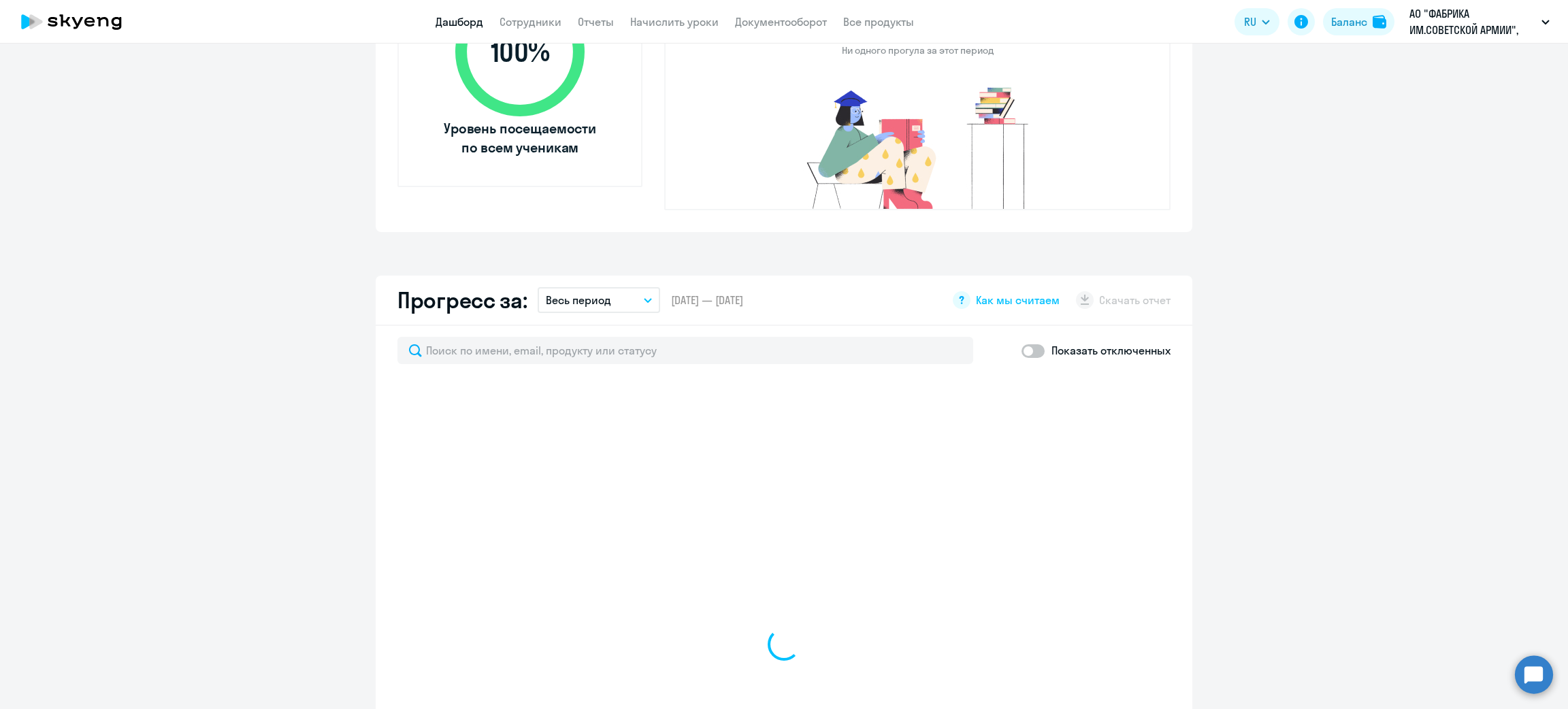
scroll to position [612, 0]
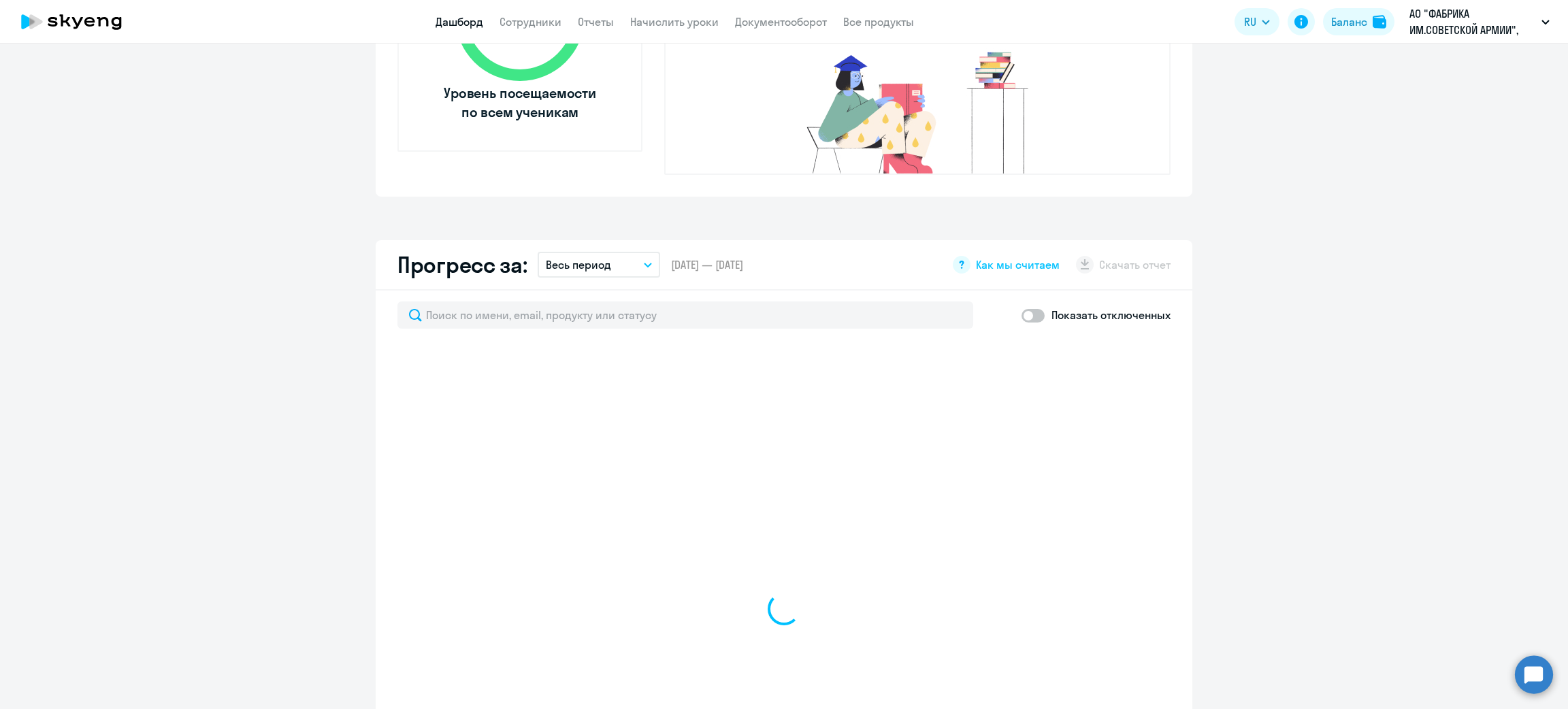
select select "30"
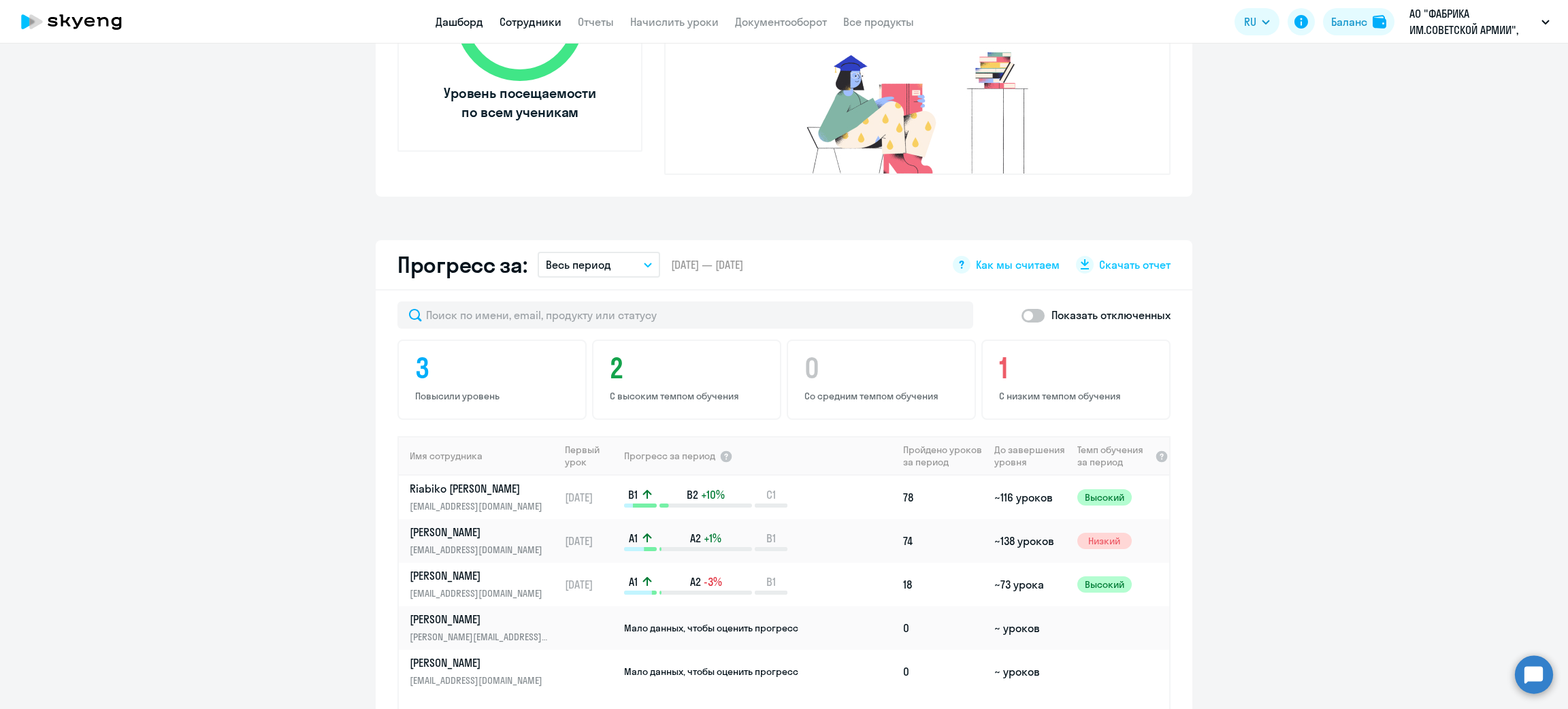
click at [536, 15] on link "Сотрудники" at bounding box center [530, 22] width 62 height 13
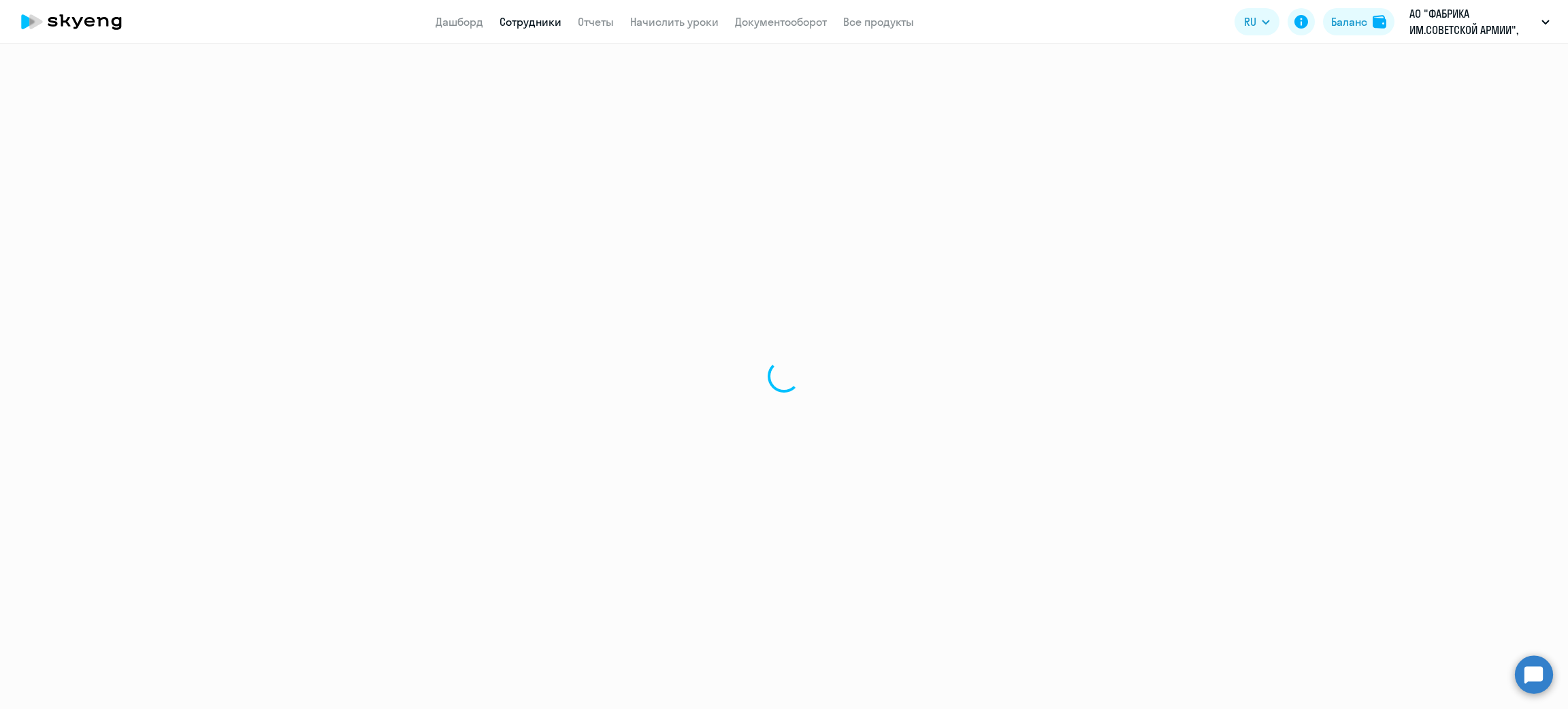
select select "30"
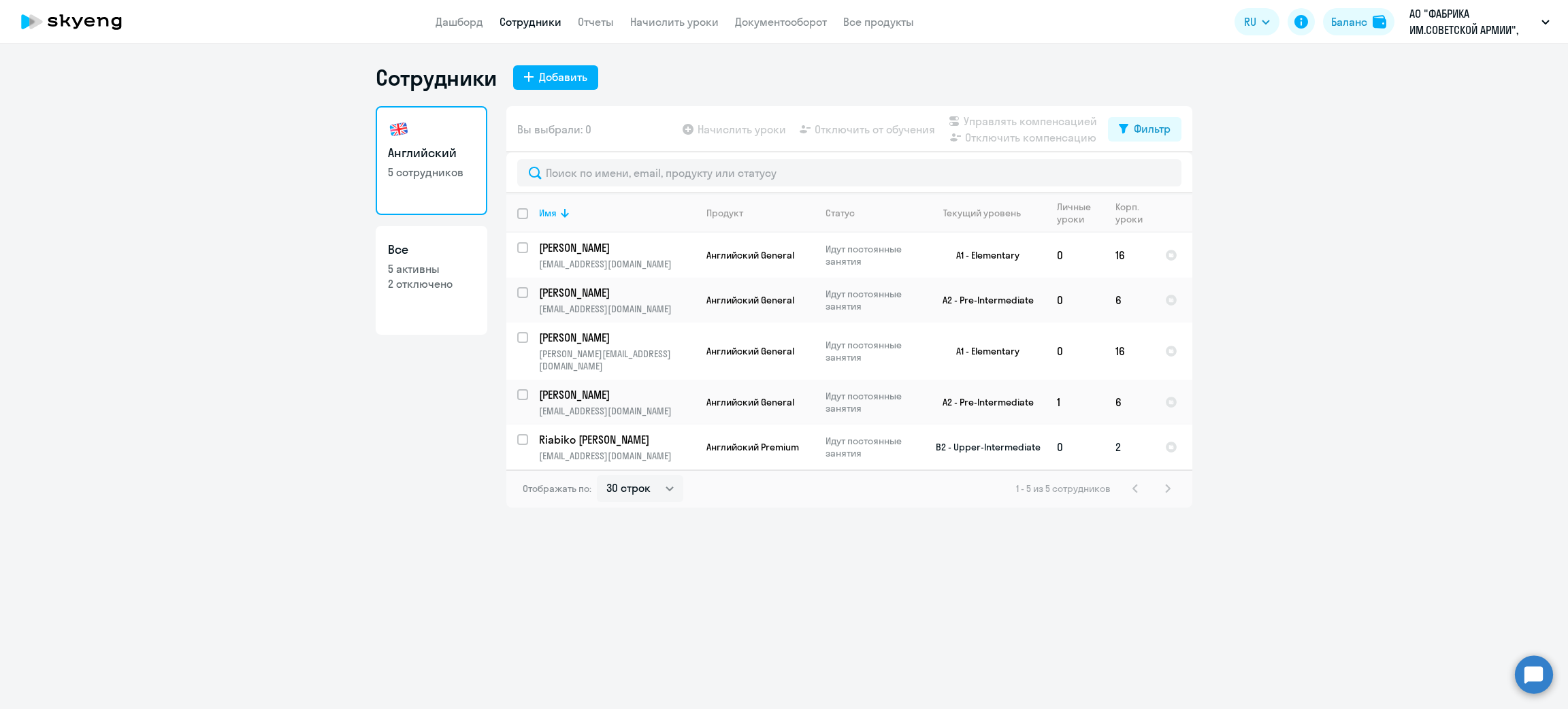
click at [818, 427] on td "Идут постоянные занятия" at bounding box center [867, 447] width 105 height 45
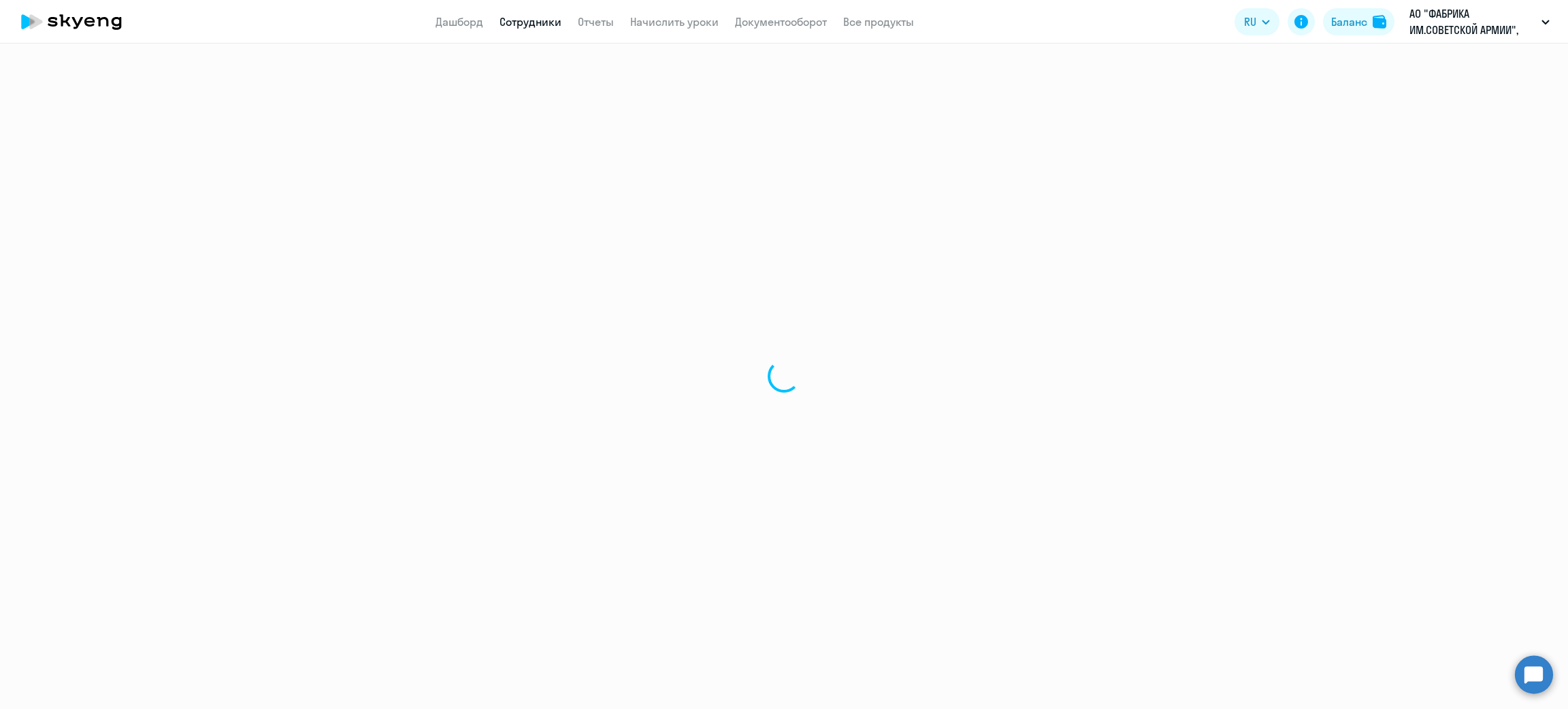
select select "english"
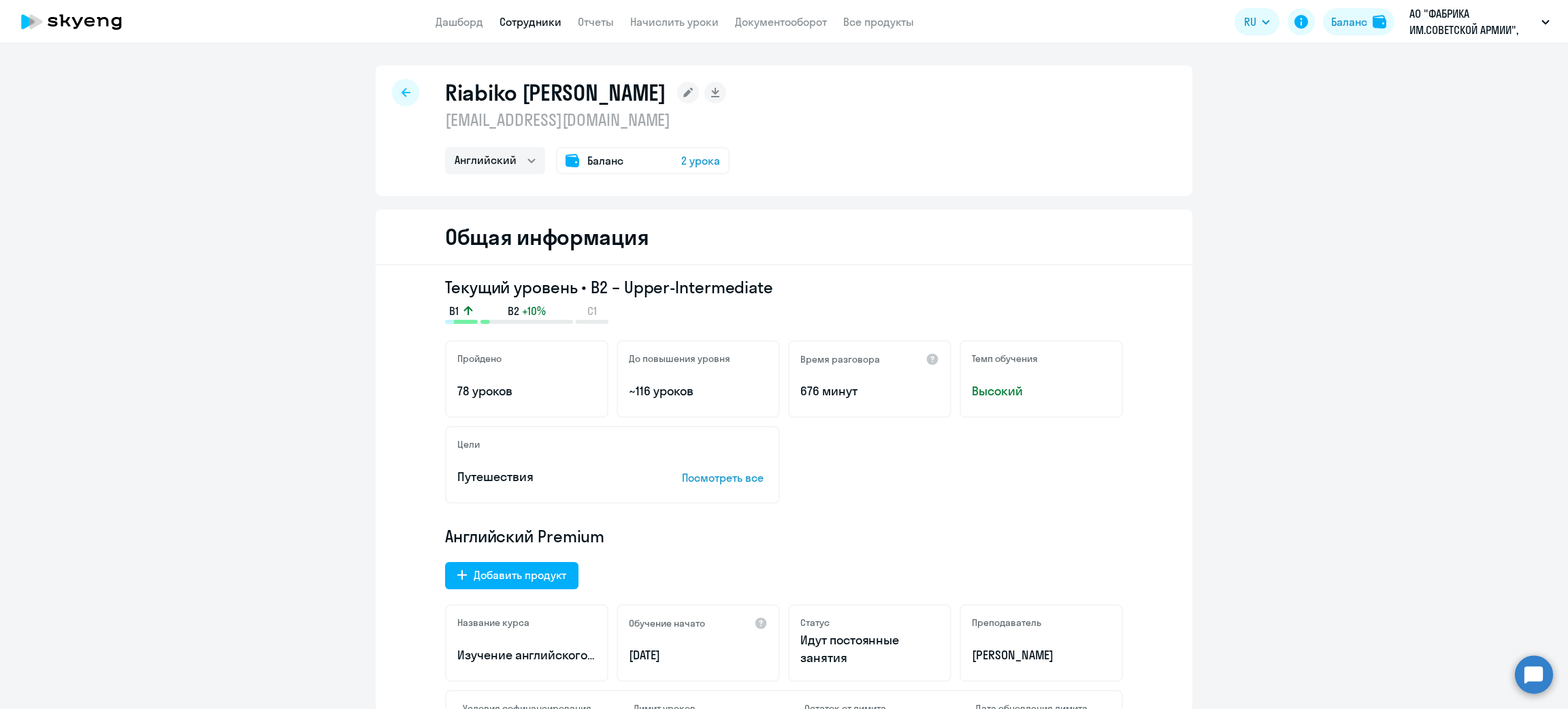
click at [401, 97] on div at bounding box center [405, 92] width 28 height 28
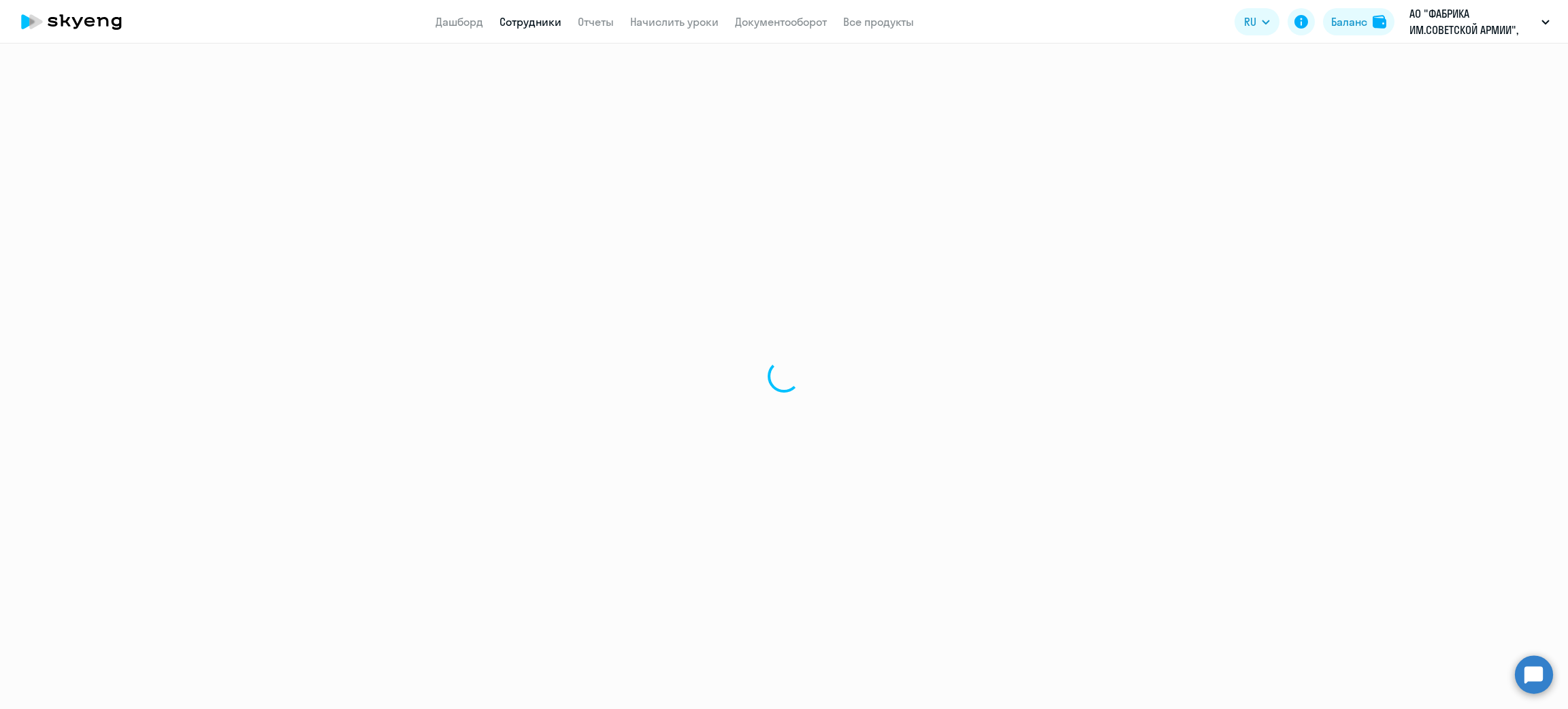
select select "30"
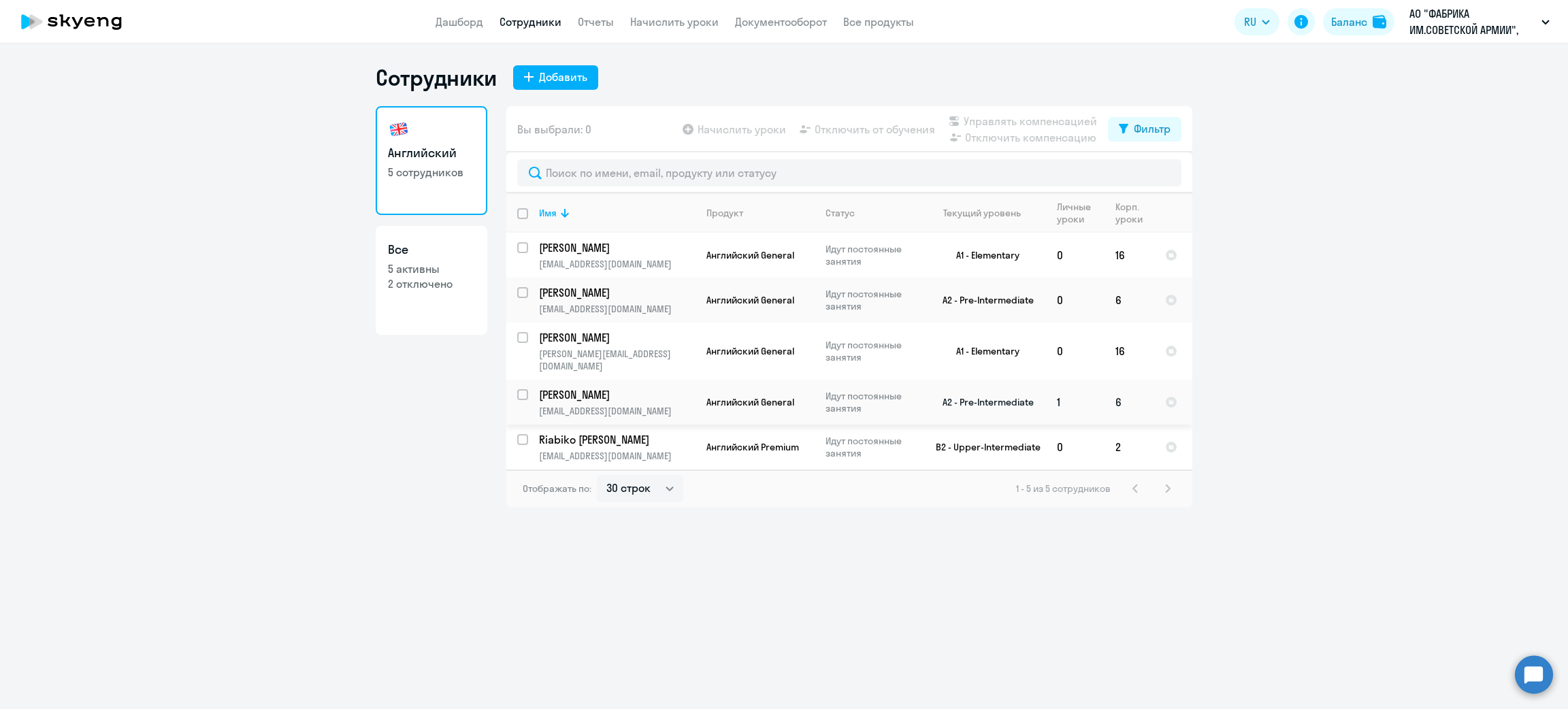
click at [640, 388] on p "Борисова Елена" at bounding box center [616, 395] width 154 height 15
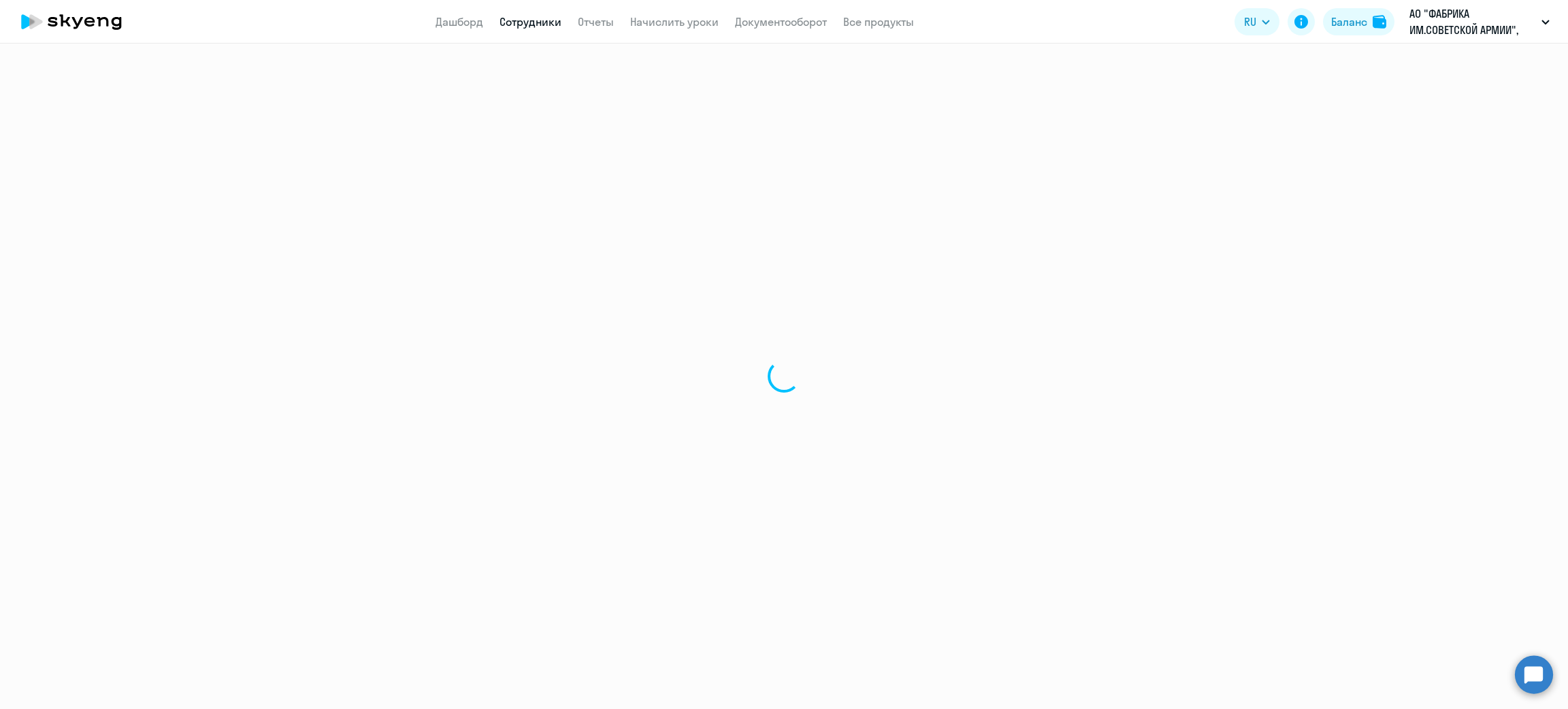
select select "english"
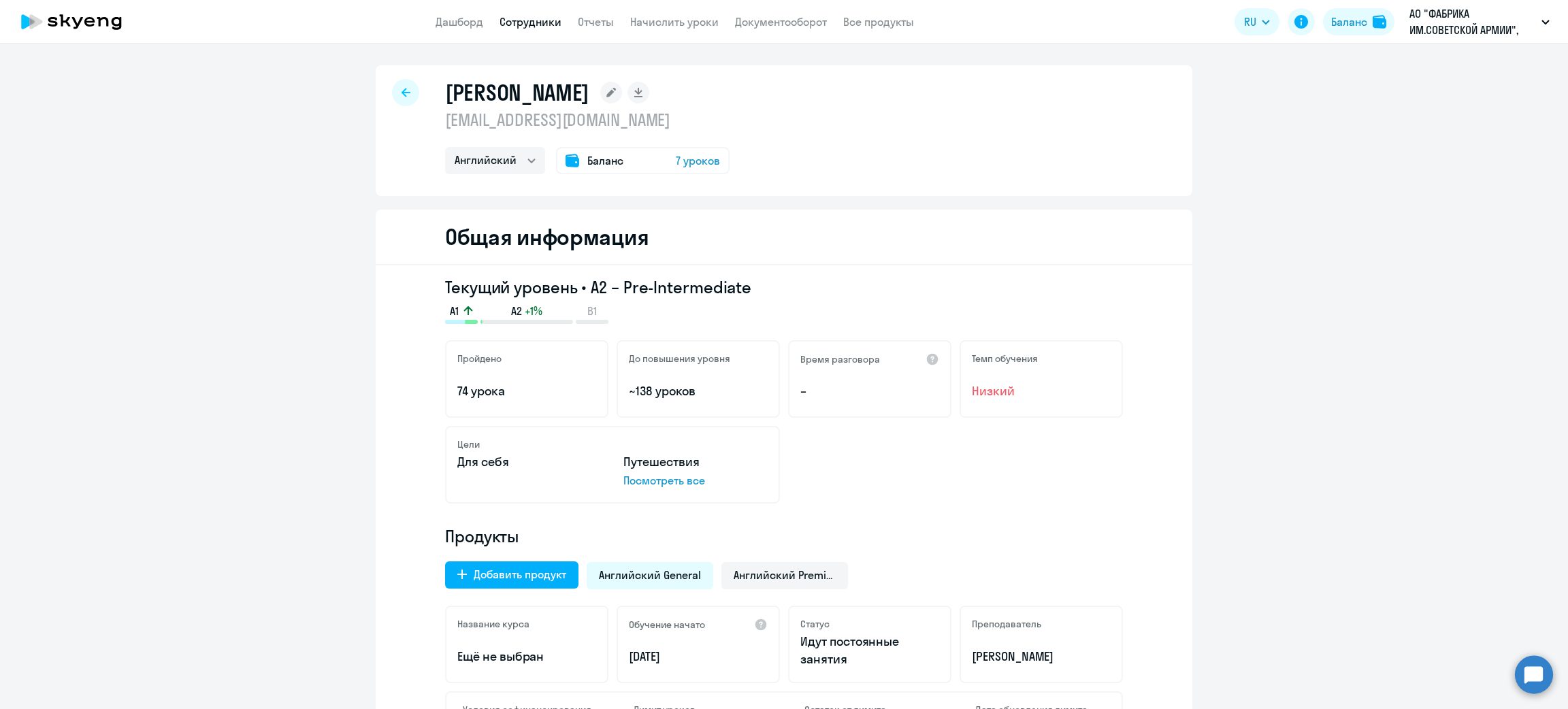
drag, startPoint x: 567, startPoint y: 121, endPoint x: 435, endPoint y: 113, distance: 132.2
click at [435, 113] on div "Борисова Елена lena_2204@mail.ru Английский Баланс 7 уроков" at bounding box center [784, 131] width 817 height 131
copy p "lena_2204@mail.ru"
